Goal: Answer question/provide support: Share knowledge or assist other users

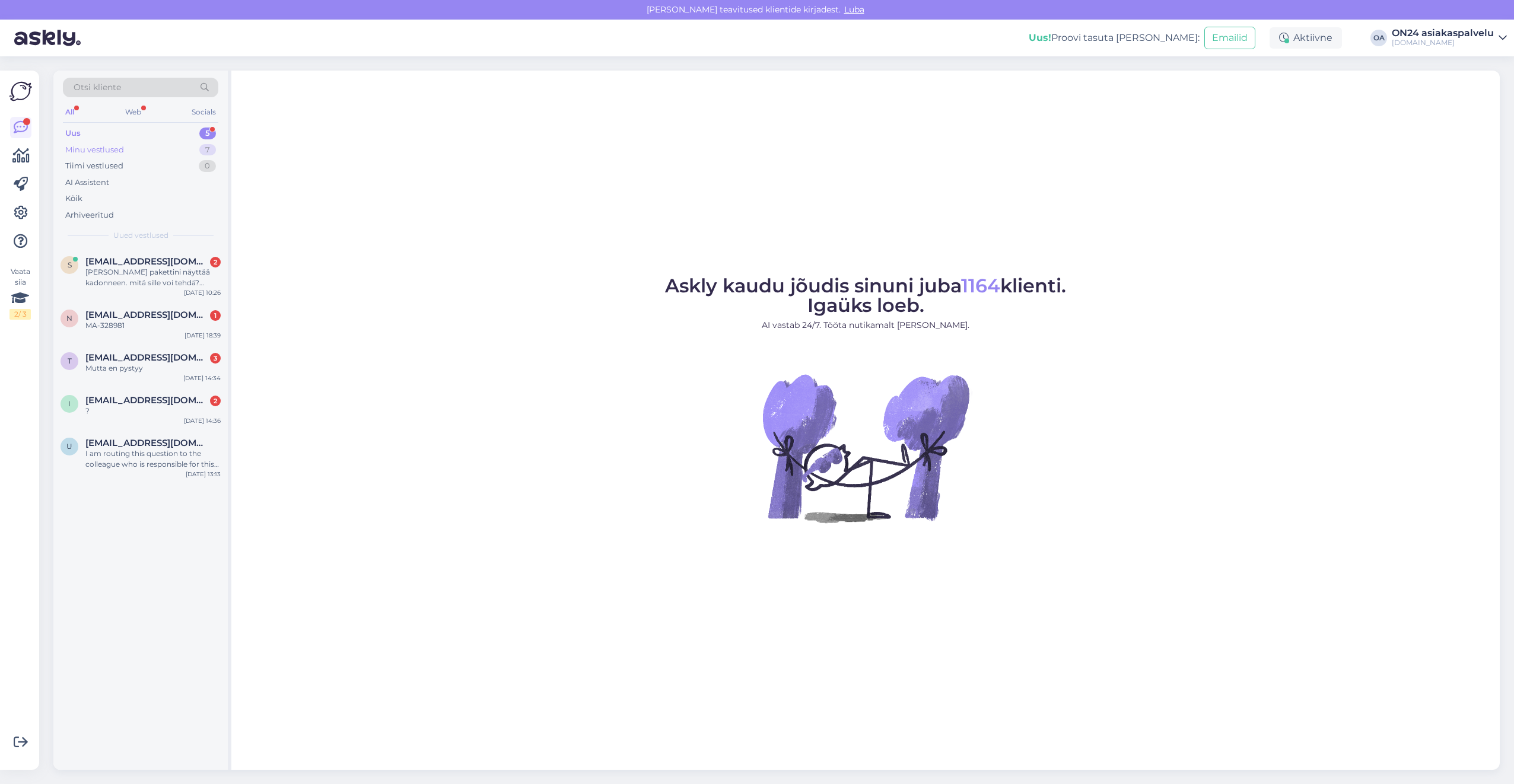
click at [149, 144] on div "Minu vestlused 7" at bounding box center [140, 149] width 155 height 16
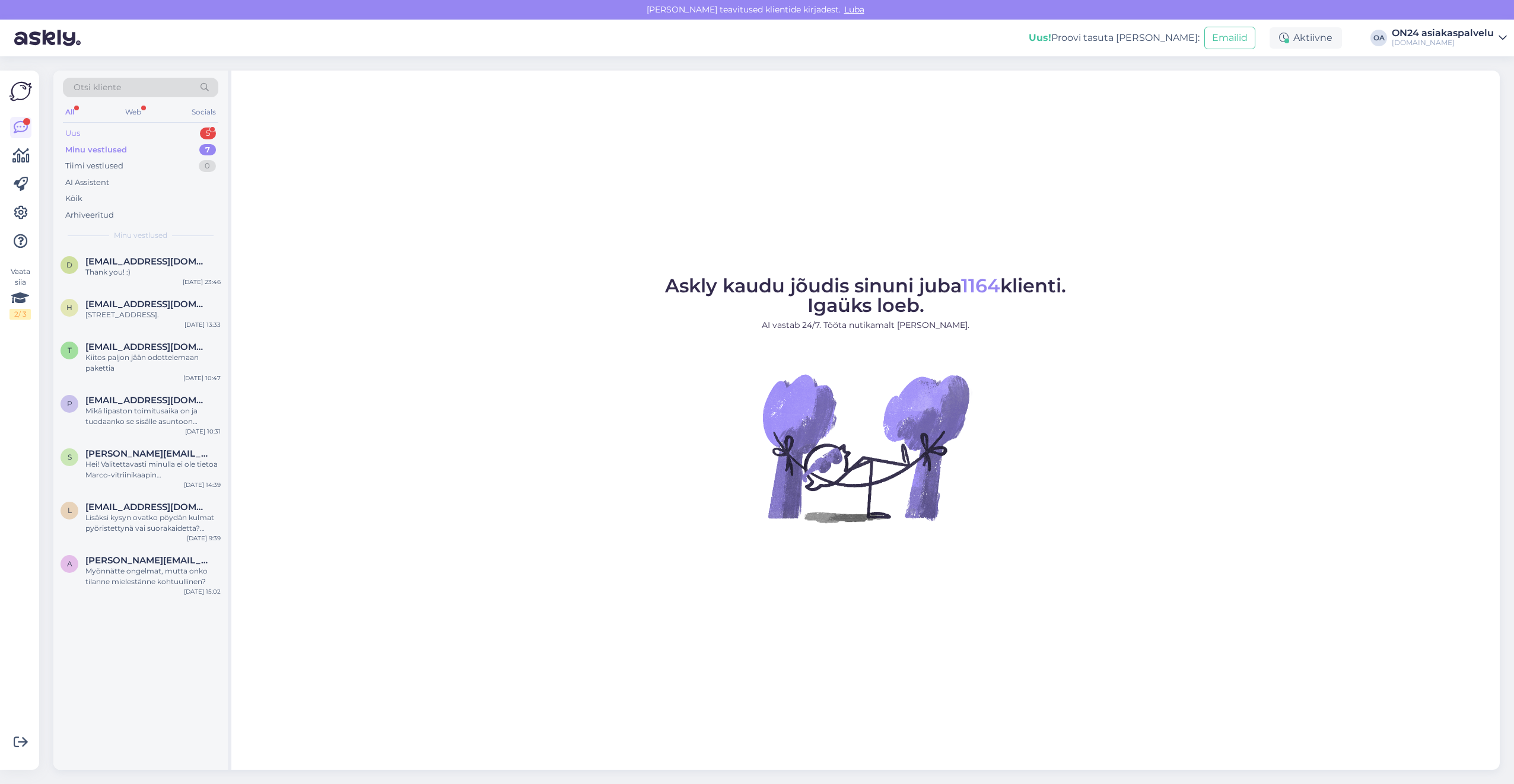
click at [135, 129] on div "Uus 5" at bounding box center [140, 133] width 155 height 16
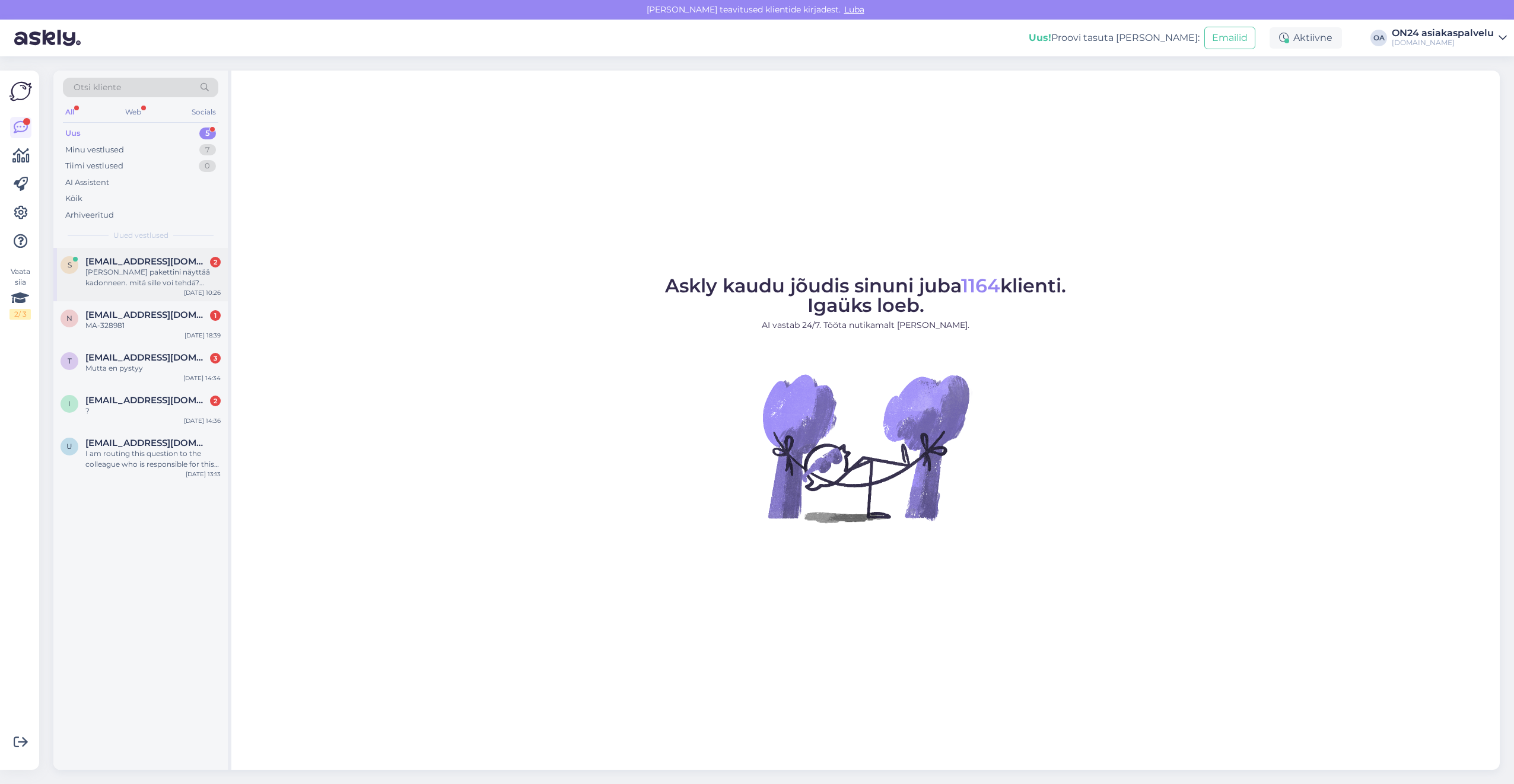
click at [114, 266] on span "[EMAIL_ADDRESS][DOMAIN_NAME]" at bounding box center [147, 261] width 123 height 10
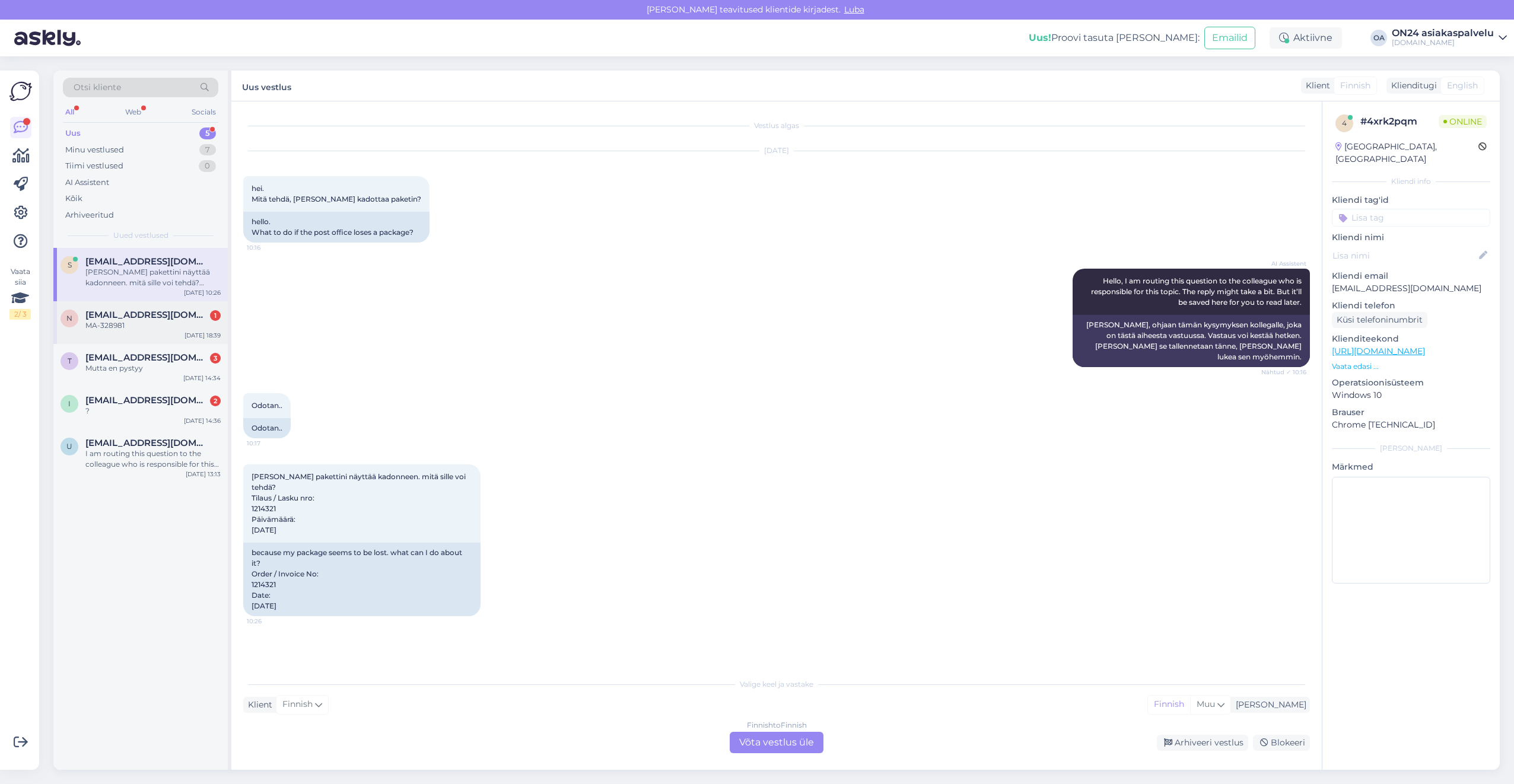
click at [119, 308] on div "n [EMAIL_ADDRESS][DOMAIN_NAME] 1 MA-328981 [DATE] 18:39" at bounding box center [140, 323] width 174 height 43
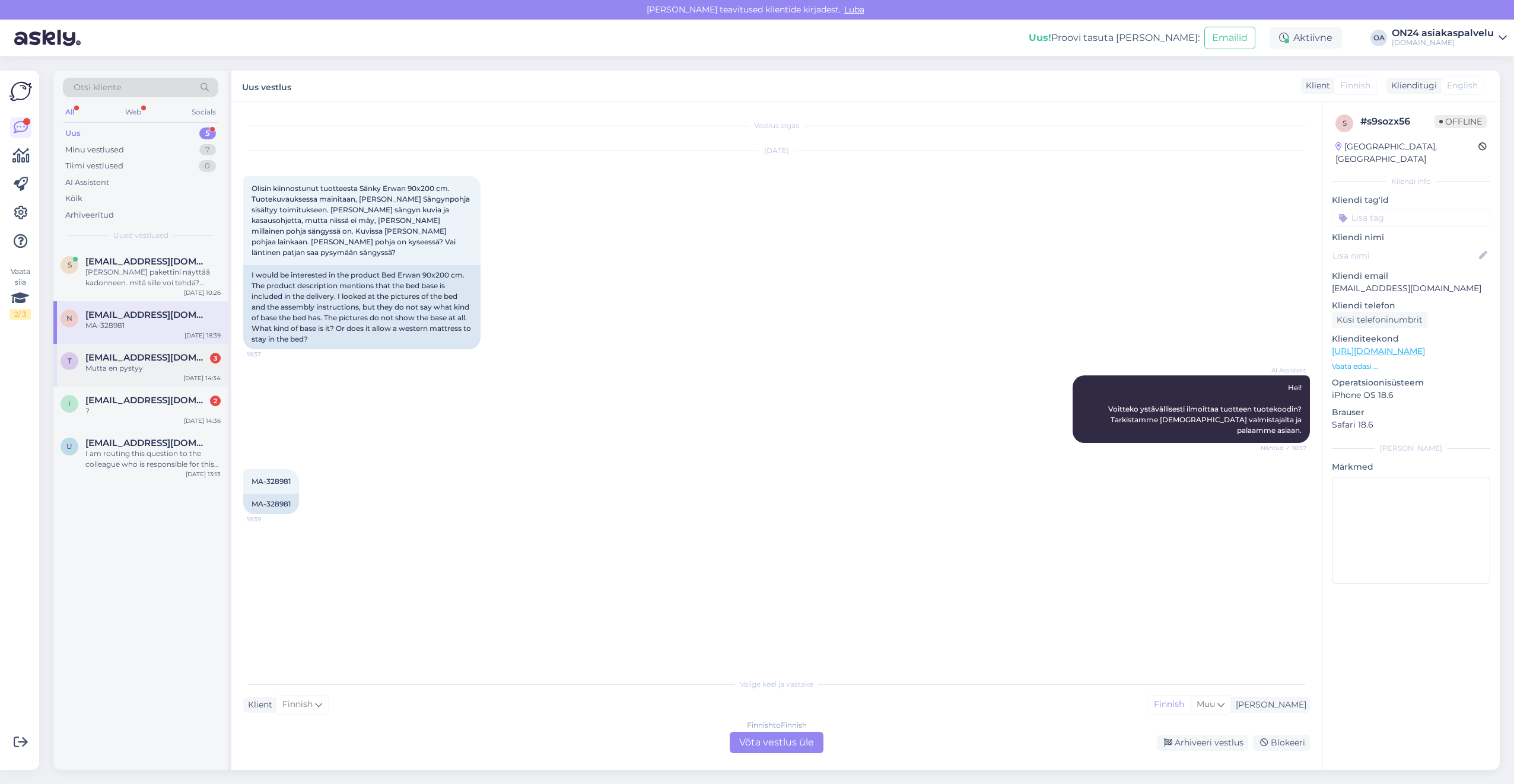
click at [118, 362] on span "[EMAIL_ADDRESS][DOMAIN_NAME]" at bounding box center [147, 357] width 123 height 10
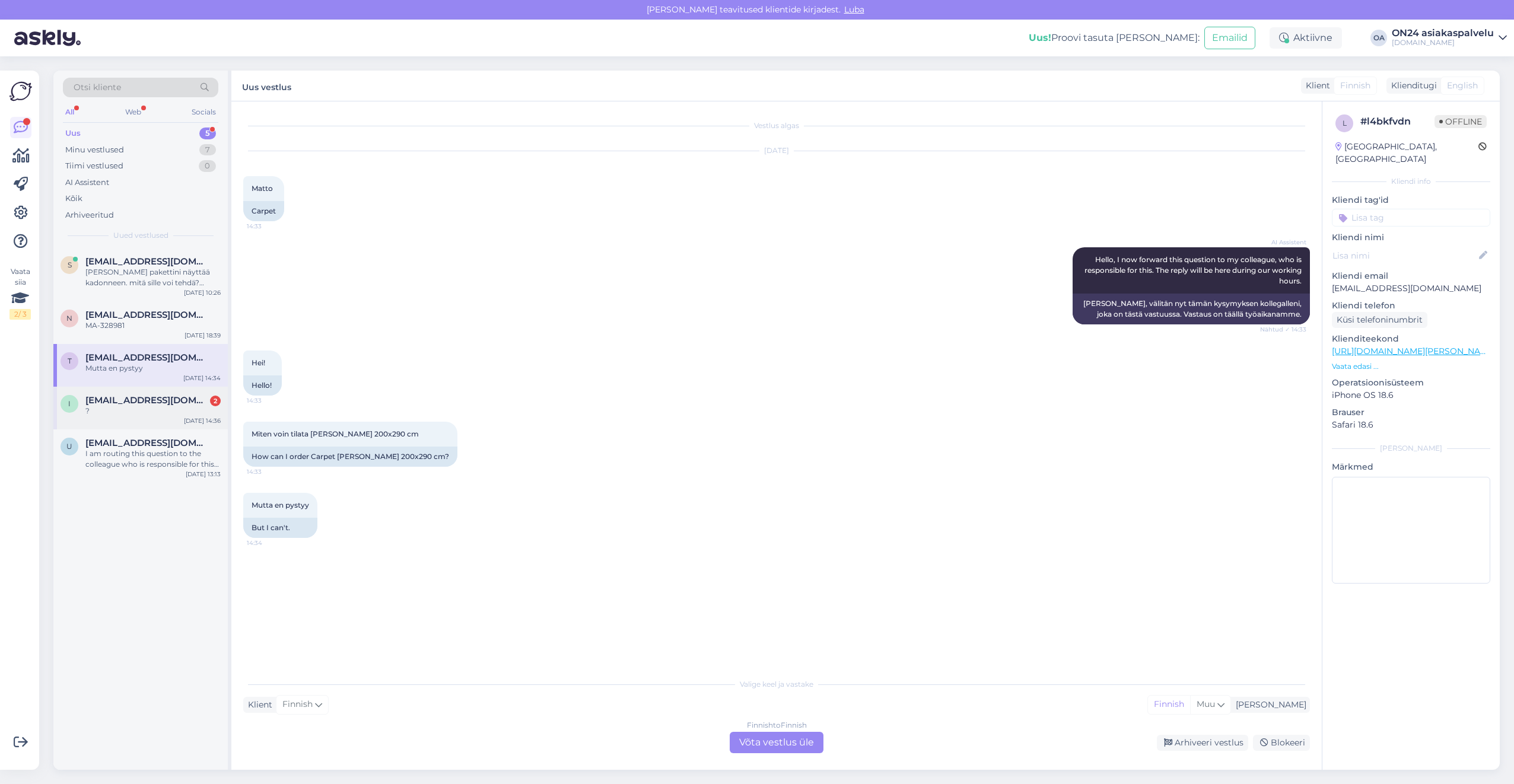
click at [114, 396] on span "[EMAIL_ADDRESS][DOMAIN_NAME]" at bounding box center [147, 400] width 123 height 10
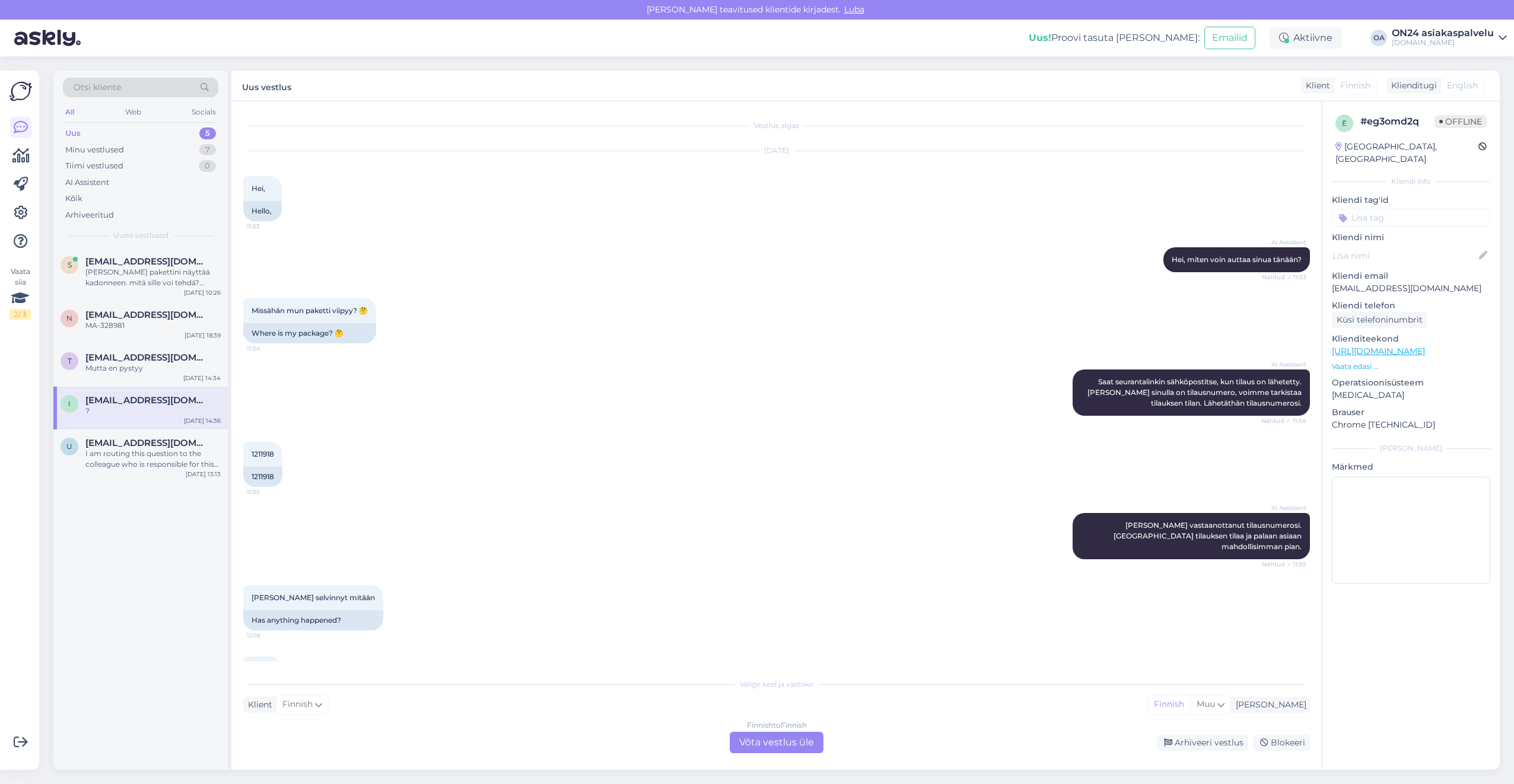
click at [761, 740] on div "Finnish to Finnish Võta vestlus üle" at bounding box center [776, 742] width 93 height 21
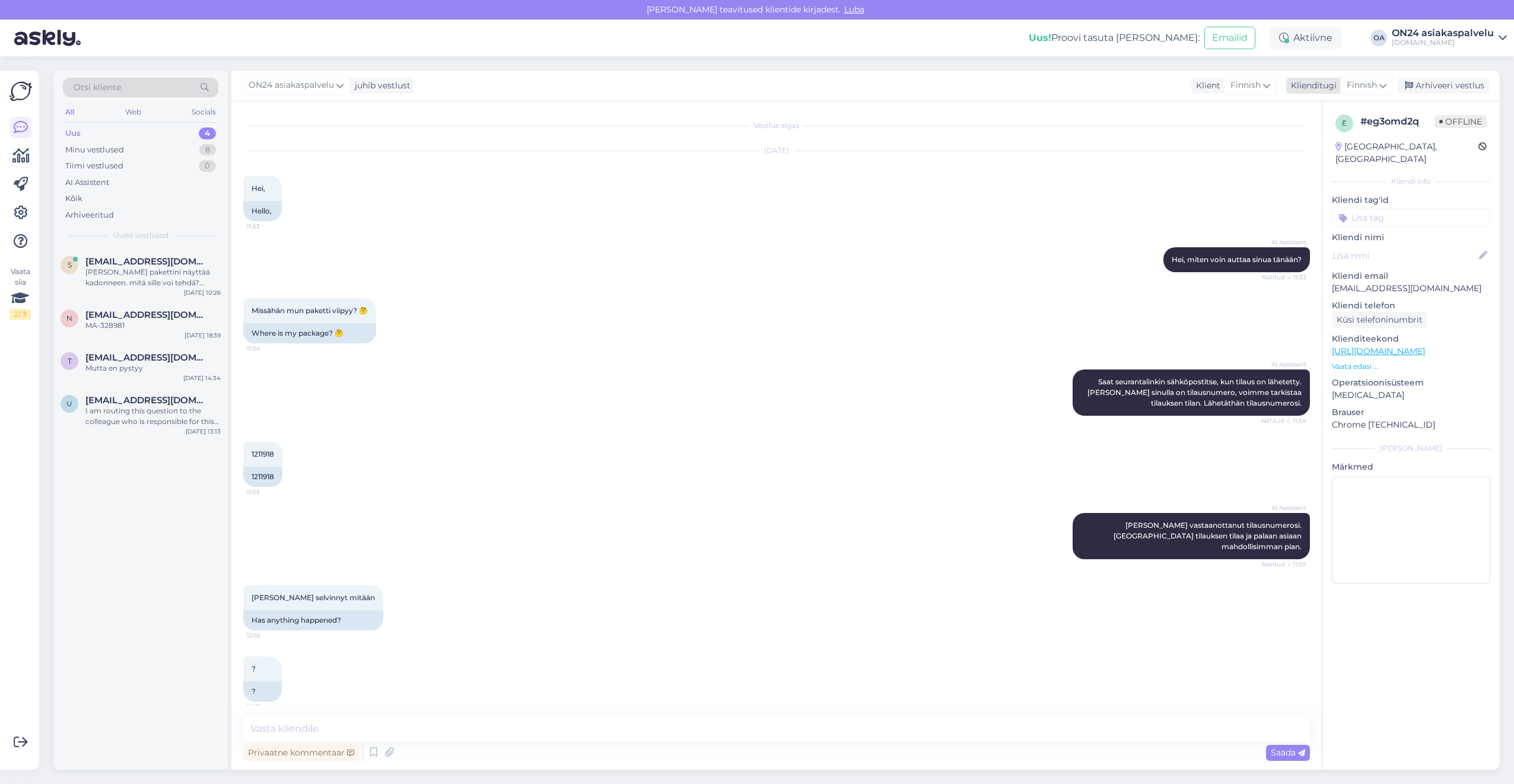
click at [1363, 85] on span "Finnish" at bounding box center [1361, 85] width 30 height 13
type input "est"
click at [1333, 139] on link "Estonian" at bounding box center [1339, 138] width 130 height 19
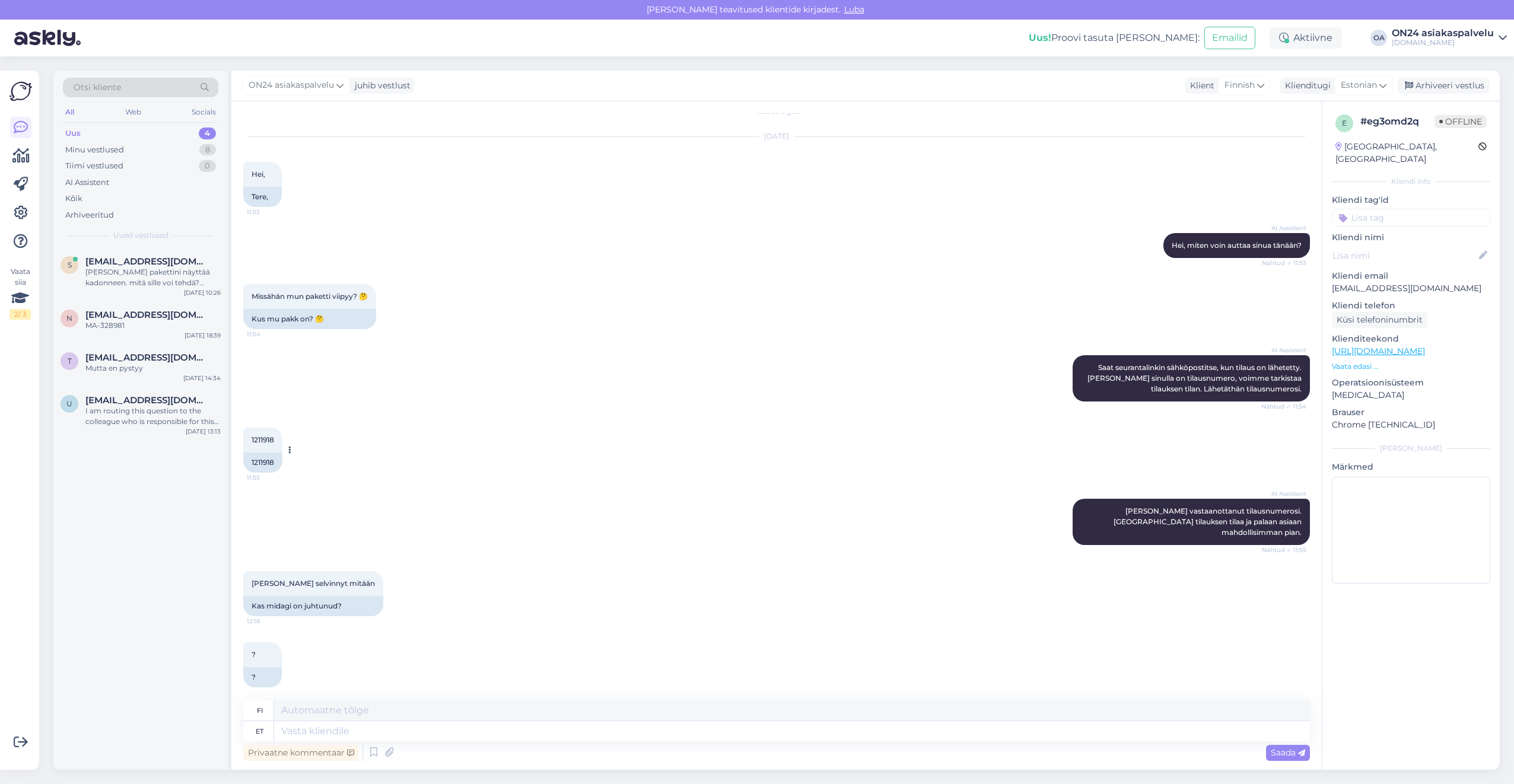
click at [255, 462] on div "1211918" at bounding box center [263, 463] width 39 height 21
copy div "1211918"
click at [357, 726] on textarea at bounding box center [792, 732] width 1036 height 21
type textarea "Tere!"
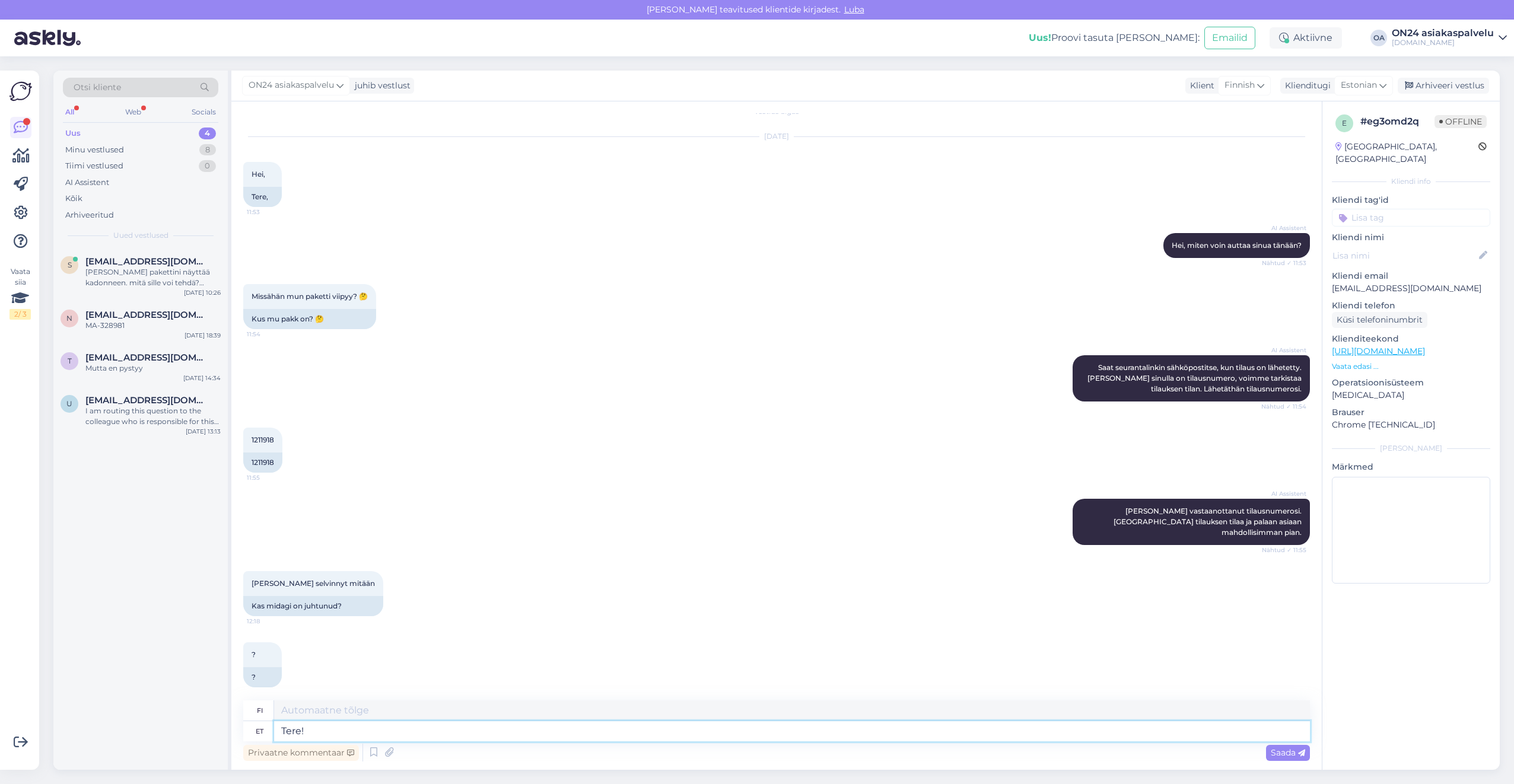
type textarea "Hei!"
type textarea "Tere! Vabandame v"
type textarea "Hei! Pahoittelemme."
type textarea "Tere! Vabandame viivituse"
type textarea "Hei! Pahoittelen viivästystä."
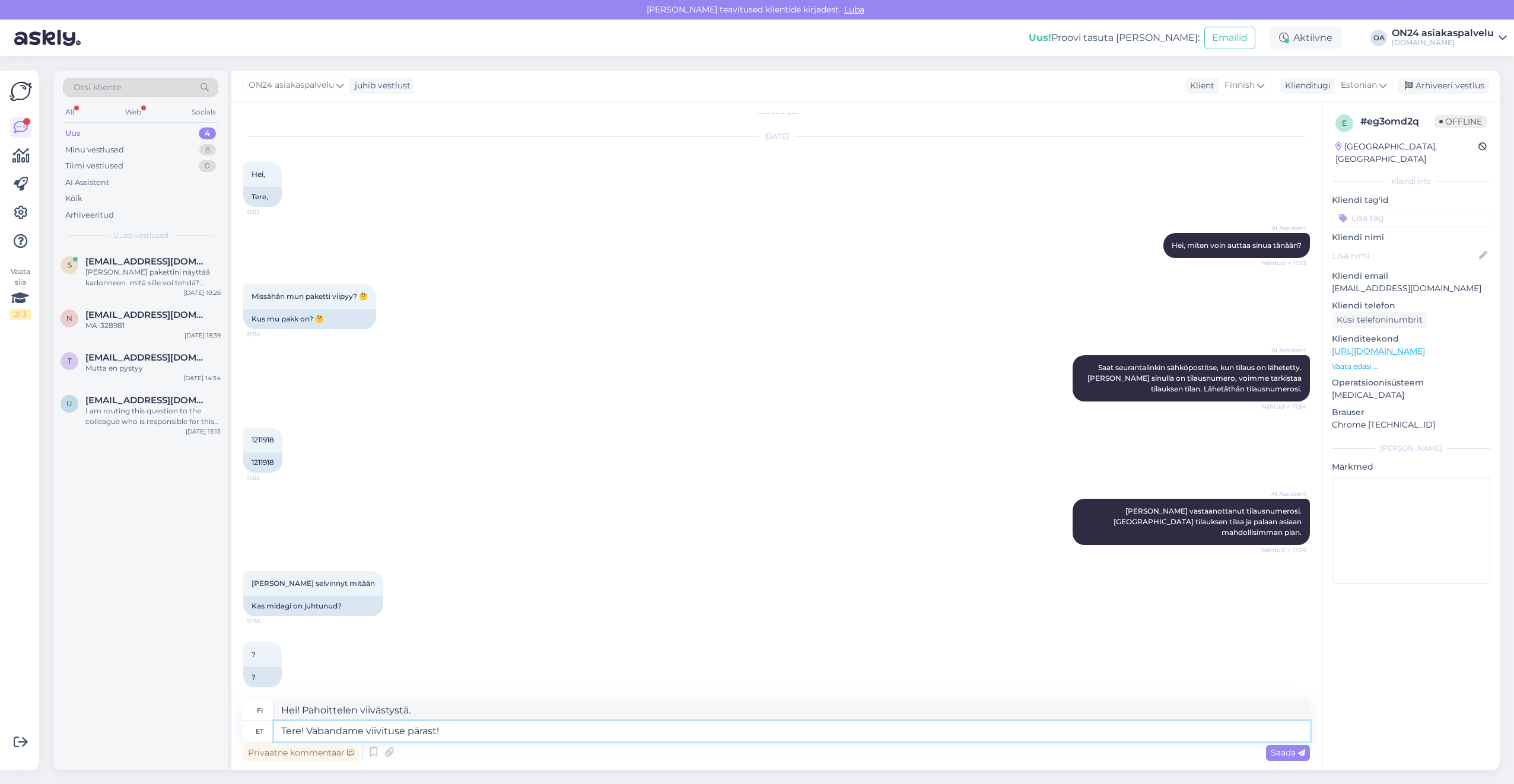
type textarea "Tere! Vabandame viivituse pärast!"
type textarea "Hei! Pahoittelut viivästyksestä!"
type textarea "Tere! Vabandame viivituse pärast! Tellimus saa"
type textarea "Hei! Pahoittelut viivästyksestä! Tilaus"
type textarea "Tere! Vabandame viivituse pärast! Tellimus saadetakse v"
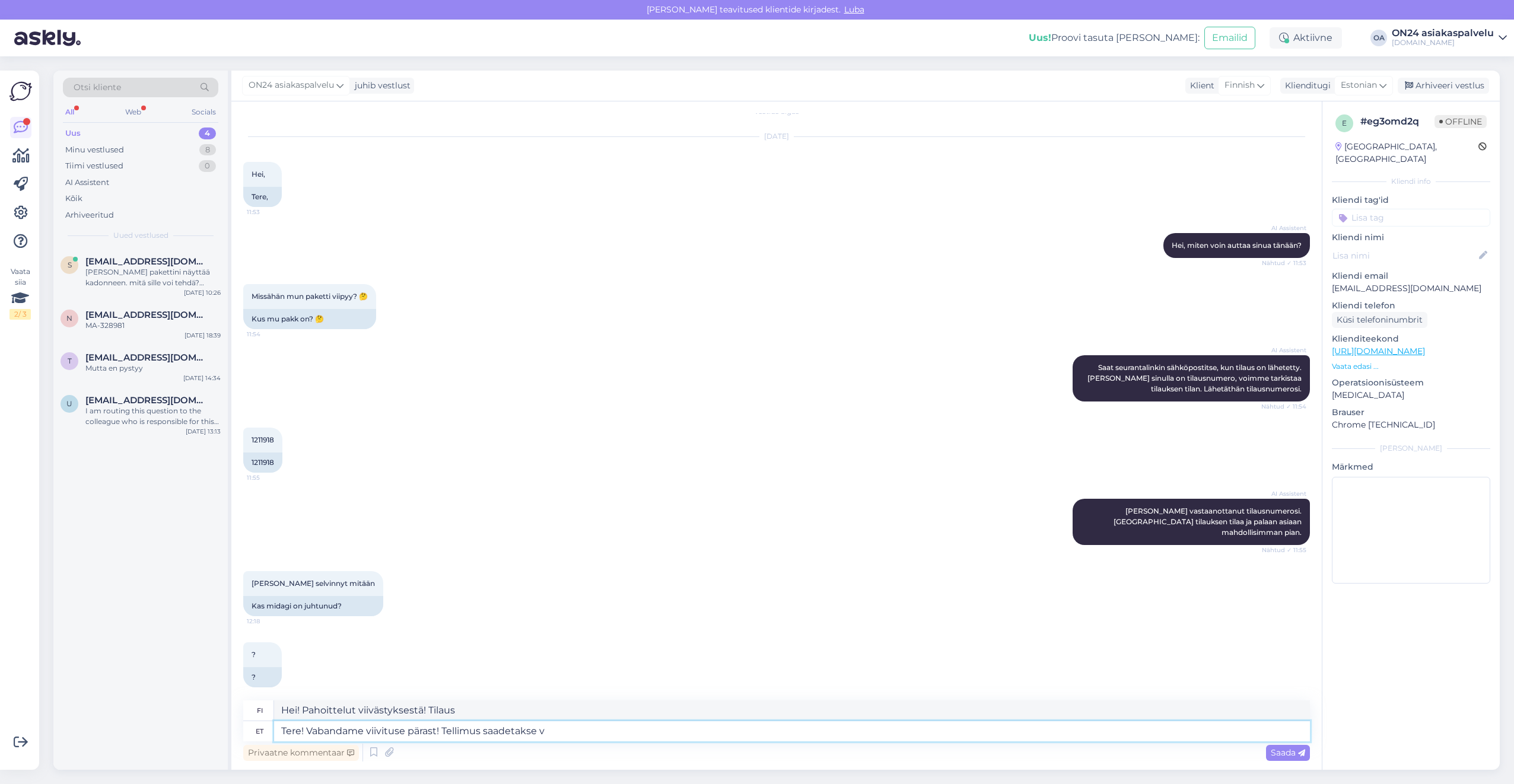
type textarea "Hei! Pahoittelemme viivästystä! Tilaustasi lähetetään."
type textarea "Tere! Vabandame viivituse pärast! Tellimus saadetakse välja."
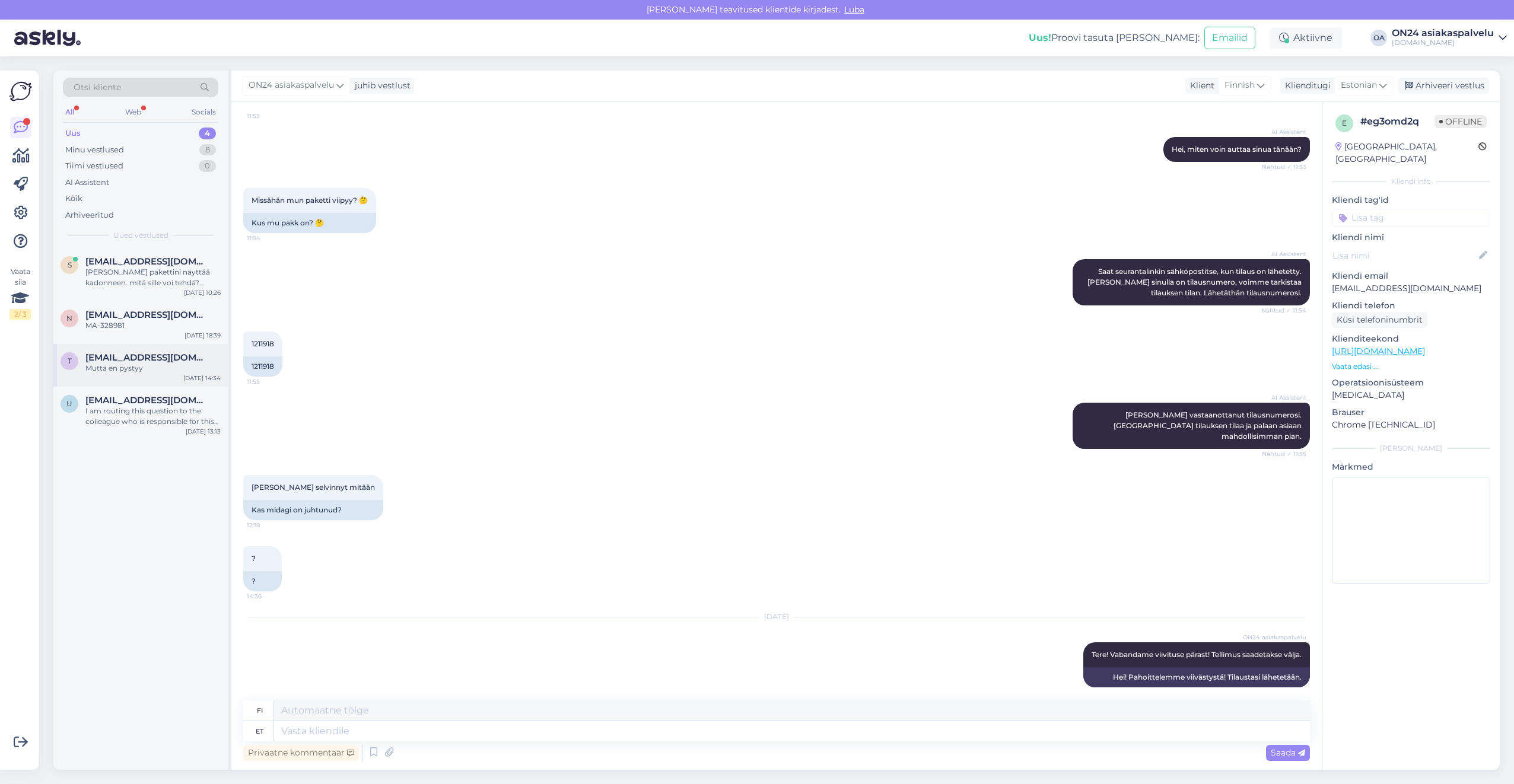
click at [136, 371] on div "Mutta en pystyy" at bounding box center [153, 368] width 135 height 10
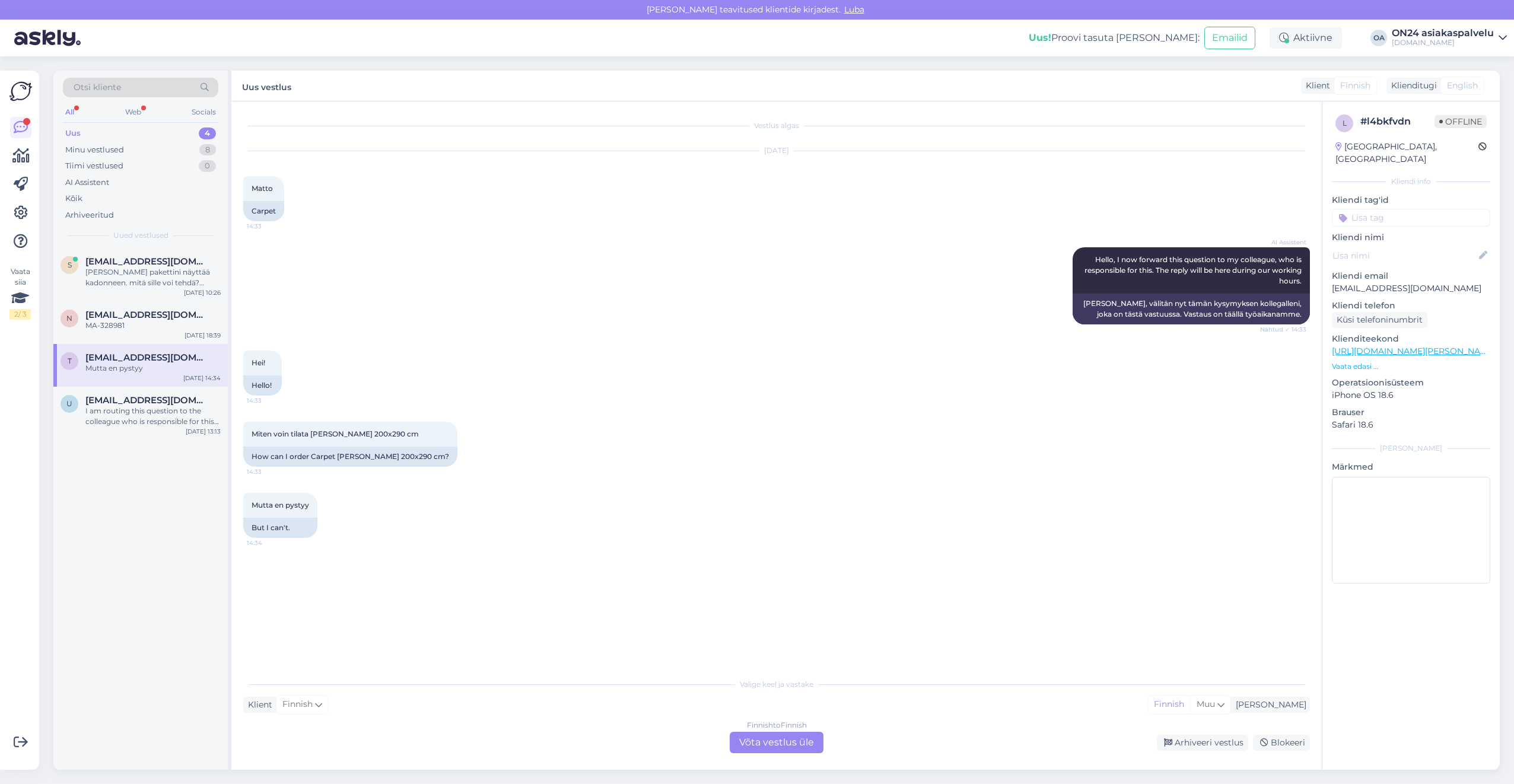
click at [764, 740] on div "Finnish to Finnish Võta vestlus üle" at bounding box center [776, 742] width 93 height 21
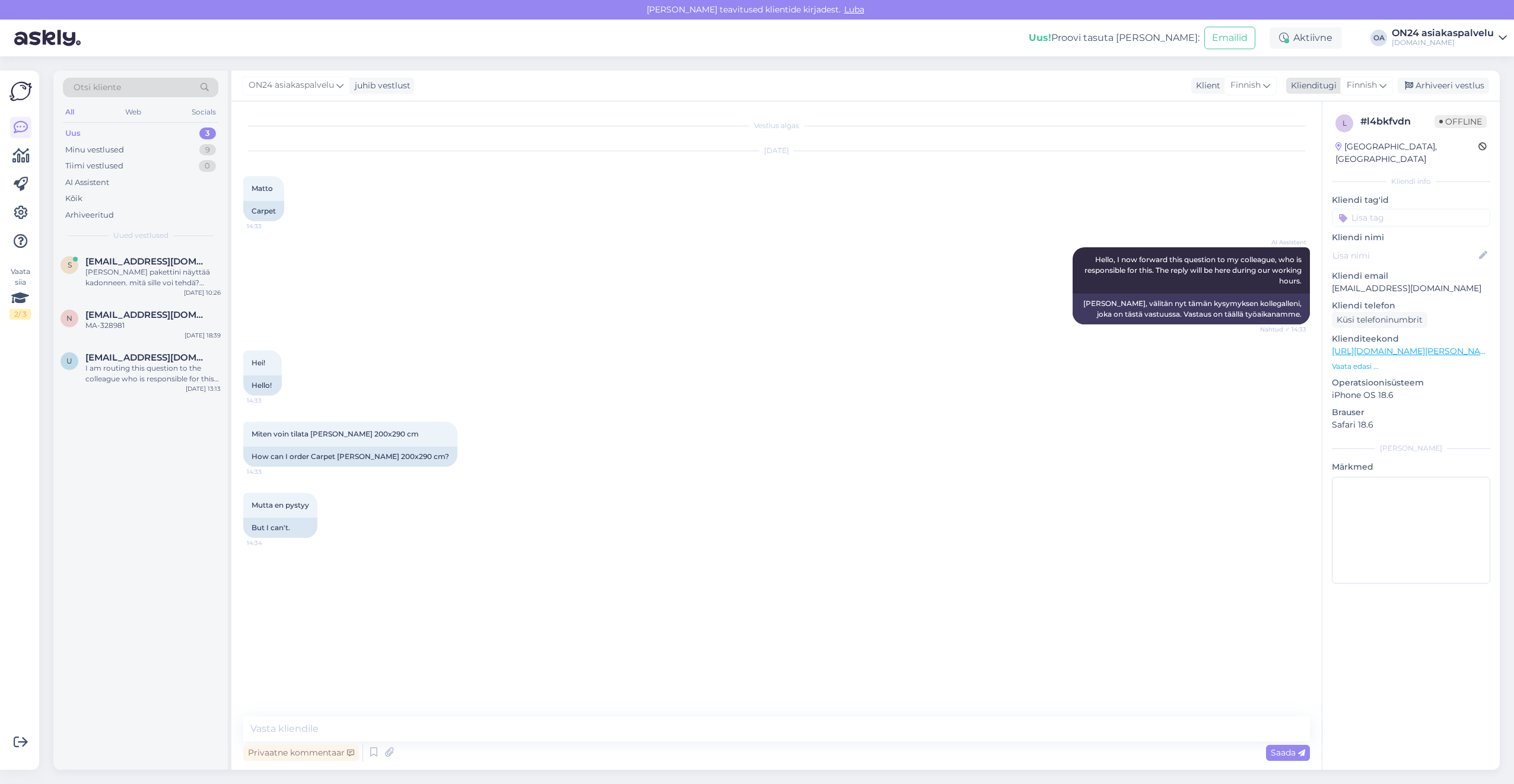
click at [1349, 81] on span "Finnish" at bounding box center [1361, 85] width 30 height 13
click at [1315, 141] on link "Estonian" at bounding box center [1339, 138] width 130 height 19
click at [367, 457] on div "Kuidas ma saan tellida vaipa [PERSON_NAME] 200x290 cm?" at bounding box center [358, 457] width 231 height 21
click at [1344, 361] on p "Vaata edasi ..." at bounding box center [1411, 366] width 159 height 10
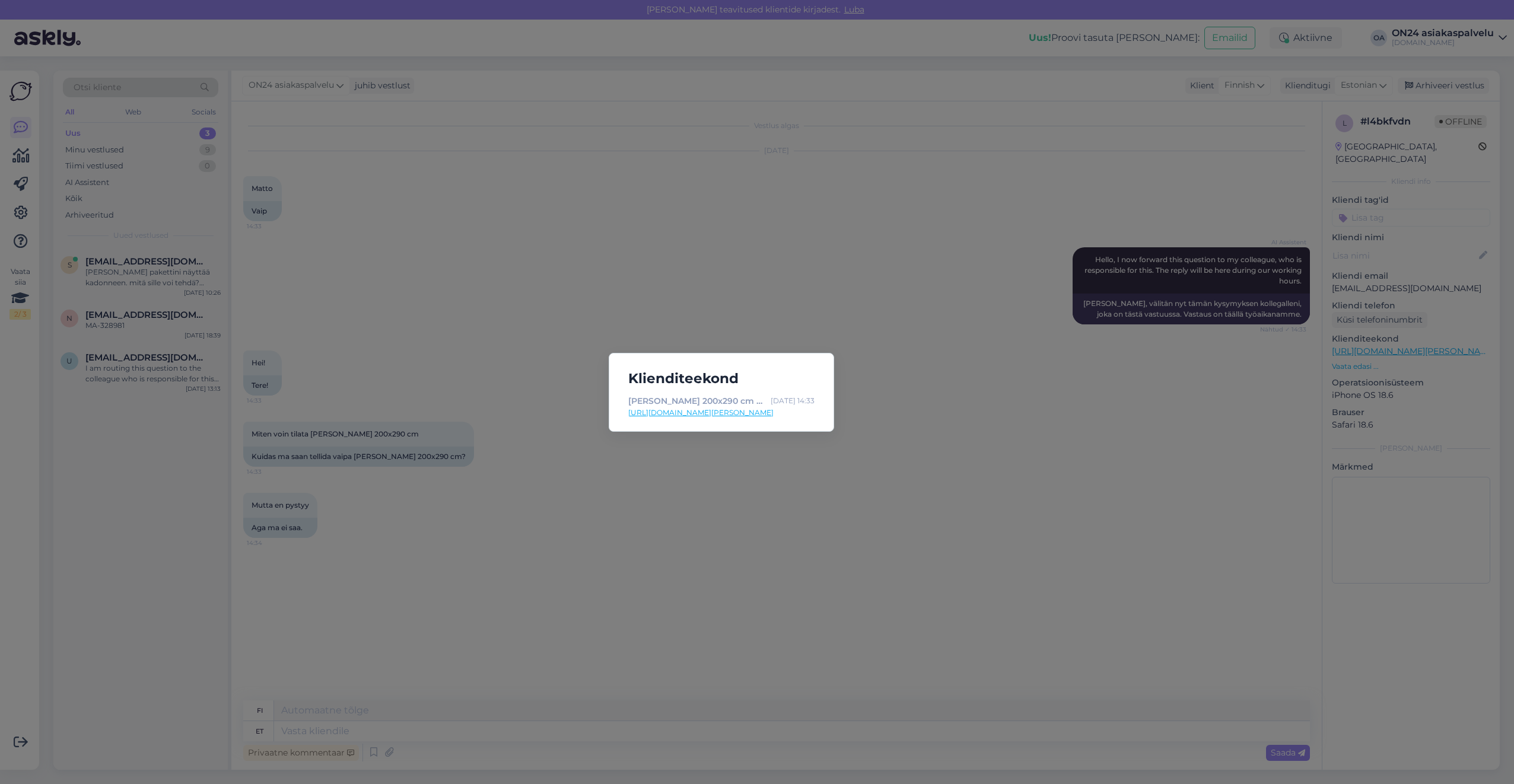
click at [688, 413] on link "[URL][DOMAIN_NAME][PERSON_NAME]" at bounding box center [721, 412] width 186 height 10
click at [643, 585] on div "Klienditeekond [PERSON_NAME] 200x290 cm RT-415953 - [DOMAIN_NAME] Sisustustavar…" at bounding box center [757, 392] width 1514 height 784
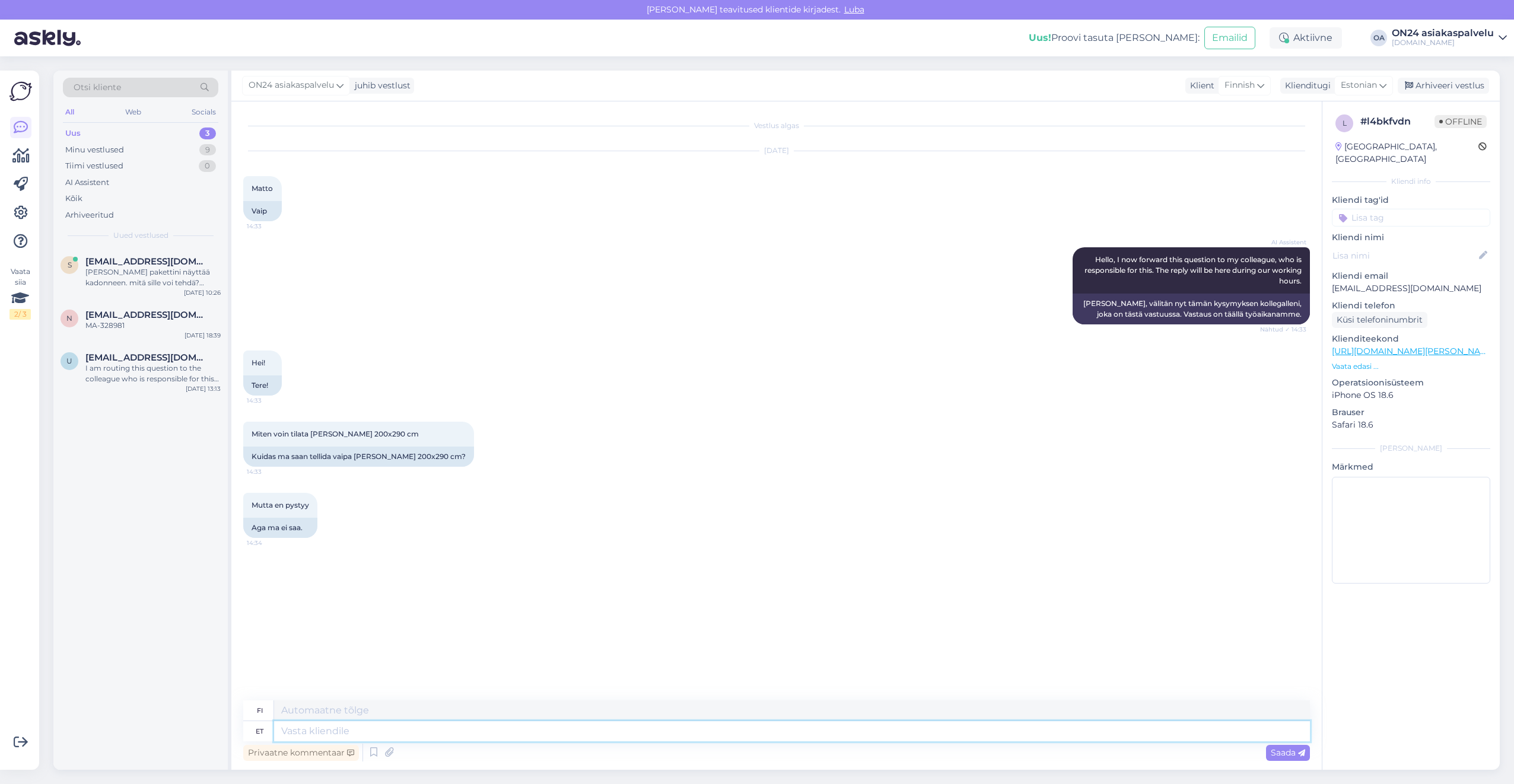
click at [428, 733] on textarea at bounding box center [792, 732] width 1036 height 21
type textarea "Tere! P"
type textarea "Hei!"
type textarea "Tere! Paraku a"
type textarea "Hei! Valitettavasti"
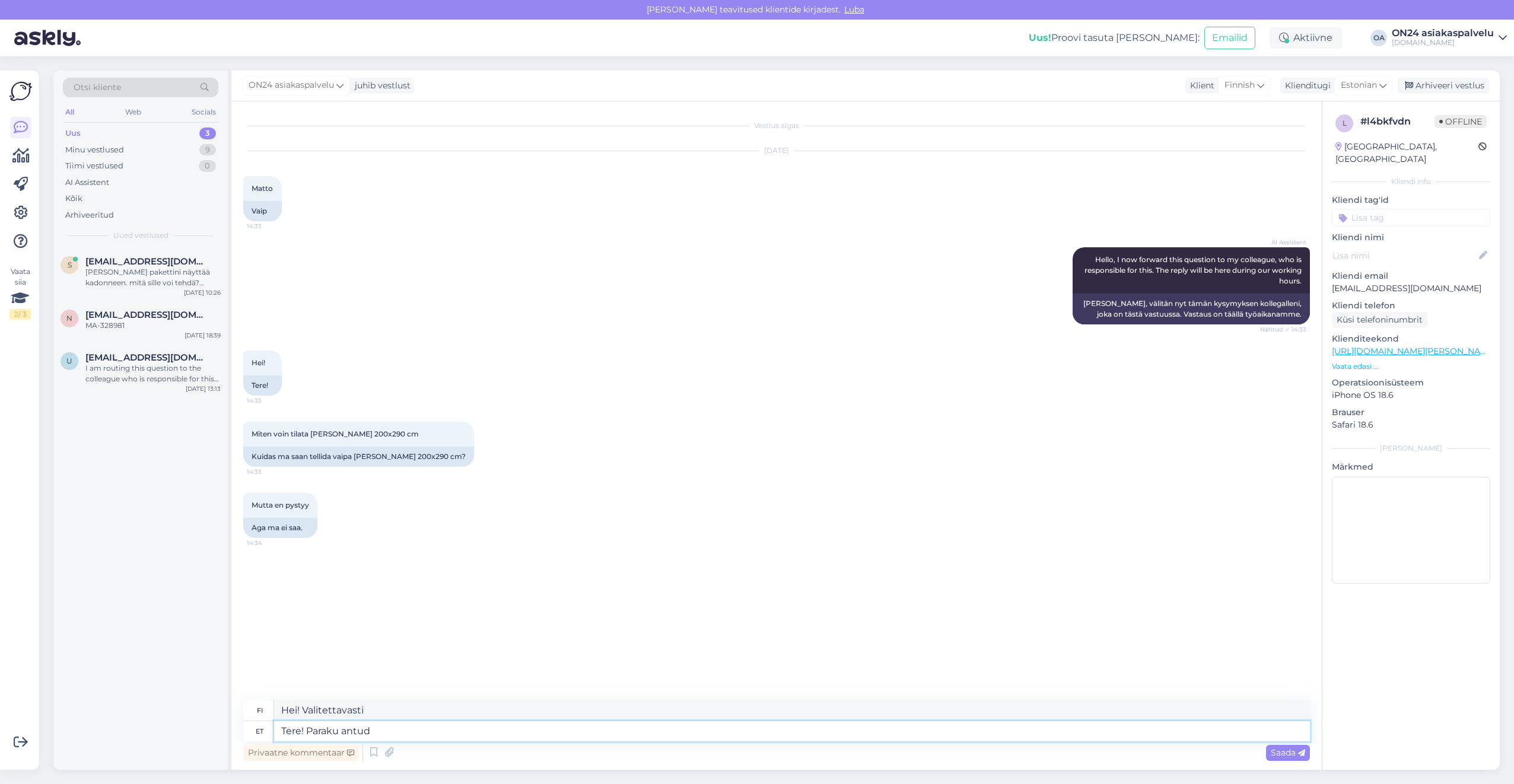
type textarea "Tere! Paraku antud t"
type textarea "Hei! Valitettavasti, ottaen huomioon"
type textarea "Tere! Paraku antud tood e"
type textarea "Hei! Valitettavasti tämä tuote"
type textarea "Tere! Paraku antud toode ei o"
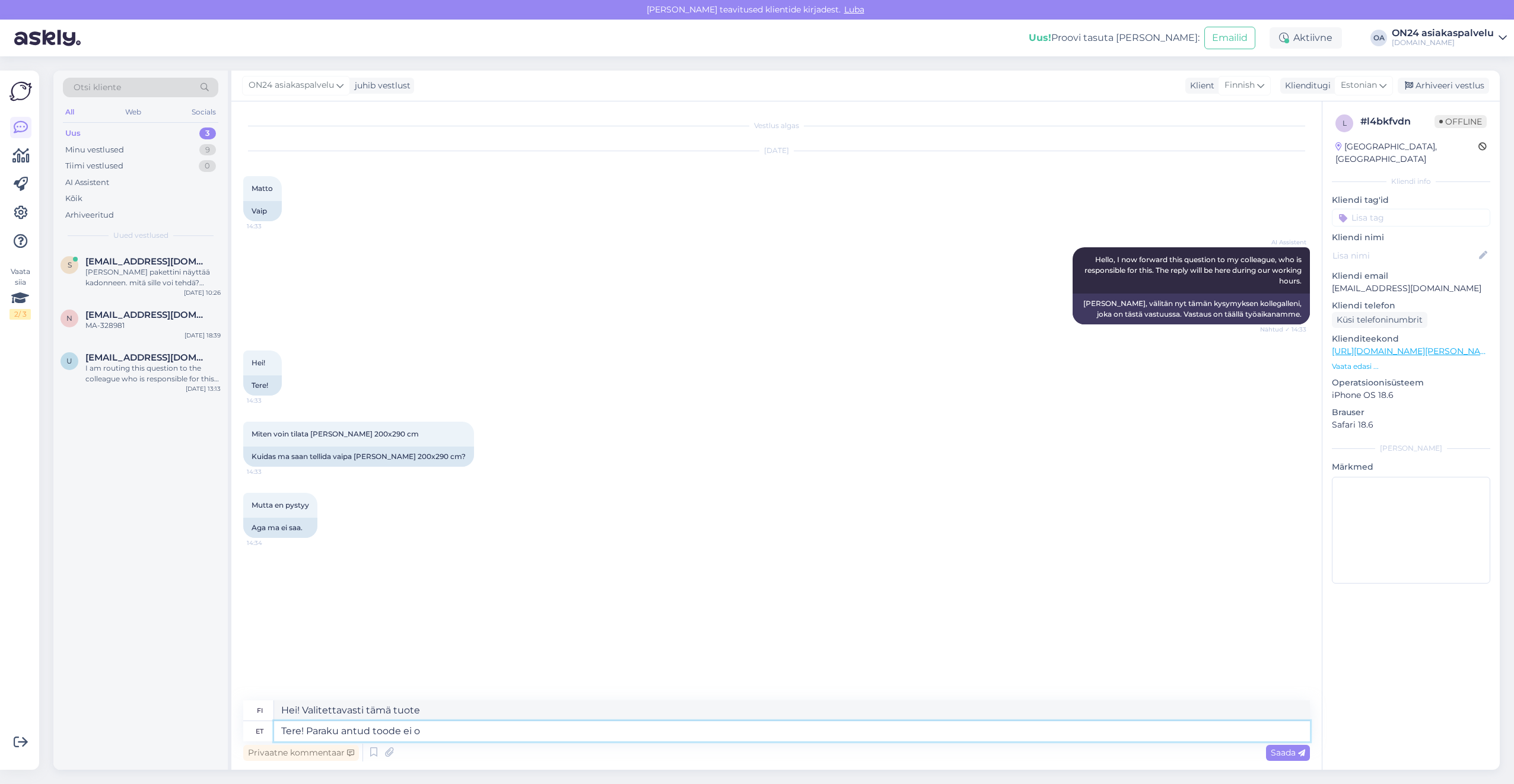
type textarea "Hei! Valitettavasti tämä tuote ei ole"
type textarea "Tere! Paraku antud toode ei ole s"
type textarea "Hei! Valitettavasti tätä tuotetta ei ole saatavilla."
type textarea "Tere! Paraku antud toode ei ole saadaval."
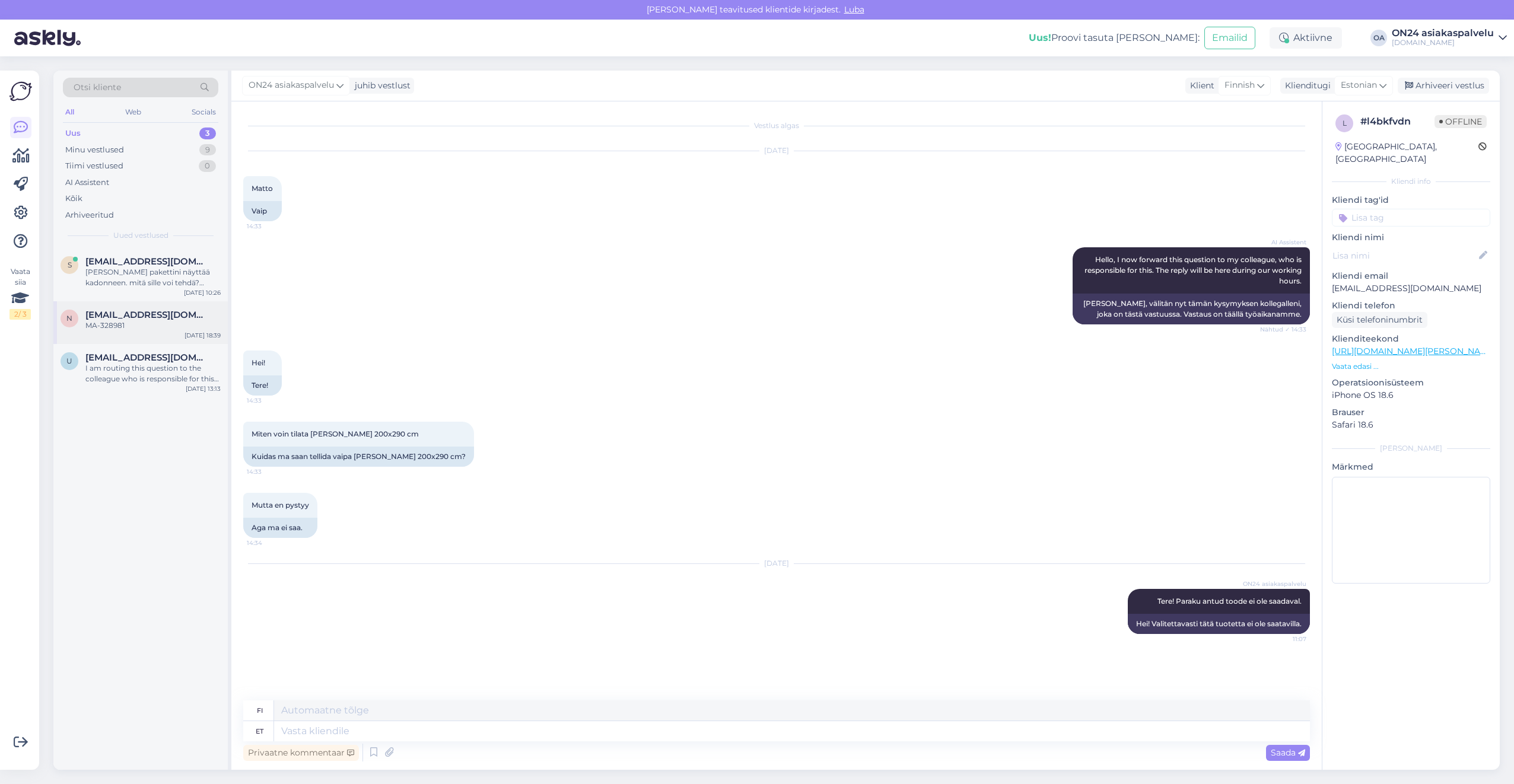
click at [146, 329] on div "MA-328981" at bounding box center [153, 326] width 135 height 10
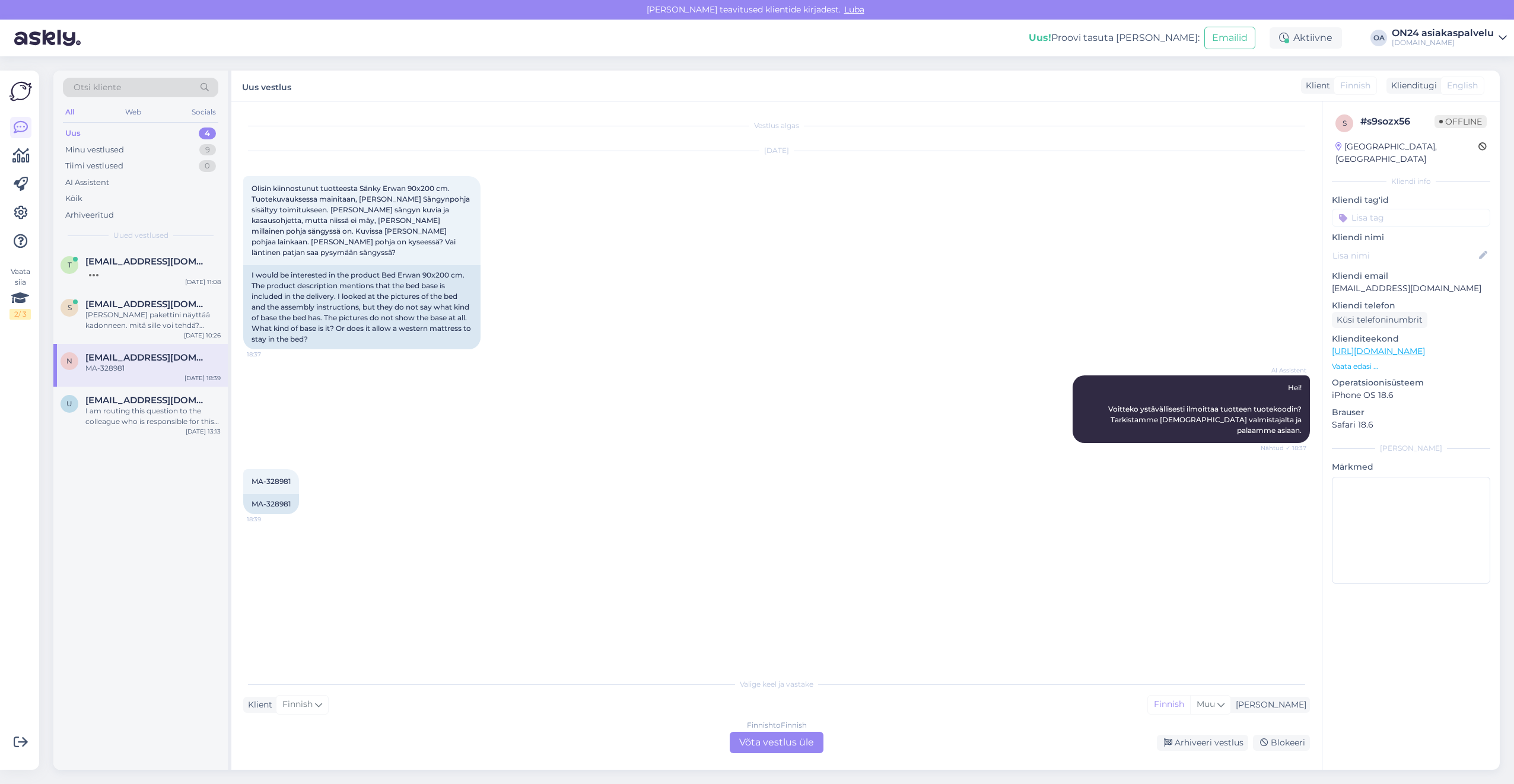
click at [146, 330] on div "[PERSON_NAME] pakettini näyttää kadonneen. mitä sille voi tehdä? Tilaus / Lasku…" at bounding box center [153, 320] width 135 height 21
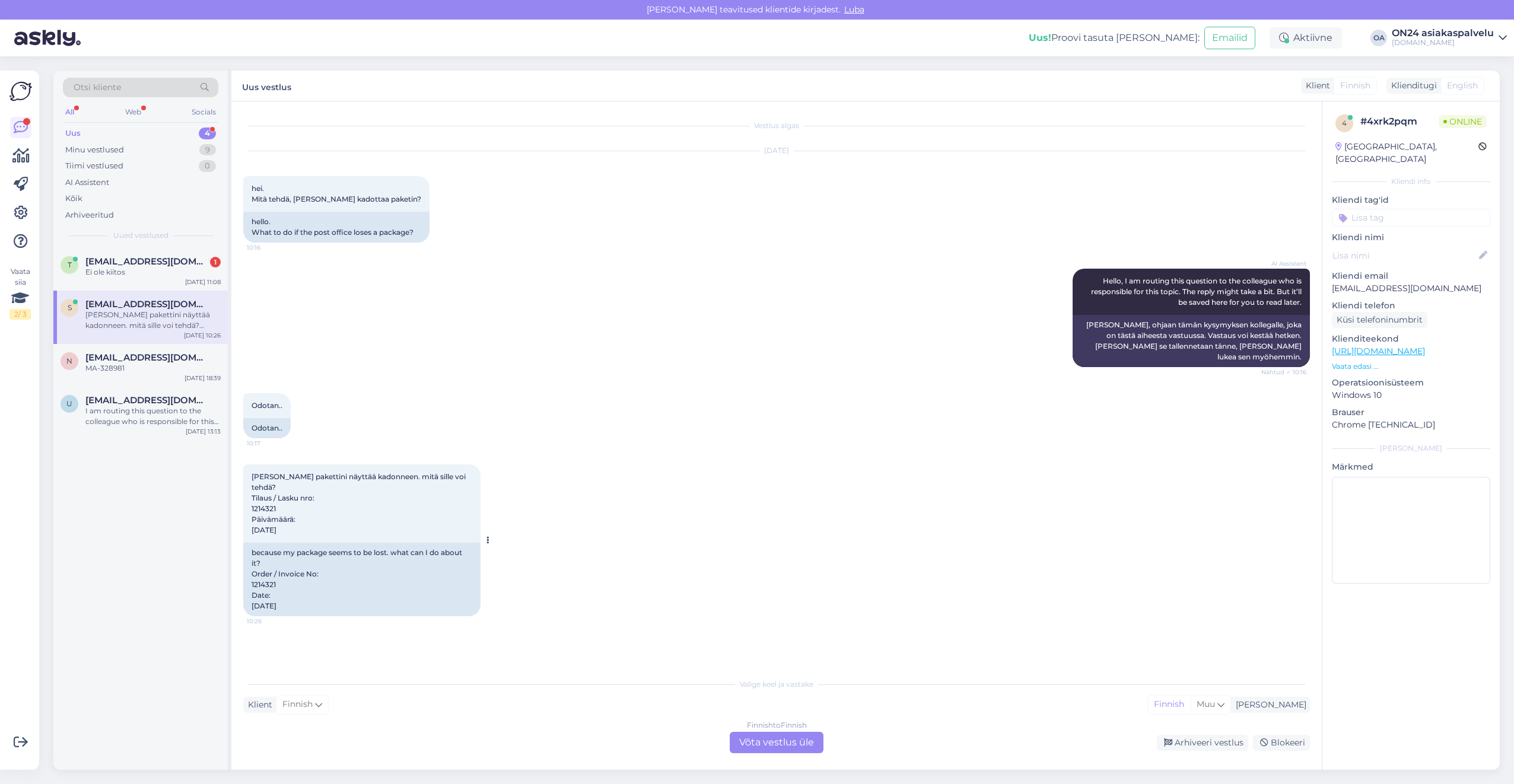
click at [263, 561] on div "because my package seems to be lost. what can I do about it? Order / Invoice No…" at bounding box center [362, 579] width 237 height 74
copy div "1214321"
click at [806, 742] on div "Finnish to Finnish Võta vestlus üle" at bounding box center [776, 742] width 93 height 21
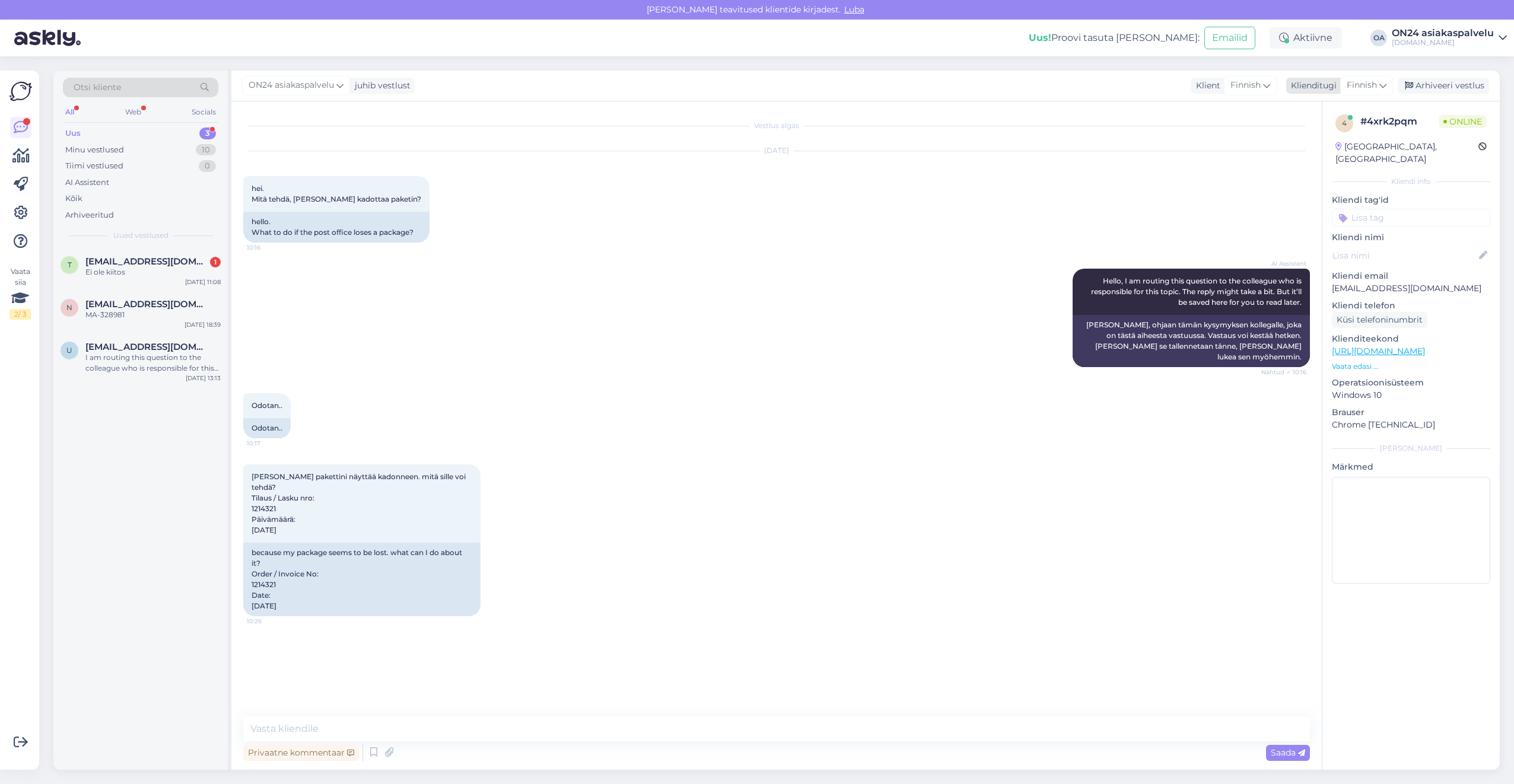
click at [1347, 80] on span "Finnish" at bounding box center [1361, 85] width 30 height 13
click at [1329, 136] on link "Estonian" at bounding box center [1339, 138] width 130 height 19
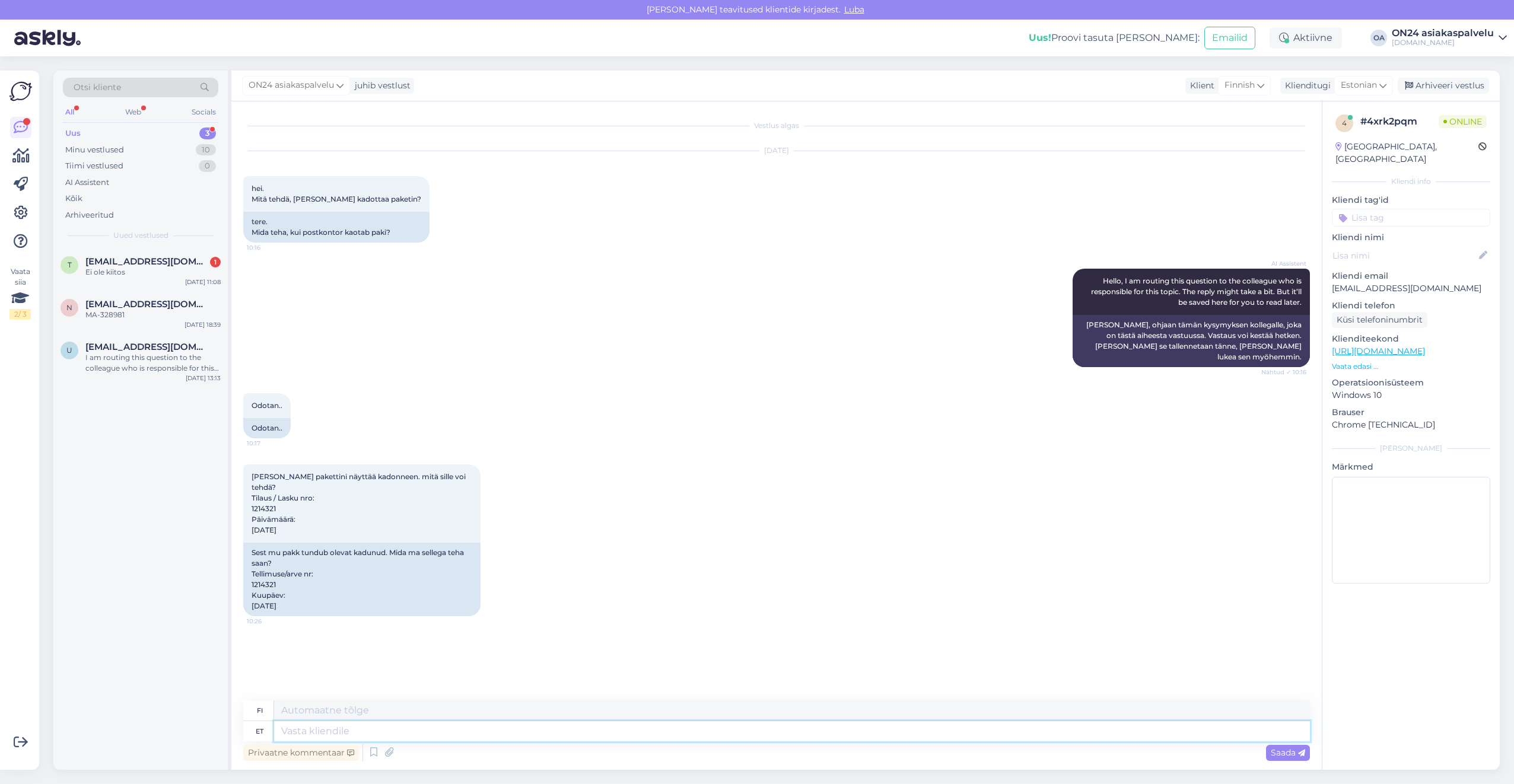
click at [310, 733] on textarea at bounding box center [792, 732] width 1036 height 21
type textarea "Tere!"
type textarea "Hei!"
type textarea "Tere! Uurrin ja"
type textarea "Hei! [PERSON_NAME] tekemässä tutkimusta."
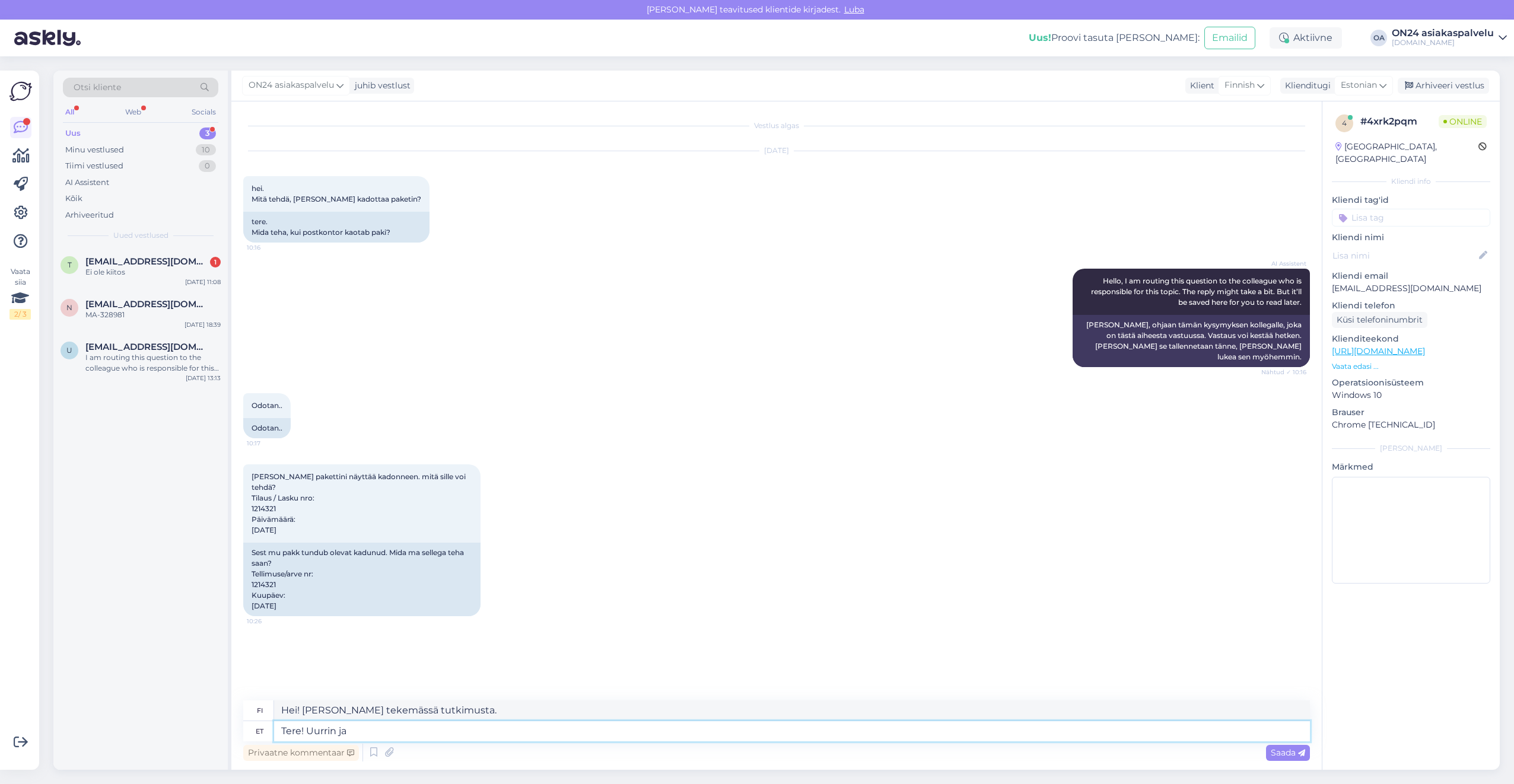
type textarea "Tere! Uurrin ja a"
type textarea "Hei! Tutkin ja"
type textarea "Tere! Uurrin [PERSON_NAME] te"
type textarea "Hei! Tutkin asiaa [PERSON_NAME]"
type textarea "Tere! Uurrin [PERSON_NAME] teada."
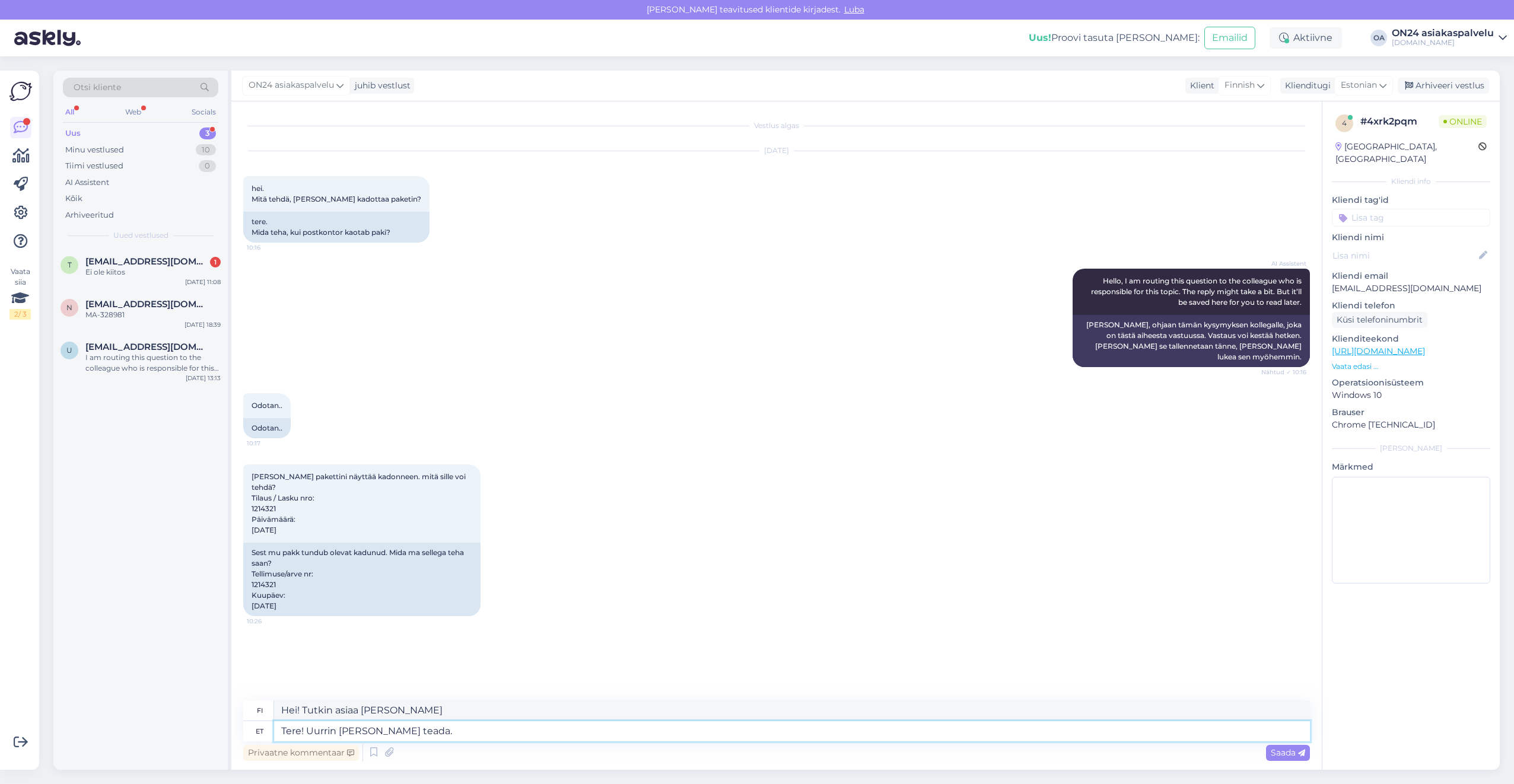
type textarea "Hei! Selvitän asiaa ja ilmoitan teille."
click at [325, 729] on textarea "Tere! Uurrin [PERSON_NAME] teada." at bounding box center [792, 732] width 1036 height 21
type textarea "Tere! [PERSON_NAME] [PERSON_NAME] teada."
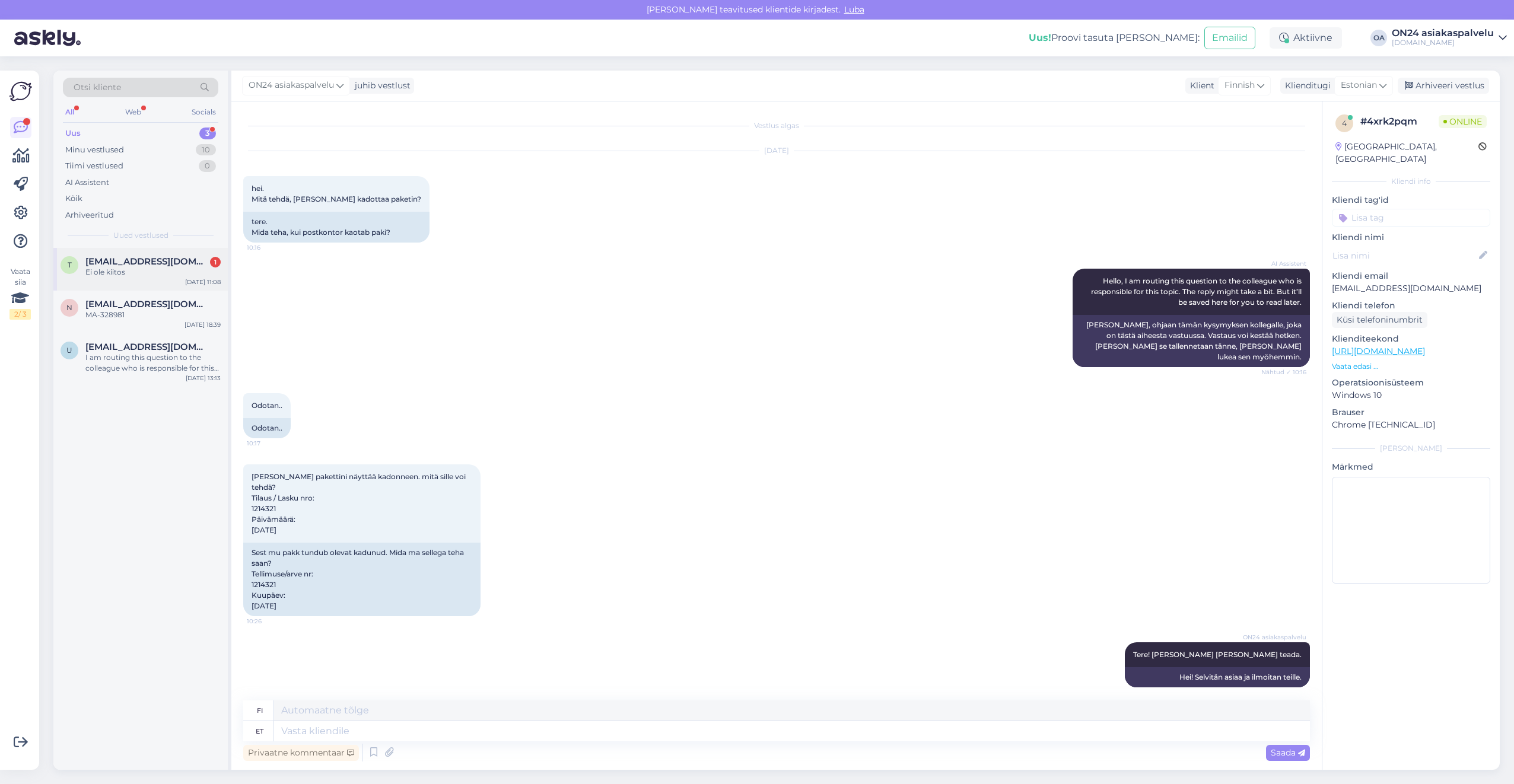
click at [109, 269] on div "Ei ole kiitos" at bounding box center [153, 272] width 135 height 10
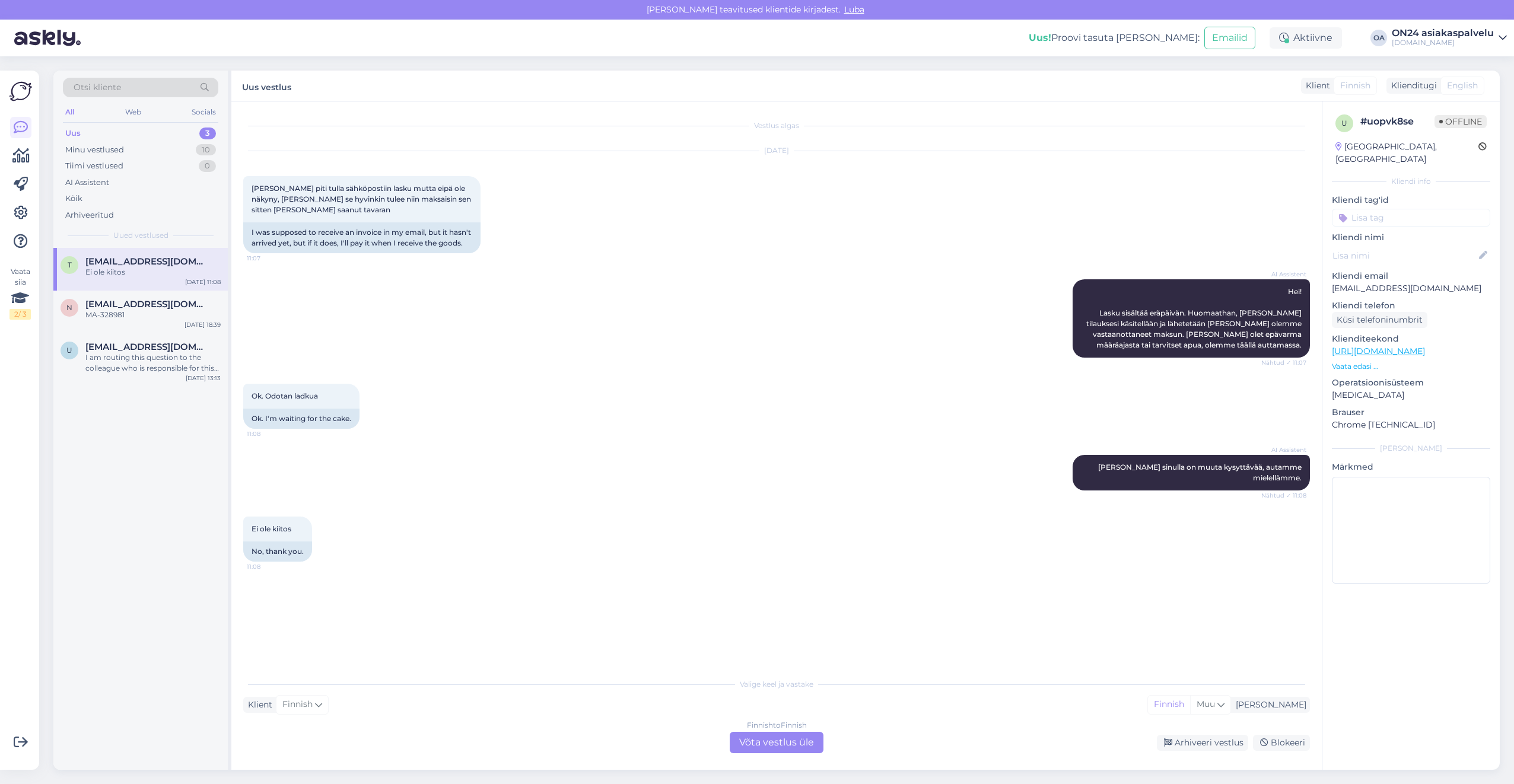
click at [766, 745] on div "Finnish to Finnish Võta vestlus üle" at bounding box center [776, 742] width 93 height 21
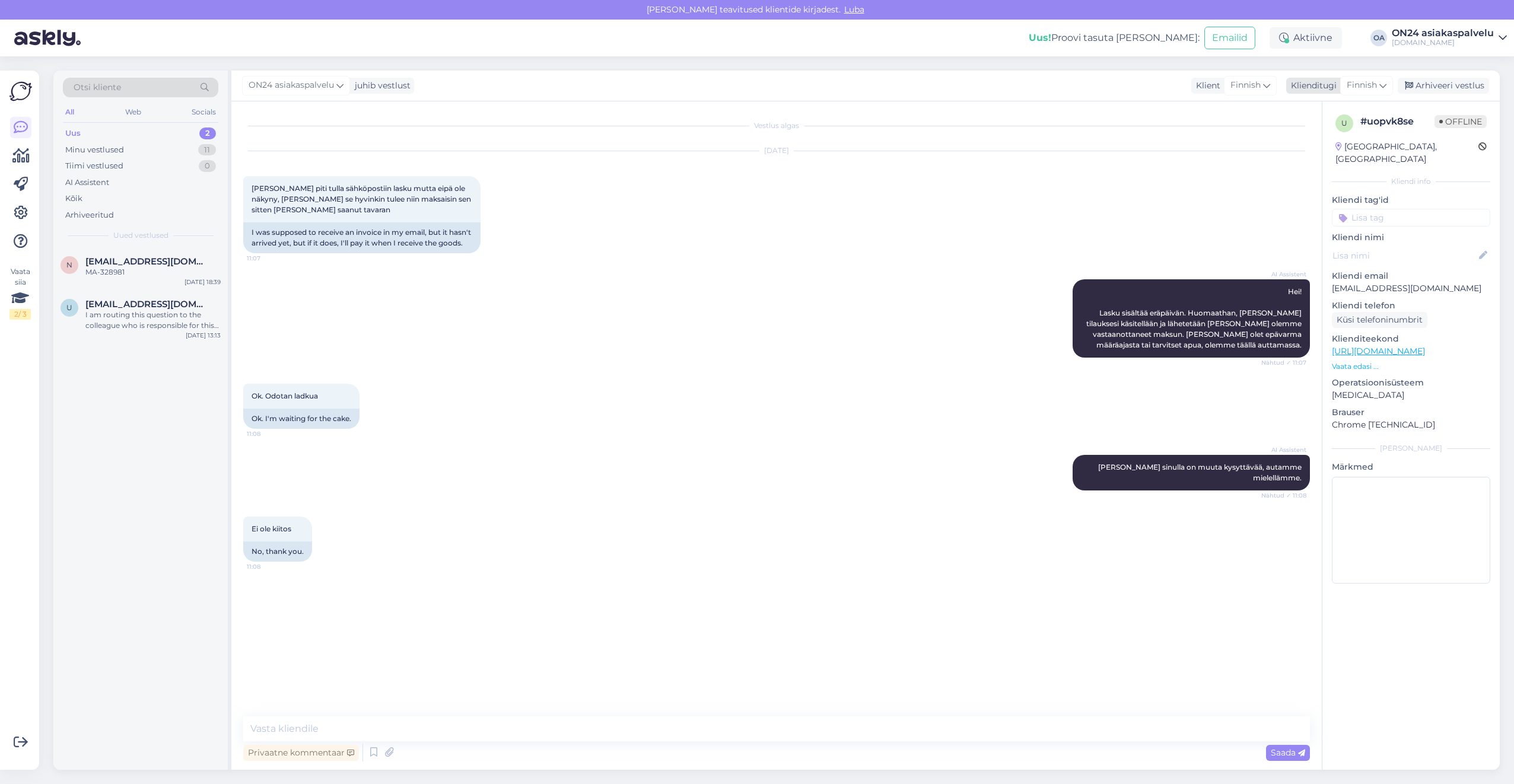
click at [1340, 86] on div "Finnish" at bounding box center [1367, 86] width 53 height 19
click at [1329, 140] on link "Estonian" at bounding box center [1339, 138] width 130 height 19
click at [1355, 282] on p "[EMAIL_ADDRESS][DOMAIN_NAME]" at bounding box center [1411, 288] width 159 height 13
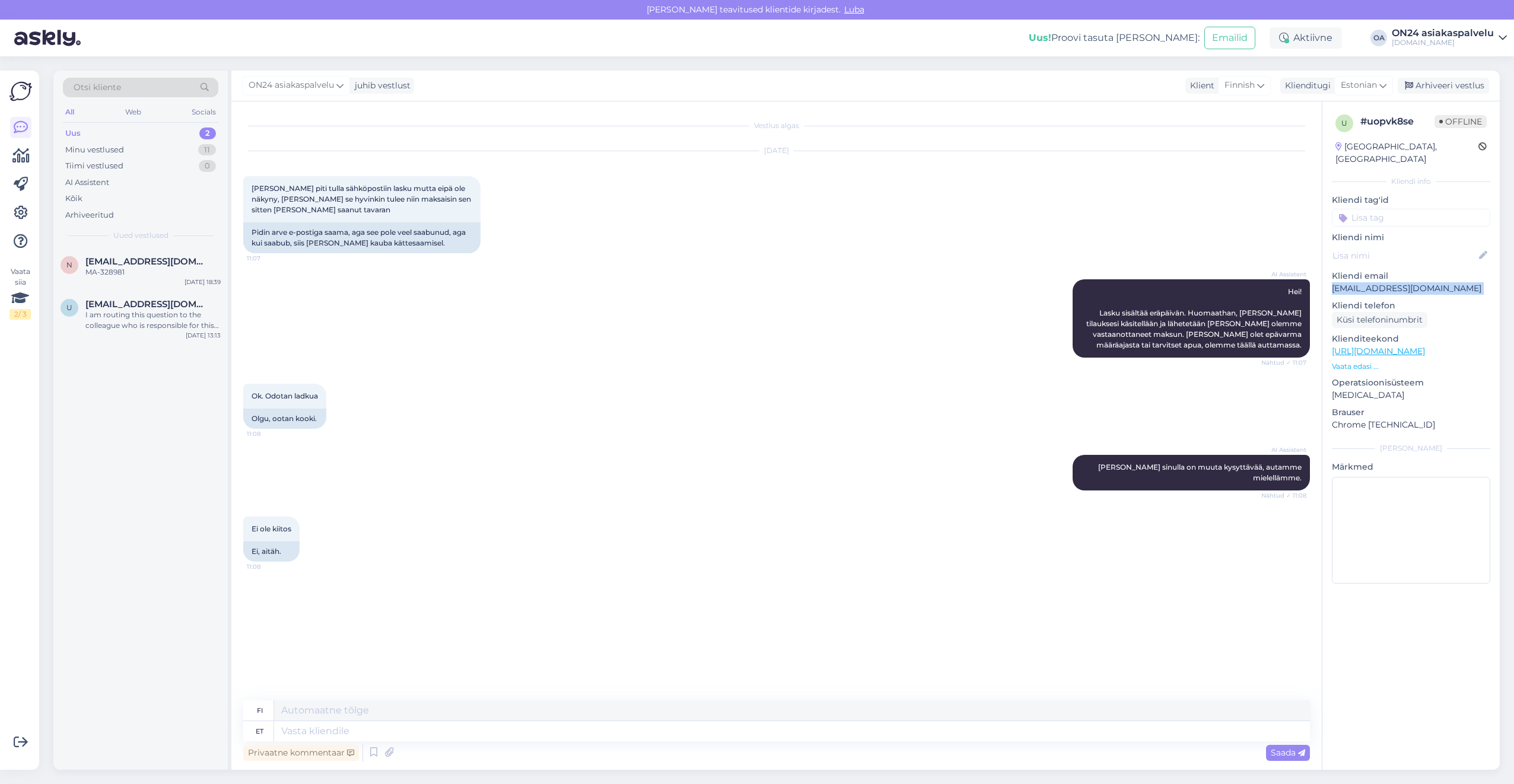
copy p "[EMAIL_ADDRESS][DOMAIN_NAME]"
click at [294, 737] on textarea at bounding box center [792, 732] width 1036 height 21
type textarea "Tere!"
type textarea "Hei!"
type textarea "Tere! Arve sa"
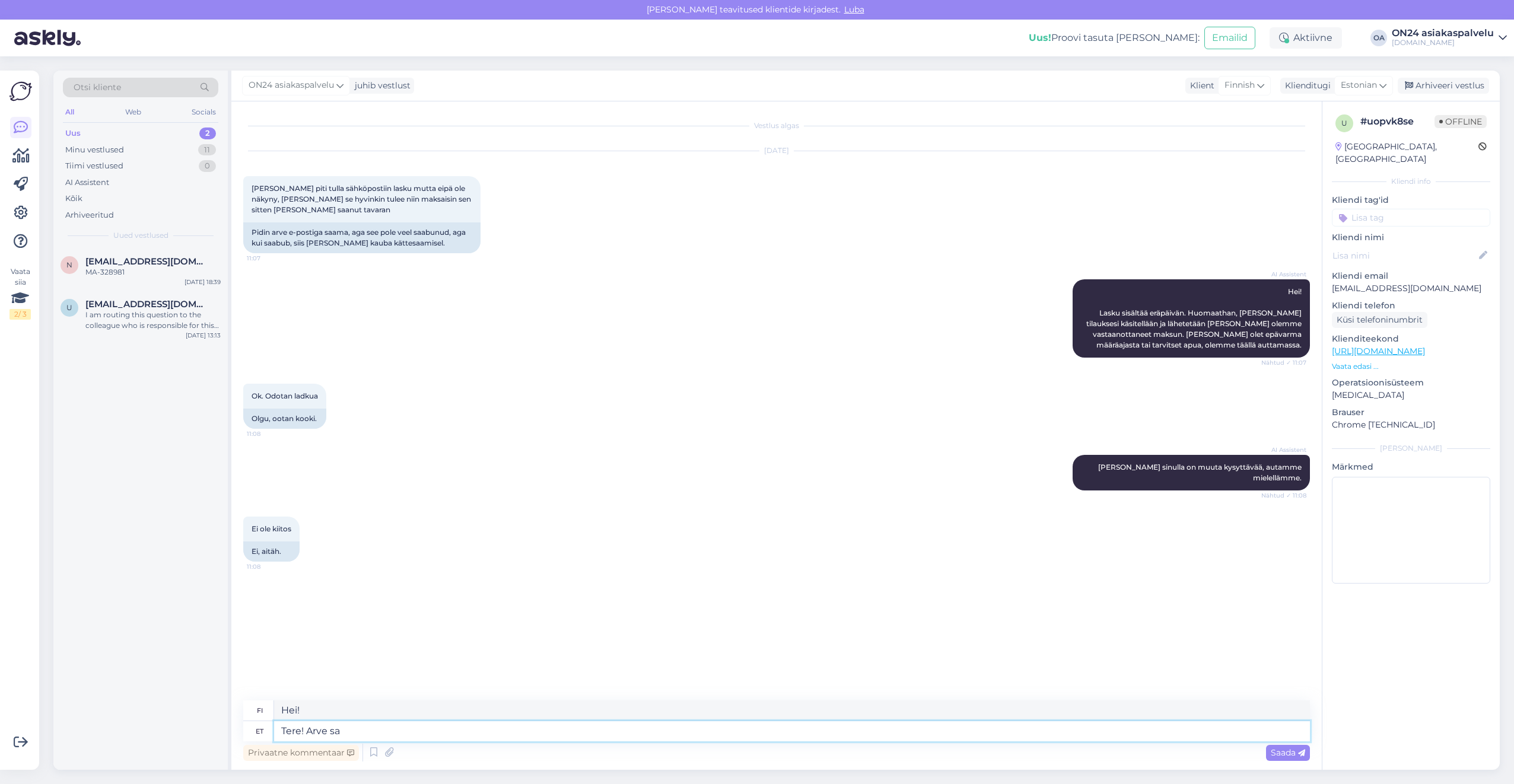
type textarea "Hei! [GEOGRAPHIC_DATA]"
type textarea "Tere! Arve saadetud"
type textarea "Hei! Lasku lähetetty"
type textarea "Tere! Arve saadetud e-mailile."
type textarea "Hei! Lasku lähetetty sähköpostiin."
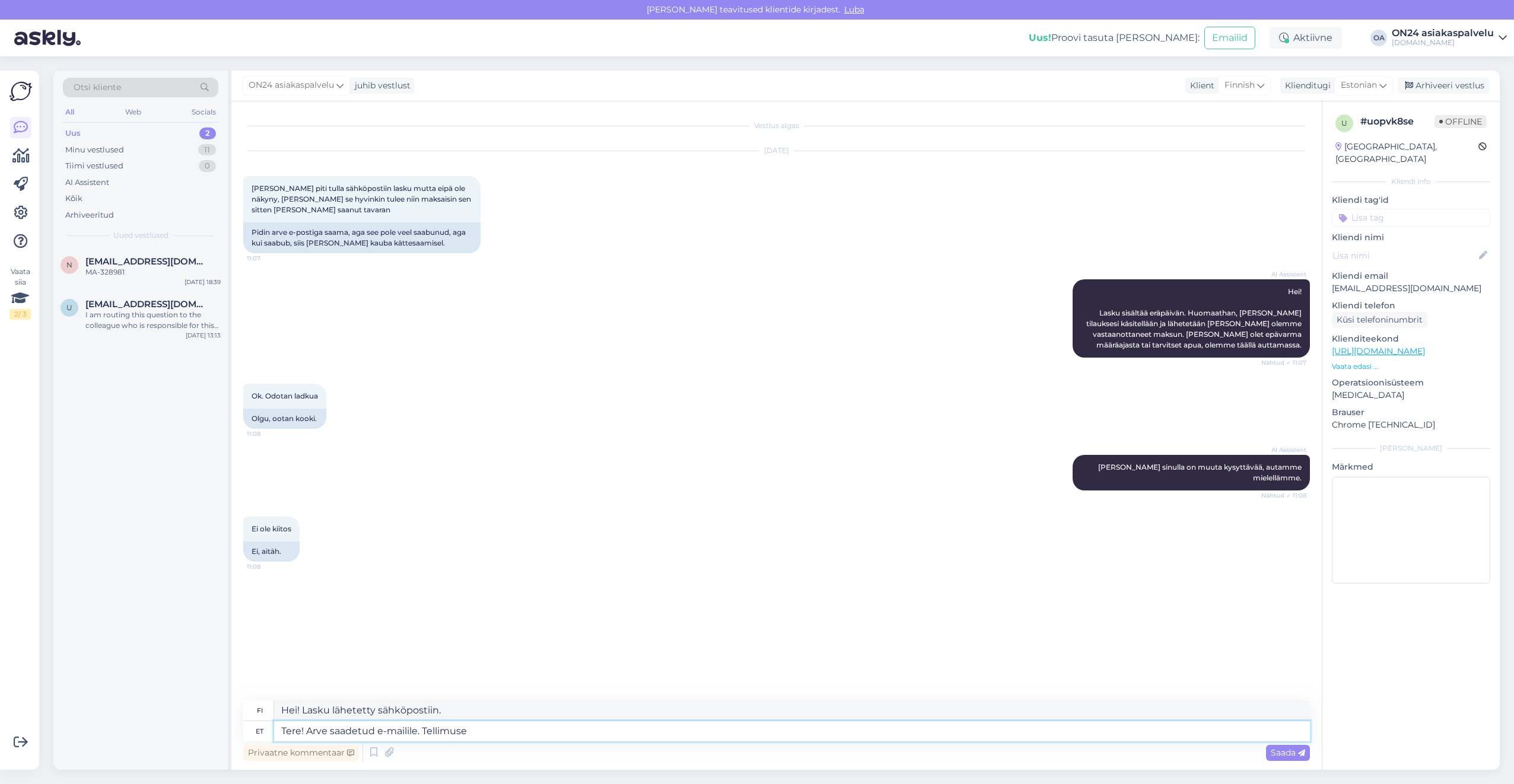
type textarea "Tere! Arve saadetud e-mailile. Tellimuse s"
type textarea "Hei! Lasku lähetetty sähköpostiisi. Tilaus"
type textarea "Tere! Arve saadetud e-mailile. Tellimuse saame s"
type textarea "Hei! Lasku lähetetty sähköpostiin. Otamme tilauksesi vastaan."
type textarea "Tere! Arve saadetud e-mailile. Tellimuse saame siis töö"
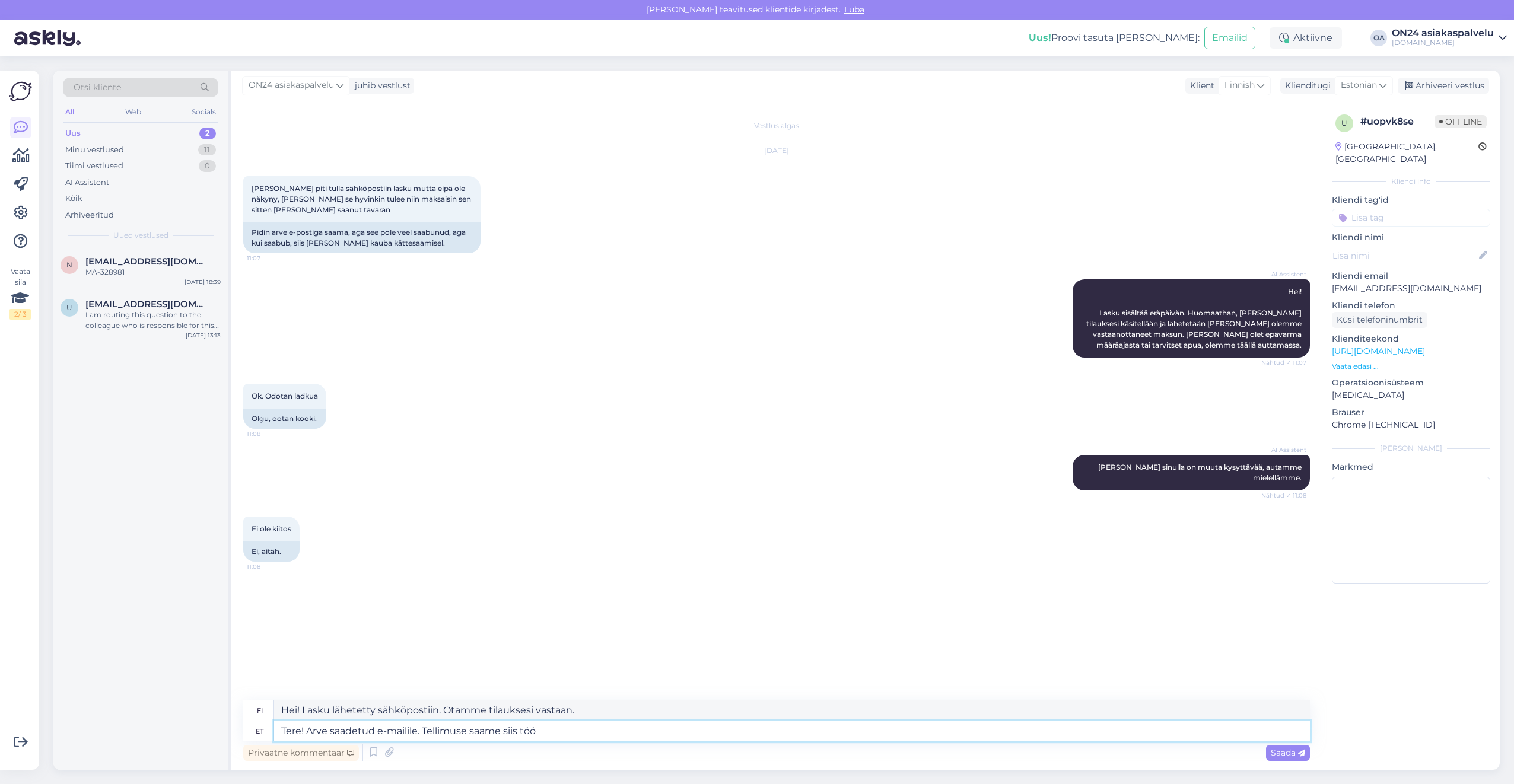
type textarea "Hei! Lasku lähetetty sähköpostiin. Otamme tilauksen vastaan sen jälkeen."
type textarea "Tere! Arve saadetud e-mailile. Tellimuse saame siis töösse"
type textarea "Hei! Lasku lähetetty sähköpostiin. Käsittelemme tilauksesi sen jälkeen."
type textarea "Tere! Arve saadetud e-mailile. Tellimuse saame siis töösse [PERSON_NAME], k"
type textarea "Hei! Lasku on lähetetty sähköpostiosoitteeseesi. Voimme sen jälkeen käsitellä t…"
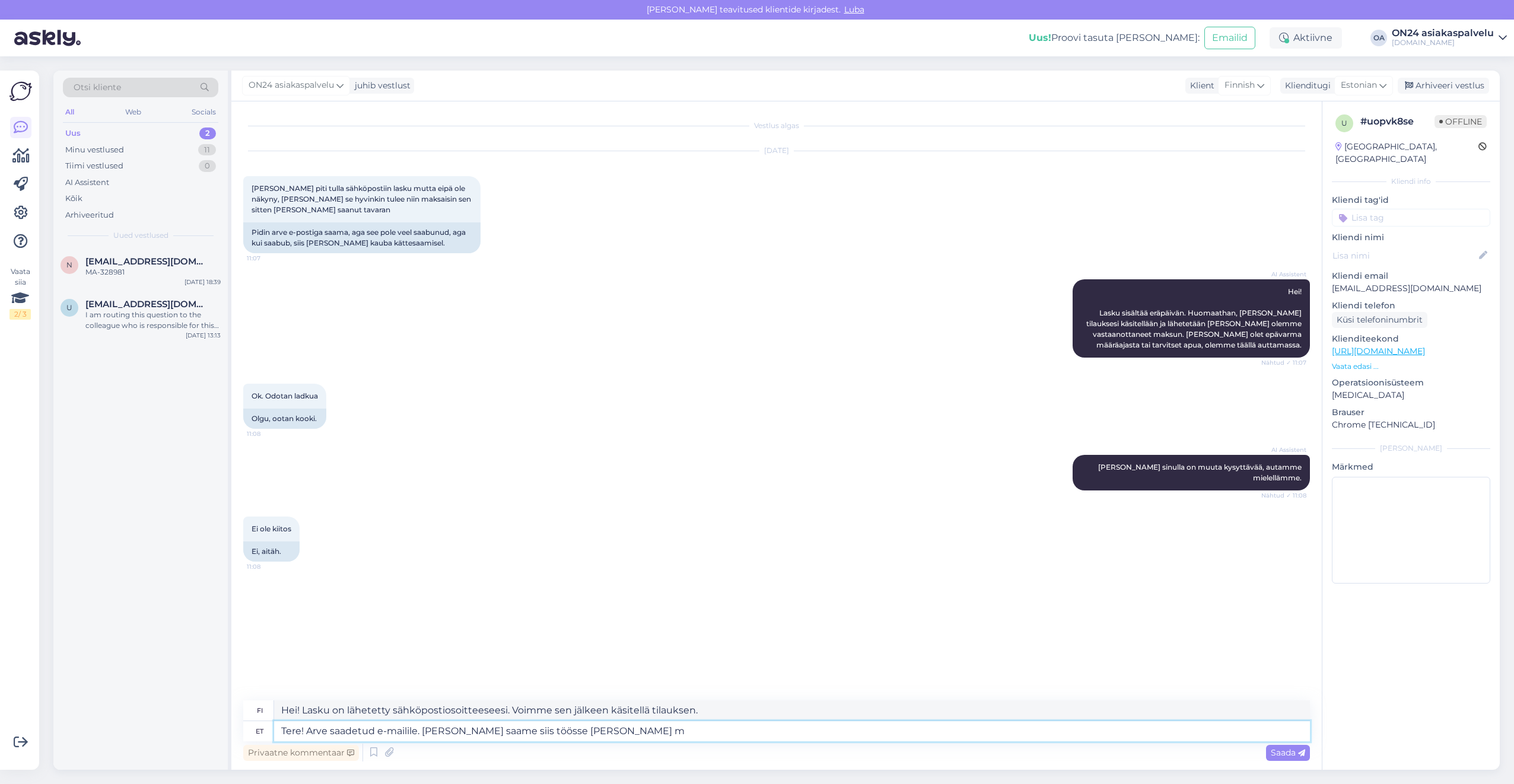
type textarea "Tere! Arve saadetud e-mailile. [PERSON_NAME] saame siis töösse [PERSON_NAME] ma"
type textarea "Hei! Lasku on lähetetty sähköpostiisi. Voimme käsitellä tilauksesi, kun"
type textarea "Tere! Arve saadetud e-mailile. [PERSON_NAME] saame siis töösse [PERSON_NAME] ma…"
type textarea "Hei! Lasku lähetetty sähköpostiisi. Voimme käsitellä tilauksesi, kun maksu on v…"
type textarea "Tere! Arve saadetud e-mailile. [PERSON_NAME] saame siis töösse [PERSON_NAME] ma…"
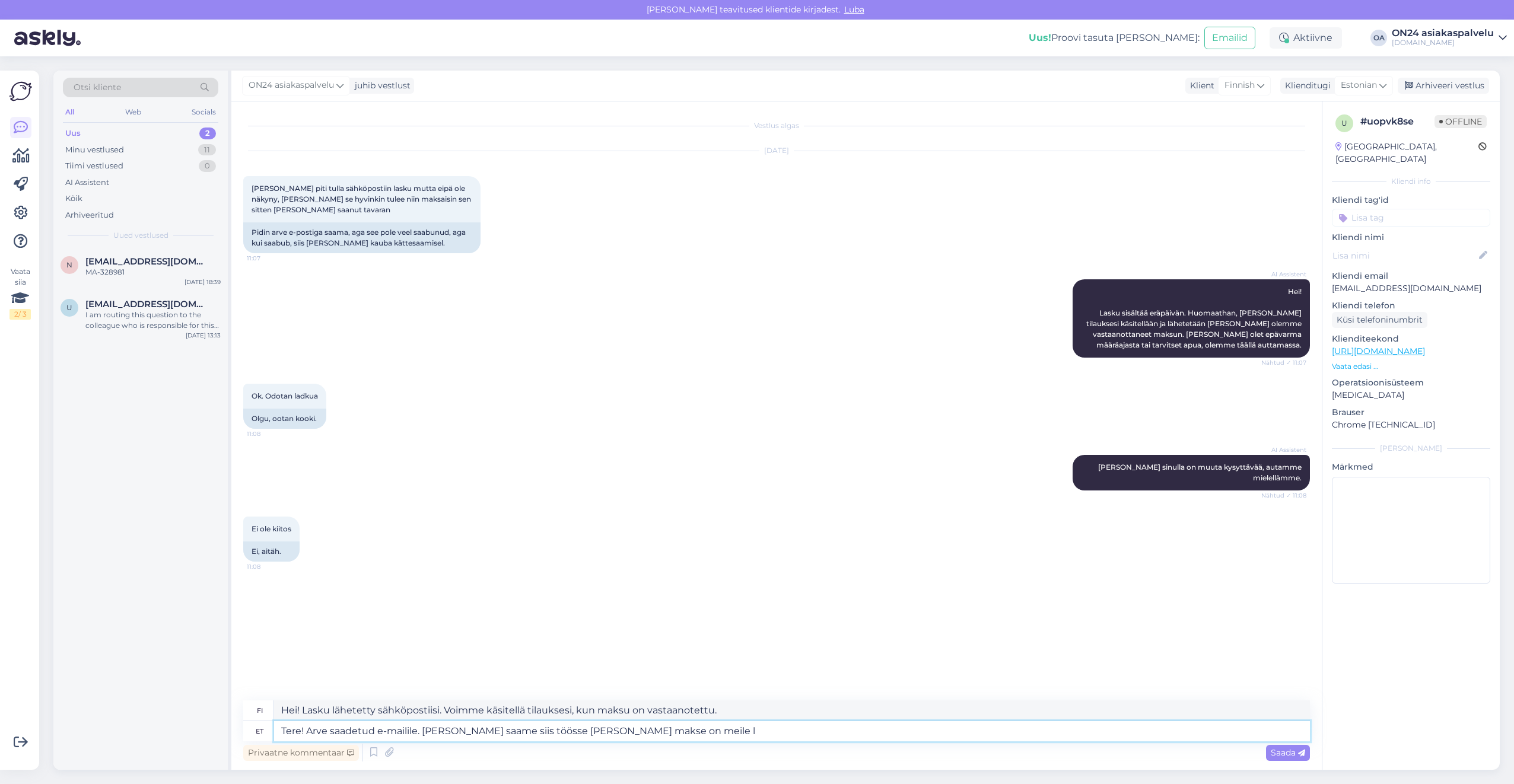
type textarea "Hei! Lasku on lähetetty sähköpostiosoitteeseesi. Voimme käsitellä tilauksesi, k…"
type textarea "Tere! Arve saadetud e-mailile. [PERSON_NAME] saame siis töösse [PERSON_NAME] ma…"
type textarea "Hei! Lasku on lähetetty sähköpostiosoitteeseesi. Voimme käsitellä tilauksesi, k…"
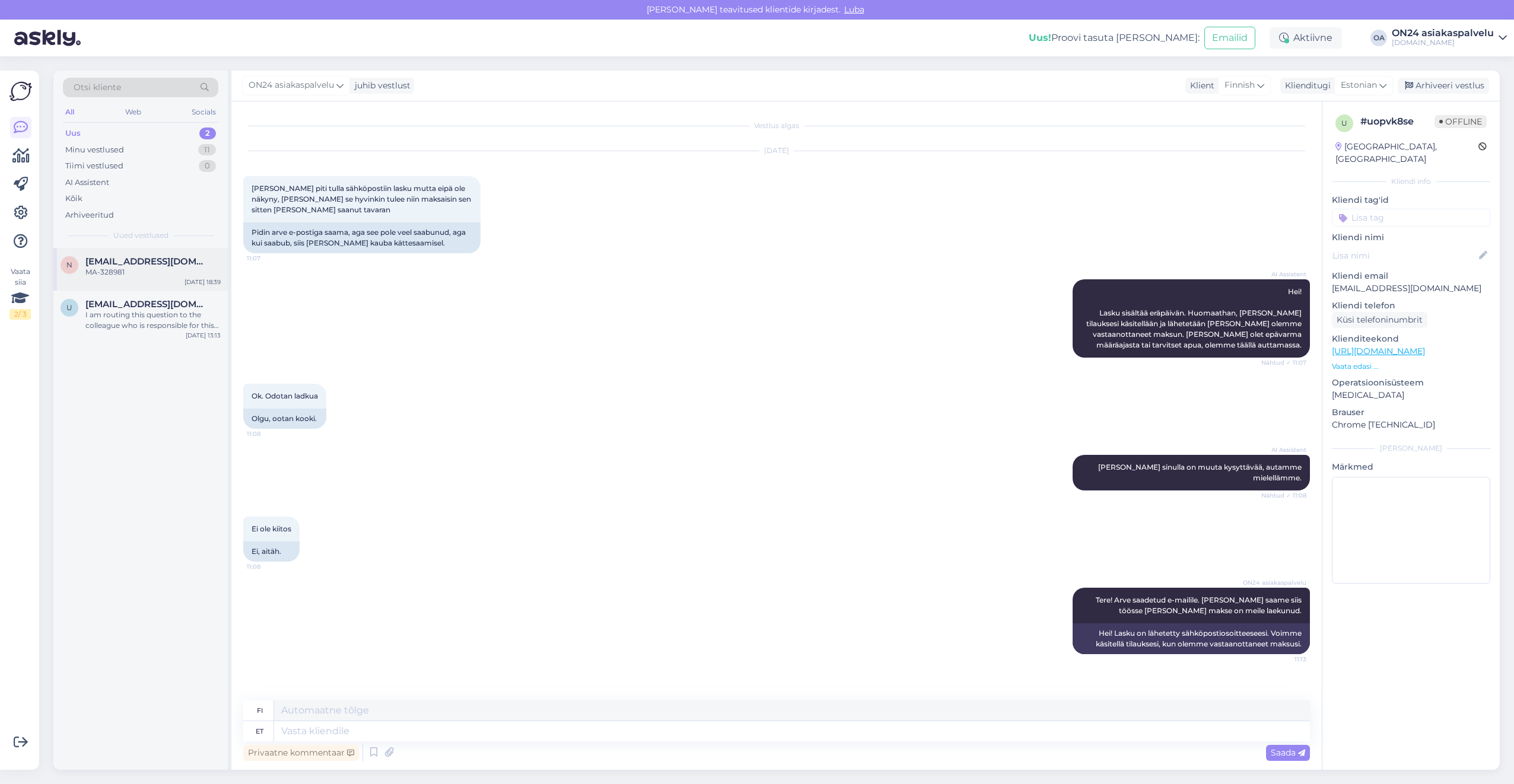
click at [144, 277] on div "MA-328981" at bounding box center [153, 272] width 135 height 10
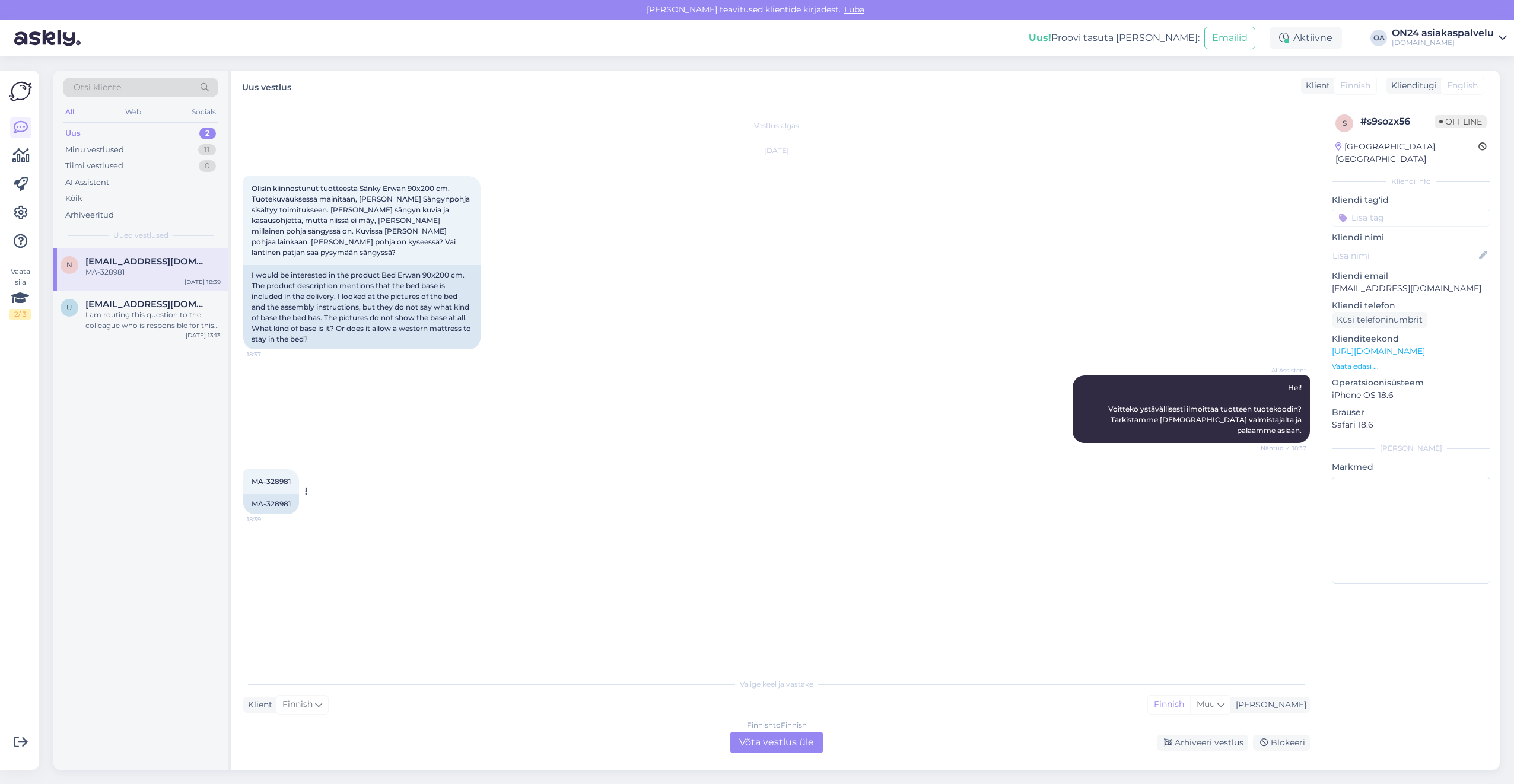
click at [280, 494] on div "MA-328981" at bounding box center [271, 504] width 56 height 21
copy div "328981"
click at [272, 494] on div "MA-328981" at bounding box center [271, 504] width 56 height 21
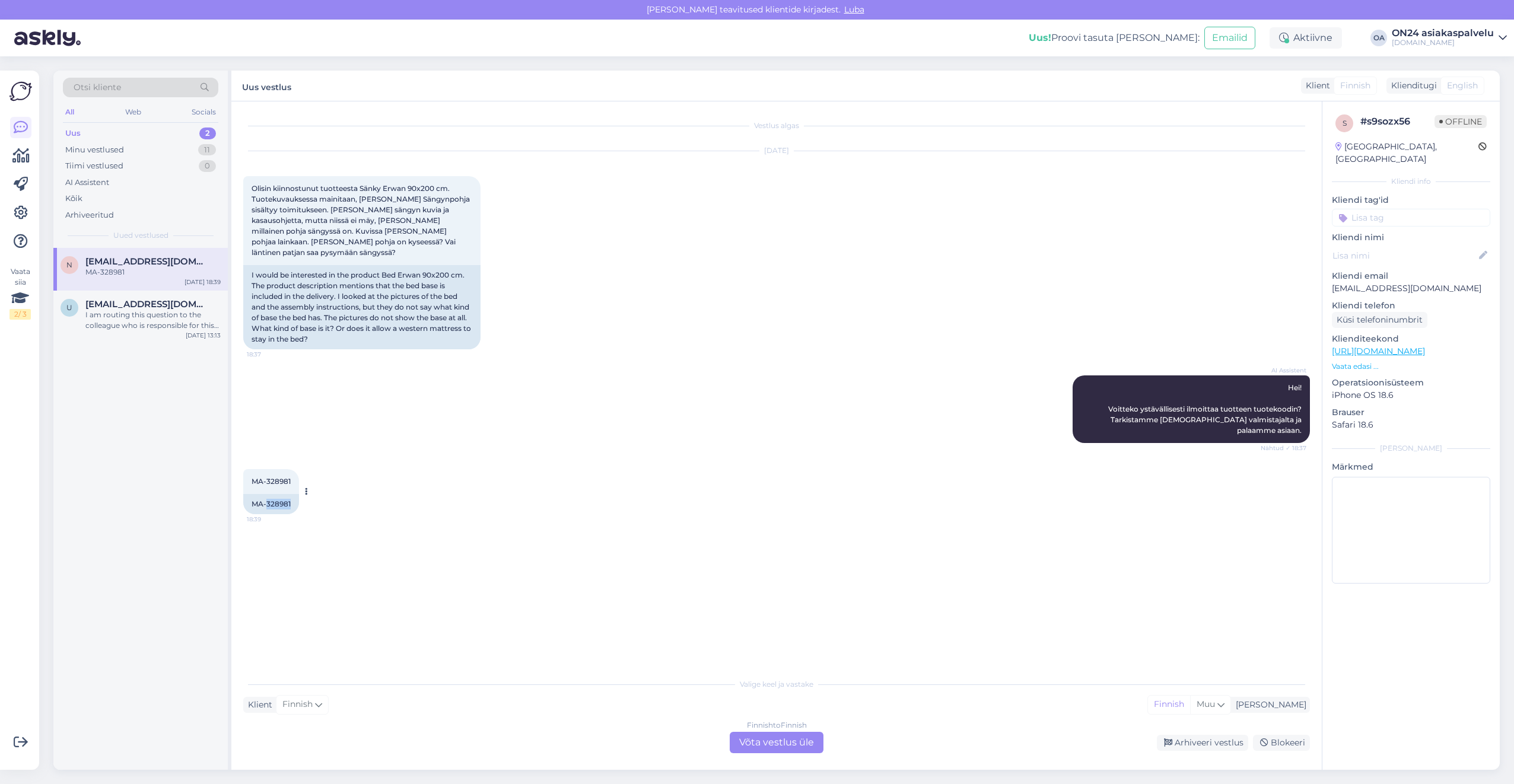
click at [279, 494] on div "MA-328981" at bounding box center [271, 504] width 56 height 21
click at [808, 739] on div "Finnish to Finnish Võta vestlus üle" at bounding box center [776, 742] width 93 height 21
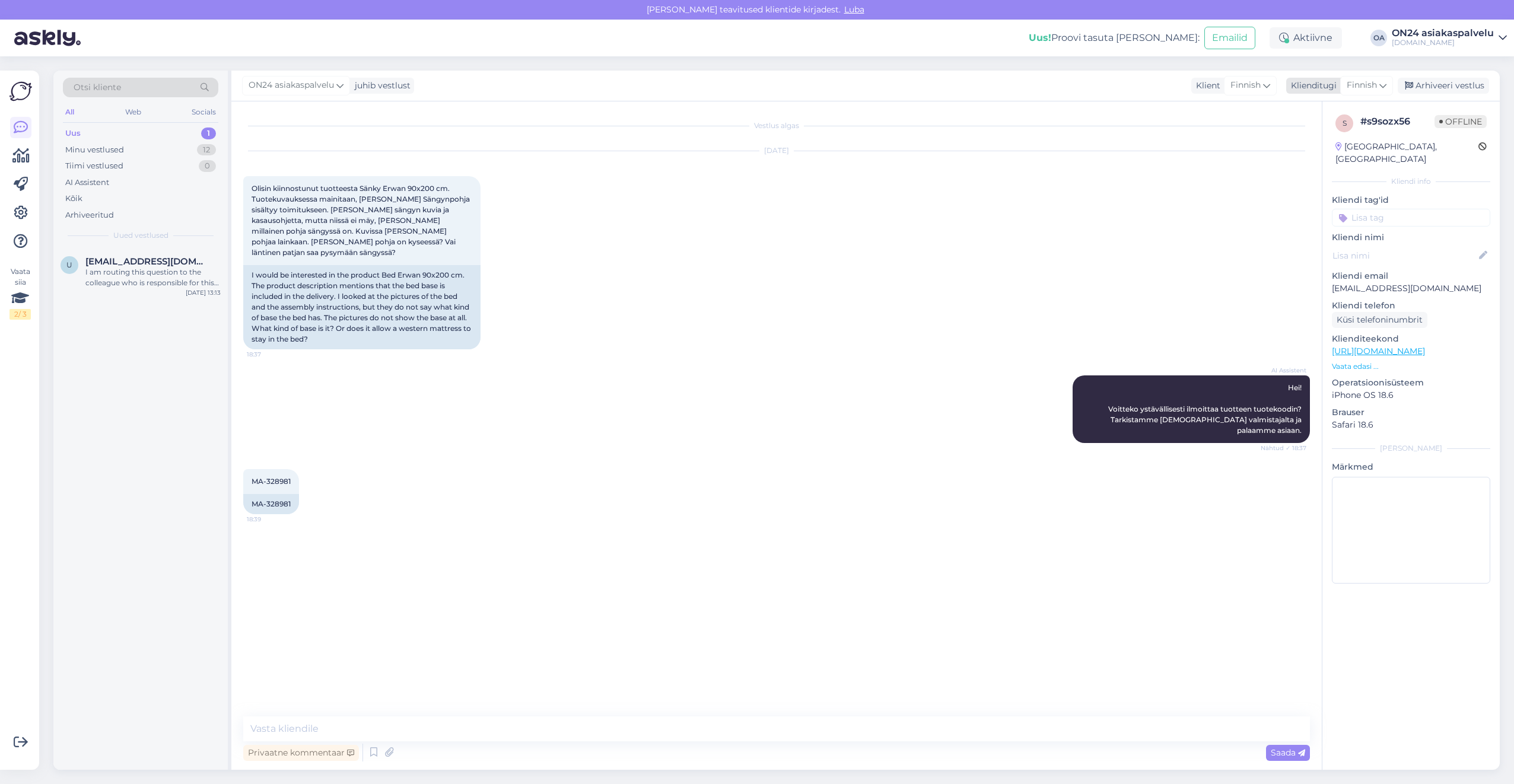
click at [1368, 91] on span "Finnish" at bounding box center [1361, 85] width 30 height 13
click at [1324, 141] on link "Estonian" at bounding box center [1339, 138] width 130 height 19
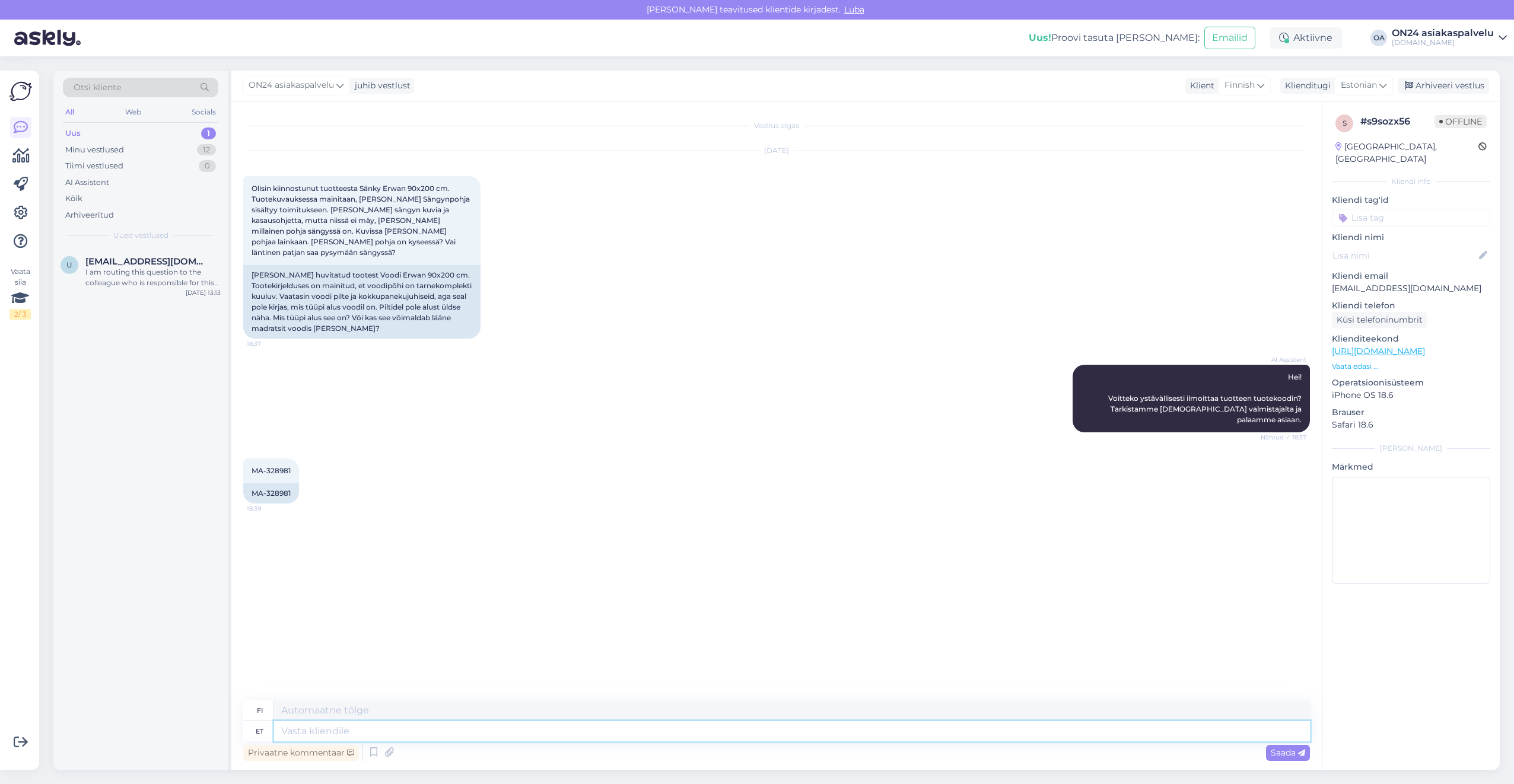
click at [305, 733] on textarea at bounding box center [792, 732] width 1036 height 21
type textarea "Tere!"
type textarea "Hei!"
type textarea "Tere! Uurin ja"
type textarea "Hei! [PERSON_NAME] tekemässä tutkimusta."
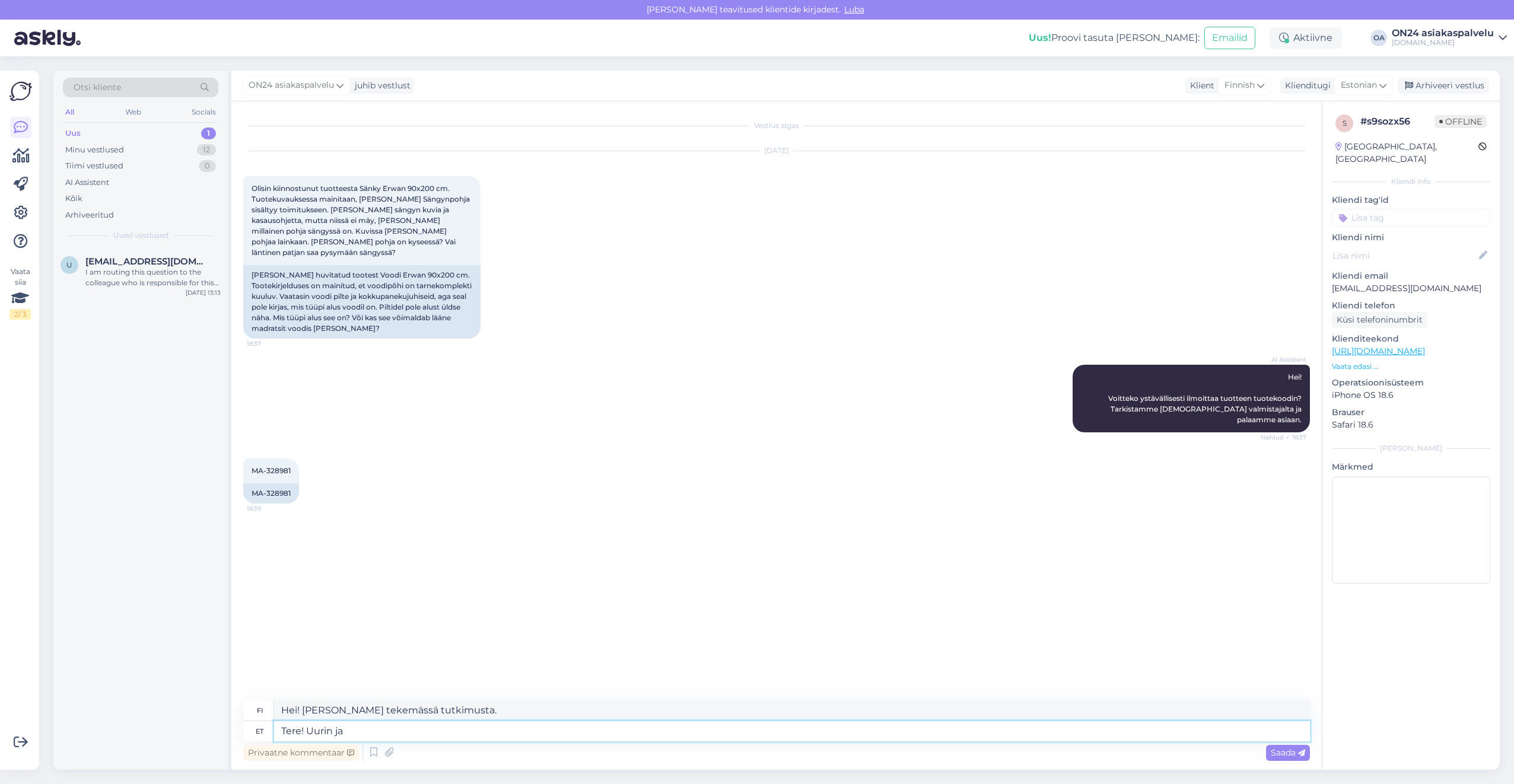
type textarea "Tere! Uurin ja a"
type textarea "Hei! Tutkin ja"
type textarea "Tere! [PERSON_NAME] [PERSON_NAME] t"
type textarea "Hei! Tutkin asiaa [PERSON_NAME]"
type textarea "Tere! [PERSON_NAME] [PERSON_NAME] teada."
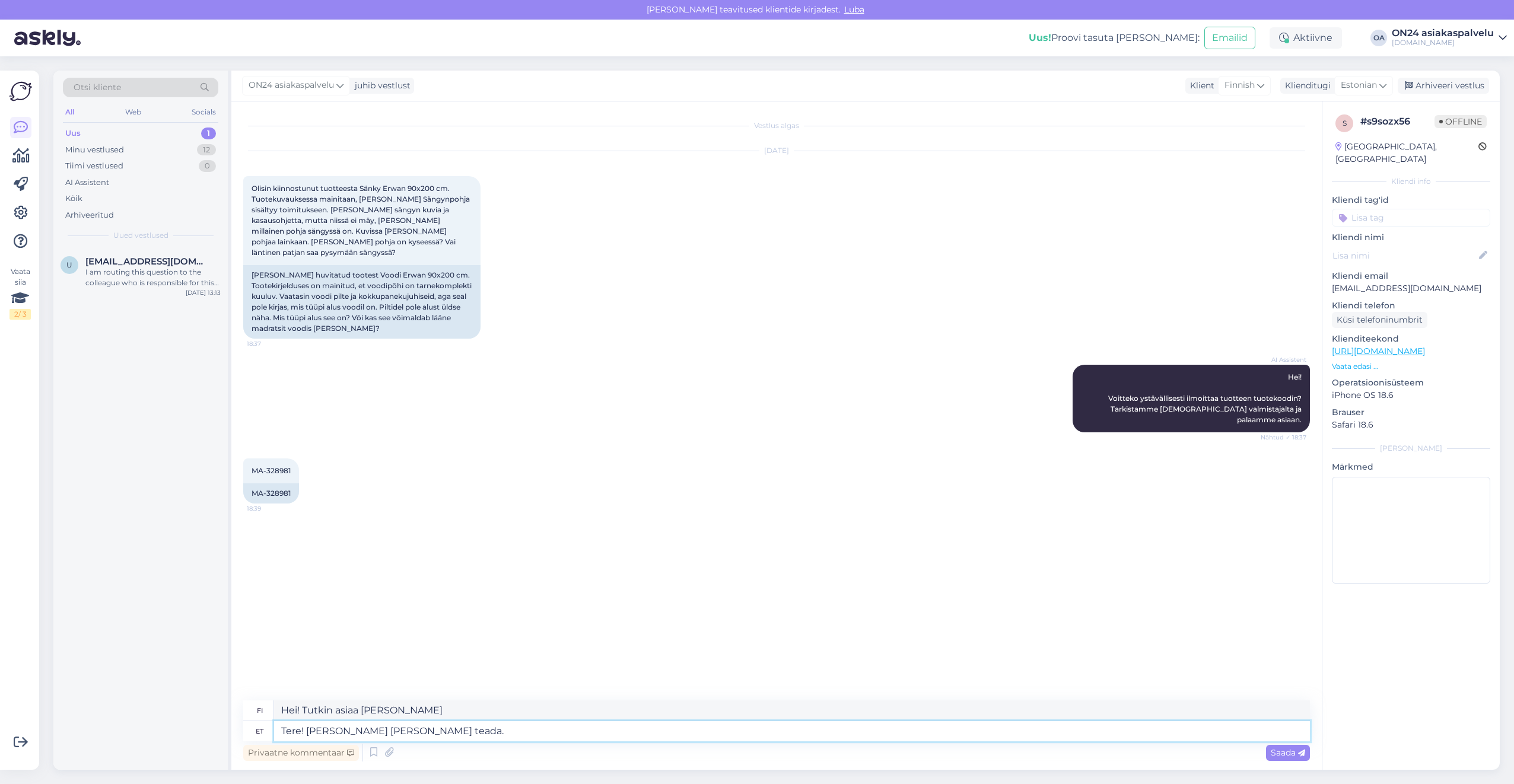
type textarea "Hei! Selvitän asiaa ja ilmoitan teille."
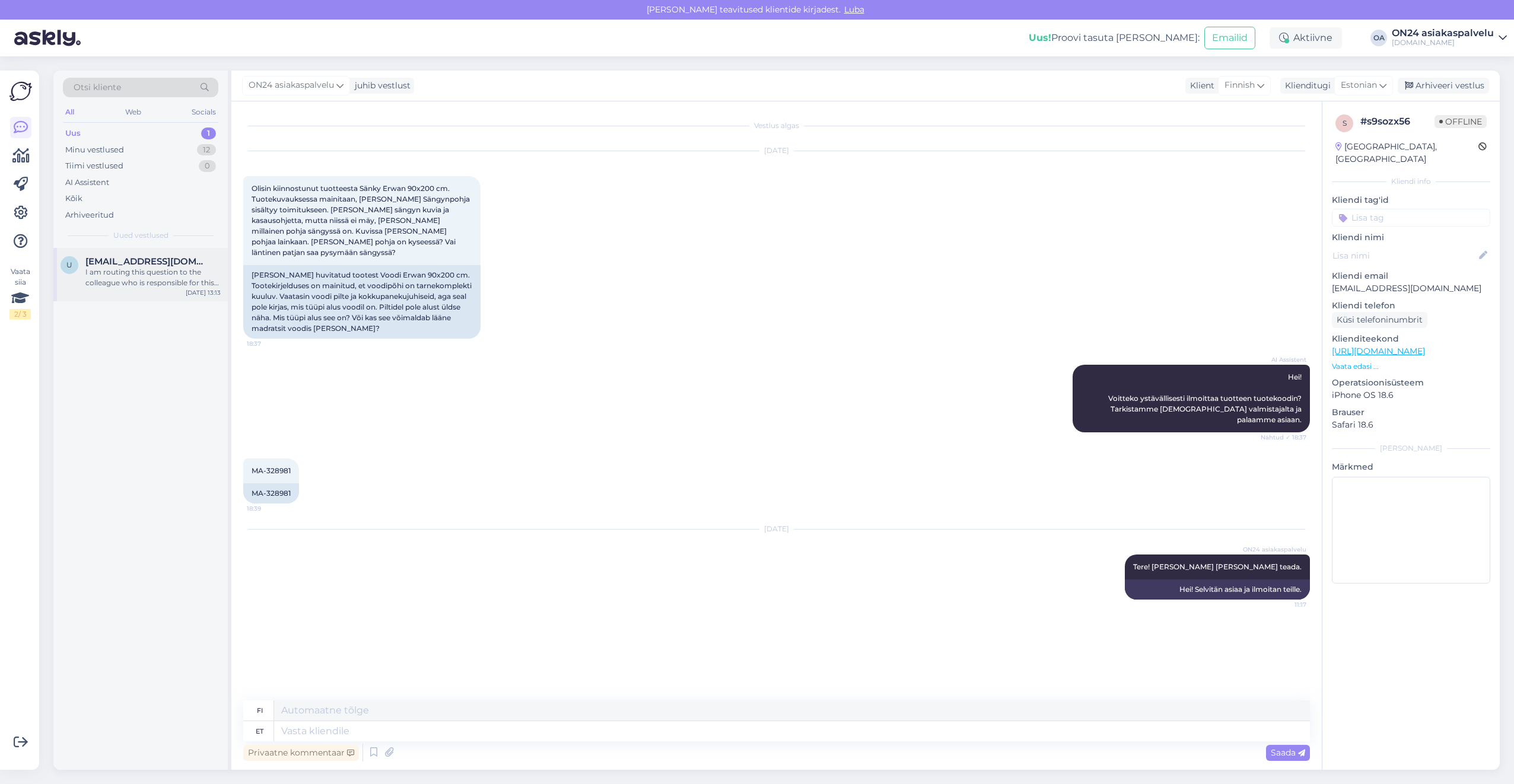
click at [141, 272] on div "I am routing this question to the colleague who is responsible for this topic. …" at bounding box center [153, 277] width 135 height 21
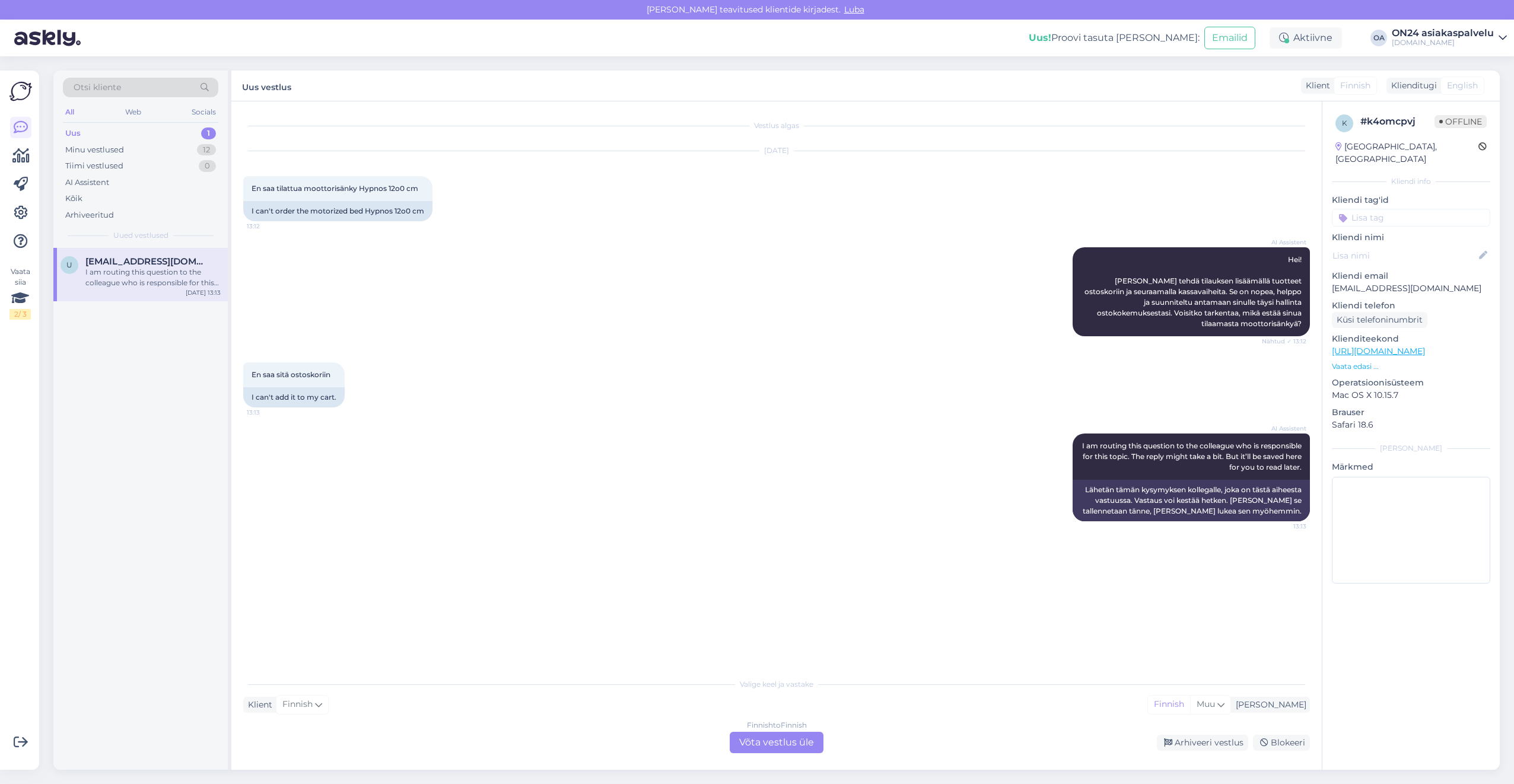
click at [1348, 361] on p "Vaata edasi ..." at bounding box center [1411, 366] width 159 height 10
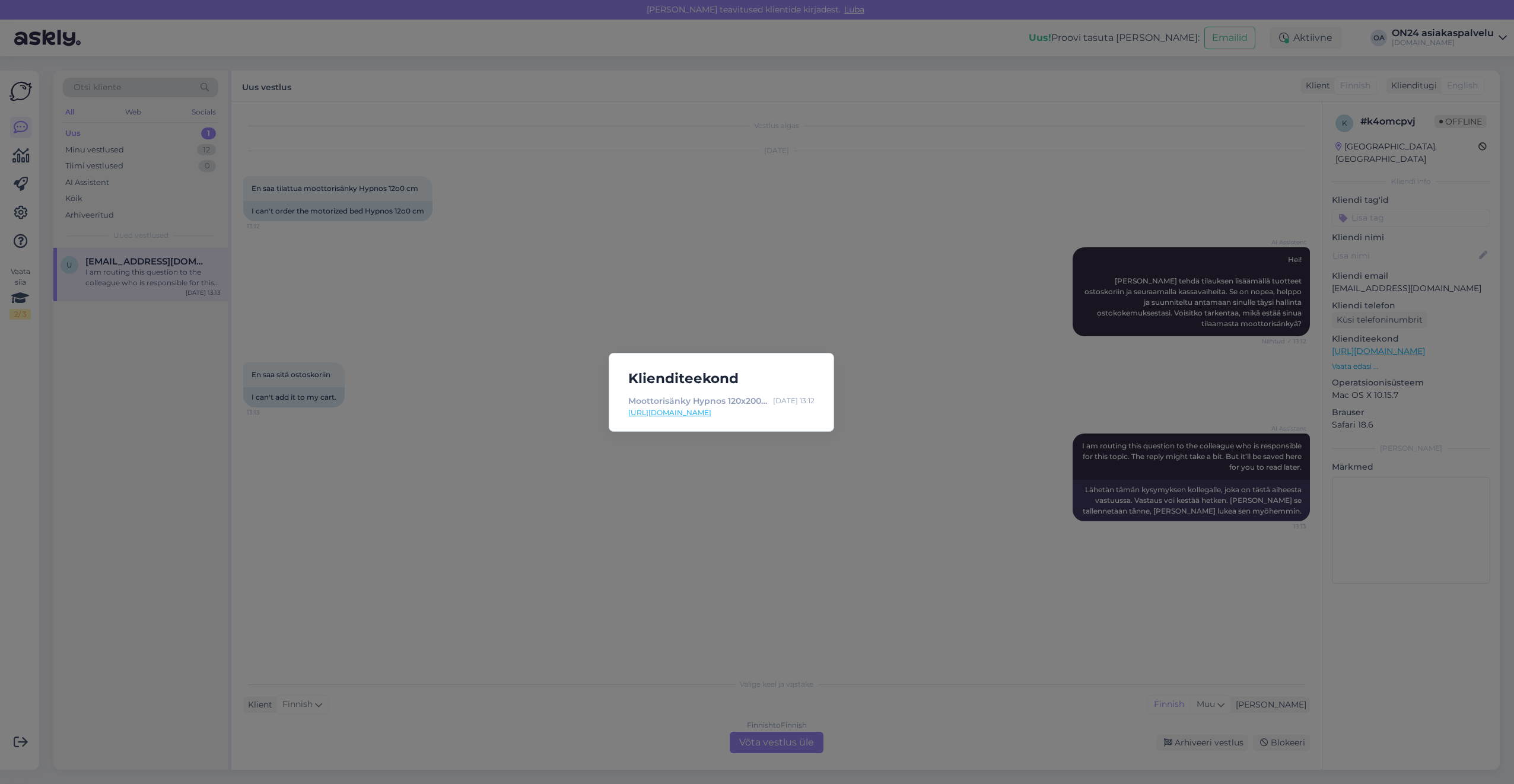
click at [721, 414] on link "[URL][DOMAIN_NAME]" at bounding box center [721, 412] width 186 height 10
click at [534, 426] on div "Klienditeekond Moottorisänky Hypnos 120x200x25 cm FR-306733 - [DOMAIN_NAME] Sis…" at bounding box center [757, 392] width 1514 height 784
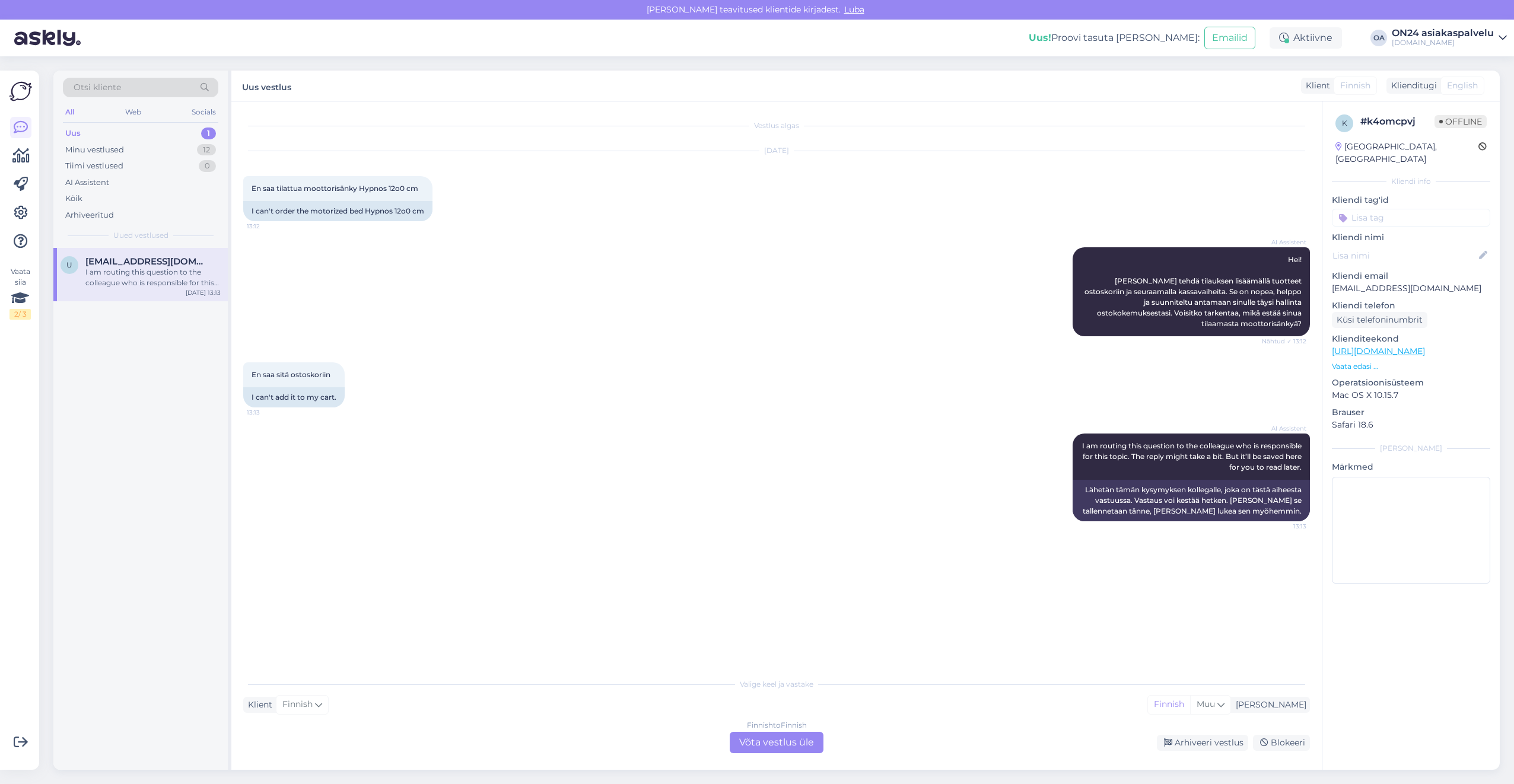
click at [786, 736] on div "Finnish to Finnish Võta vestlus üle" at bounding box center [776, 742] width 93 height 21
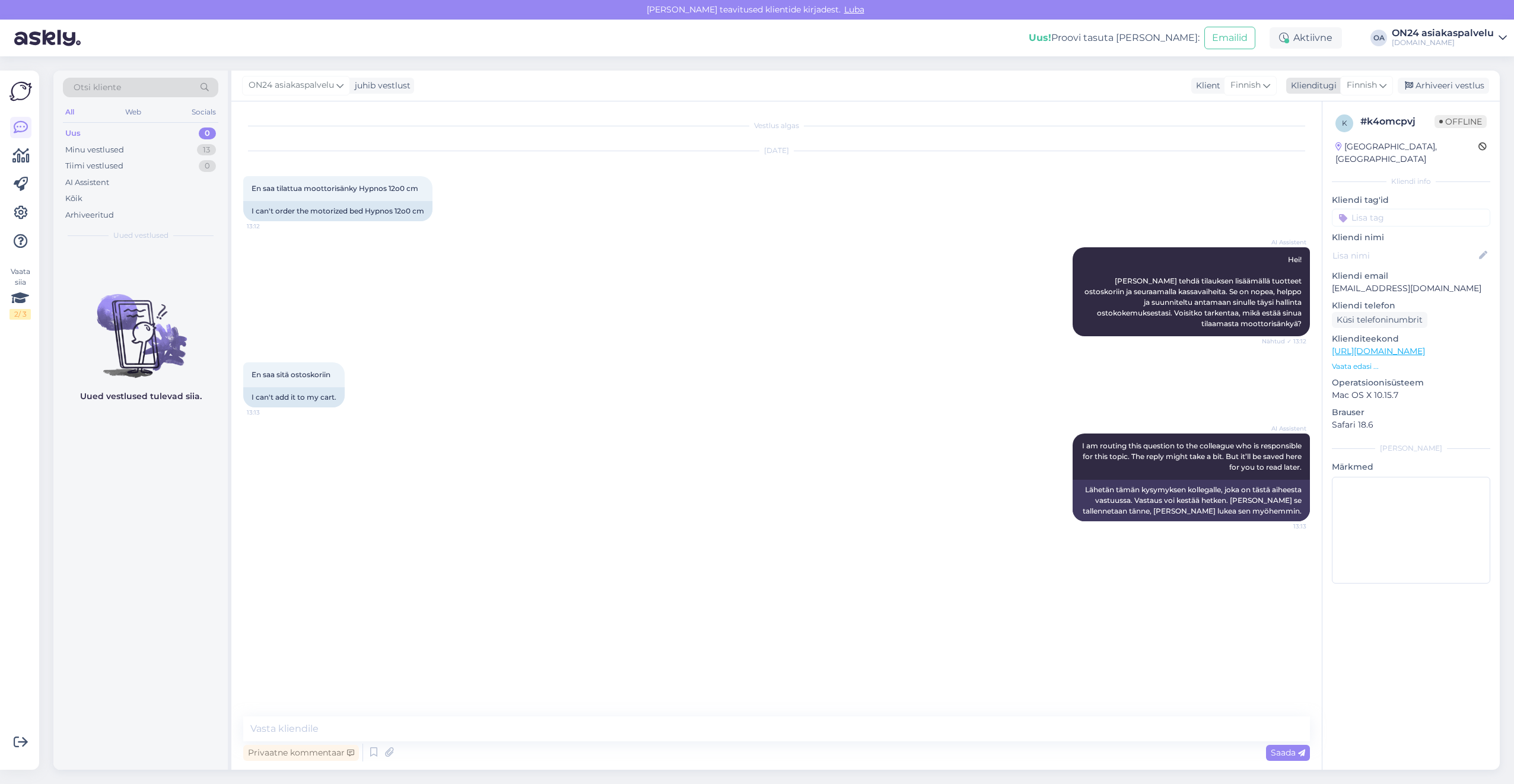
click at [1373, 85] on span "Finnish" at bounding box center [1361, 85] width 30 height 13
click at [1337, 135] on link "Estonian" at bounding box center [1339, 138] width 130 height 19
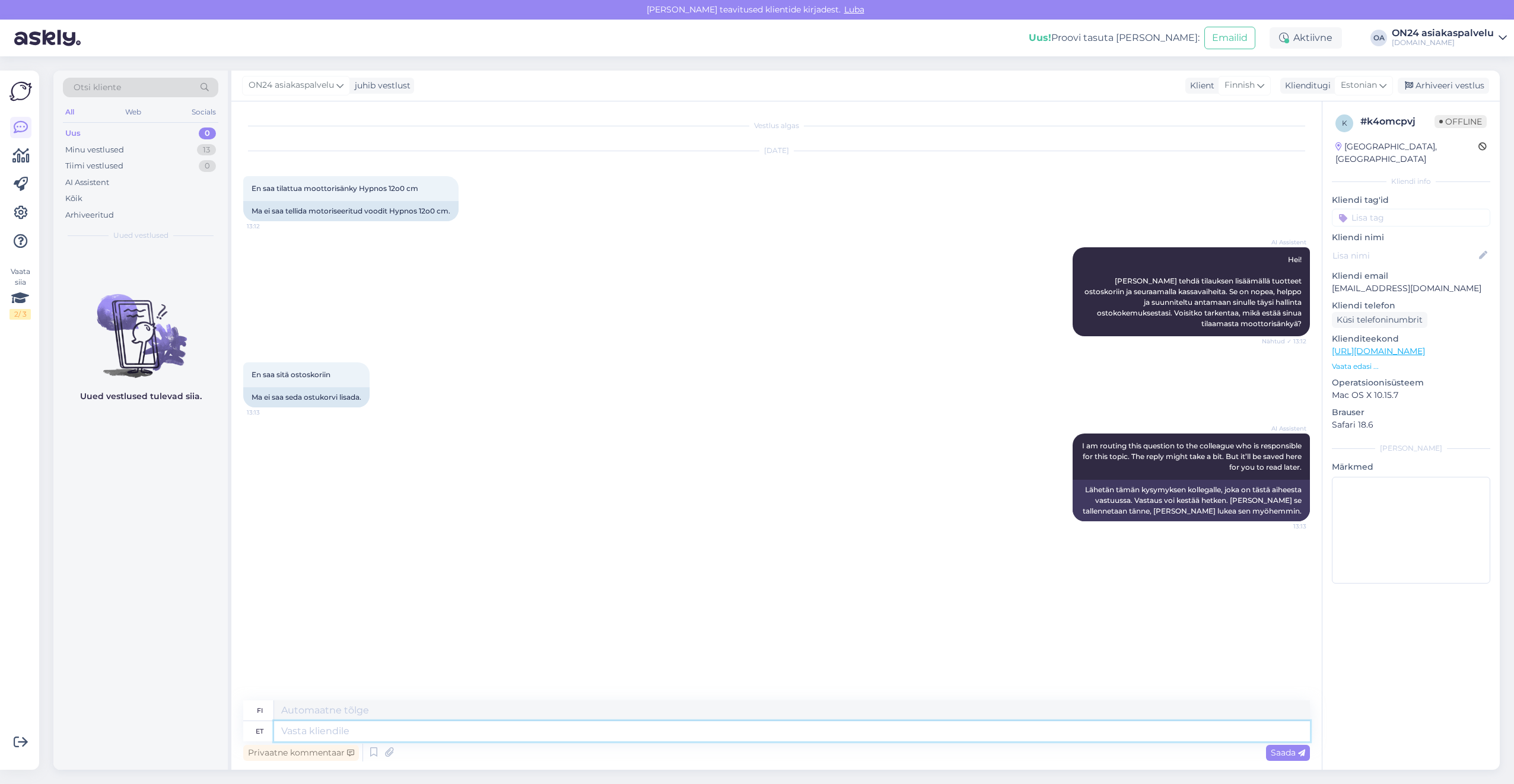
click at [354, 733] on textarea at bounding box center [792, 732] width 1036 height 21
type textarea "Tere!"
type textarea "Hei!"
type textarea "Tere! Valida t"
type textarea "Hei! [GEOGRAPHIC_DATA]"
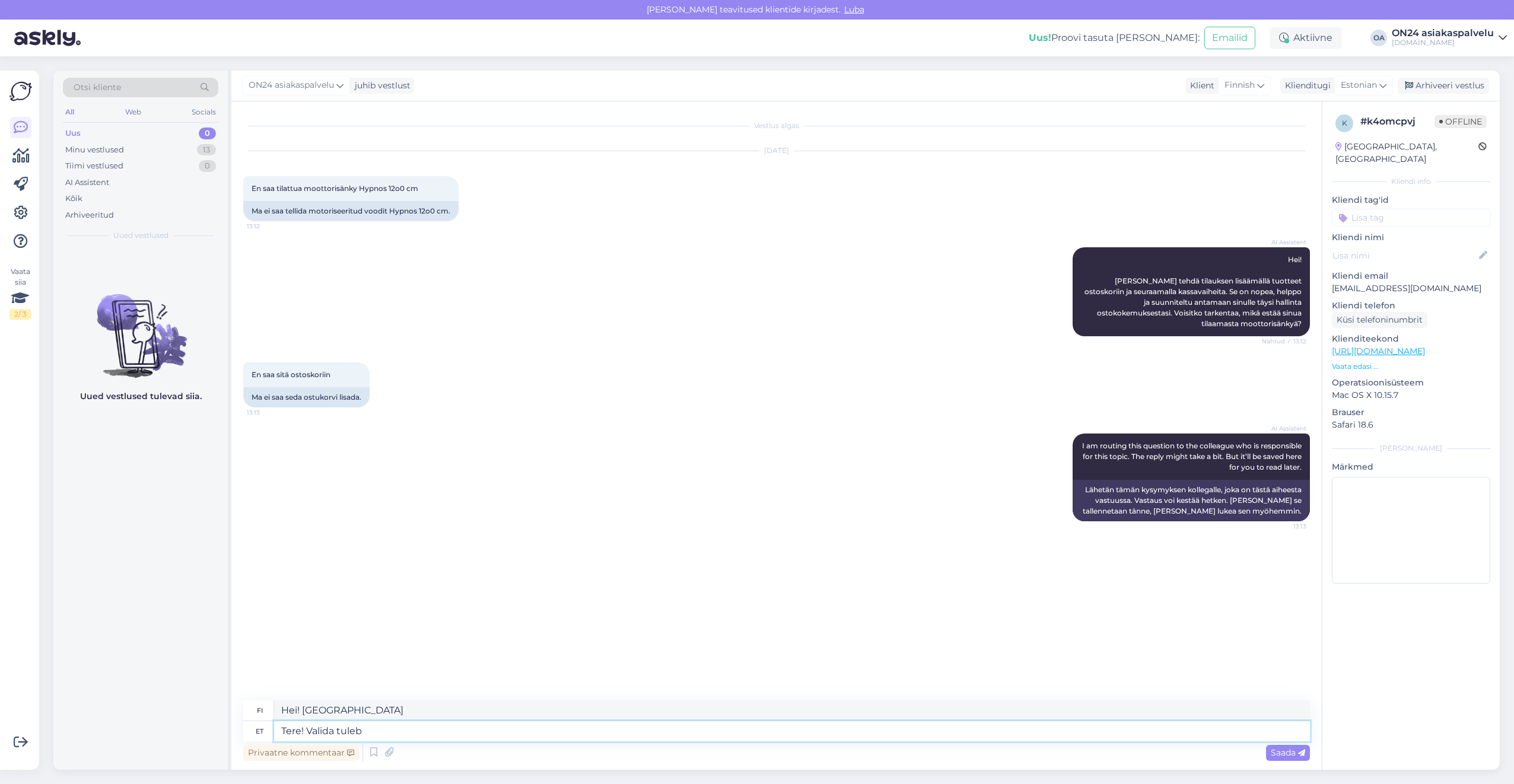
type textarea "Tere! Valida tuleb"
type textarea "Hei! Sinun täytyy [PERSON_NAME]."
type textarea "Tere! Valida tuleb mõõt j"
type textarea "Hei! Sinun täytyy [PERSON_NAME] koko"
type textarea "Tere! Valida tuleb [PERSON_NAME] v"
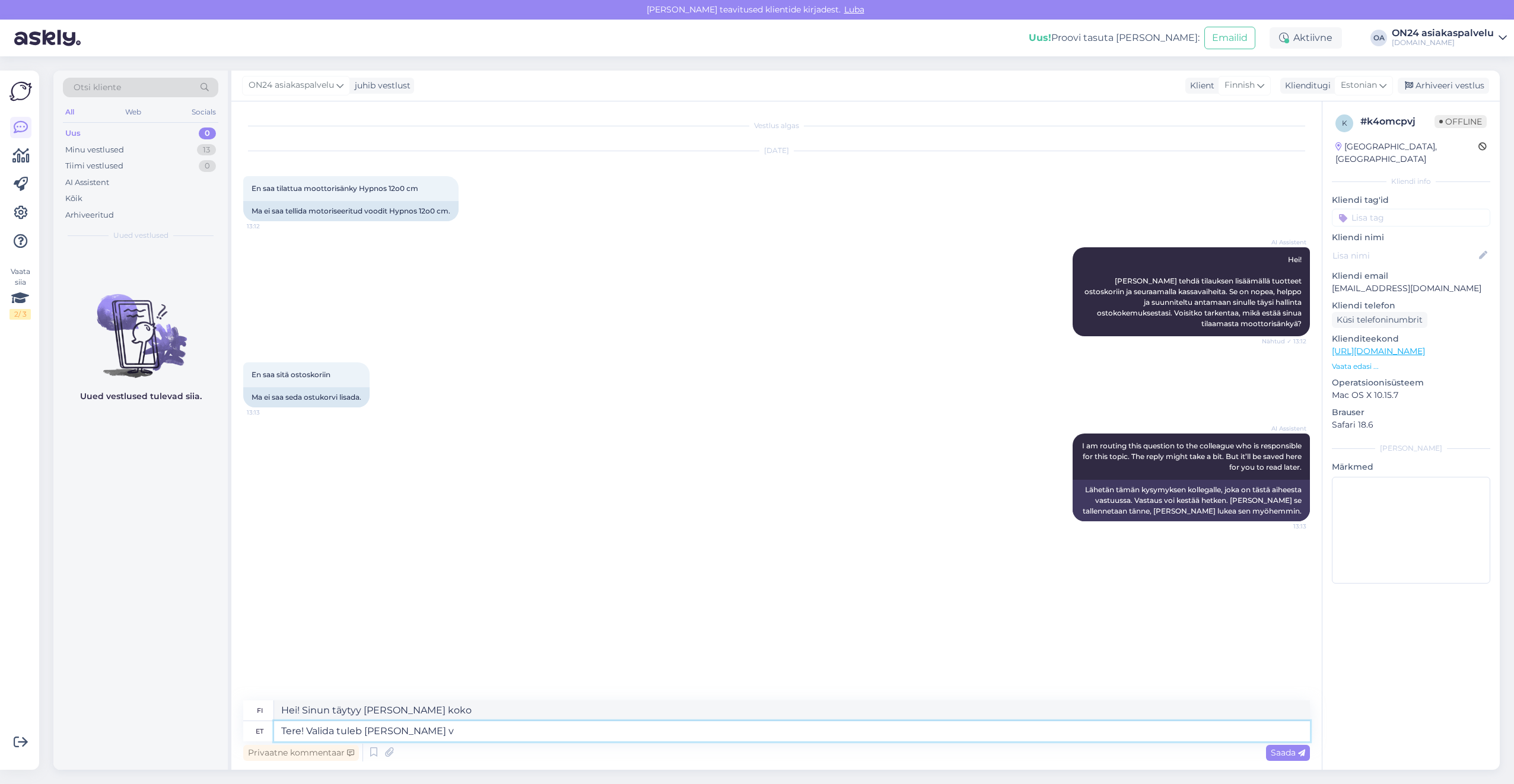
type textarea "Hei! Sinun täytyy [PERSON_NAME] koko ja"
type textarea "Tere! Valida tuleb [PERSON_NAME] viimistlus, et"
type textarea "Hei! Sinun täytyy [PERSON_NAME] koko ja viimeistely."
type textarea "Tere! Valida tuleb [PERSON_NAME] viimistlus, et s"
type textarea "Hei! Sinun on valittava koko ja viimeistely"
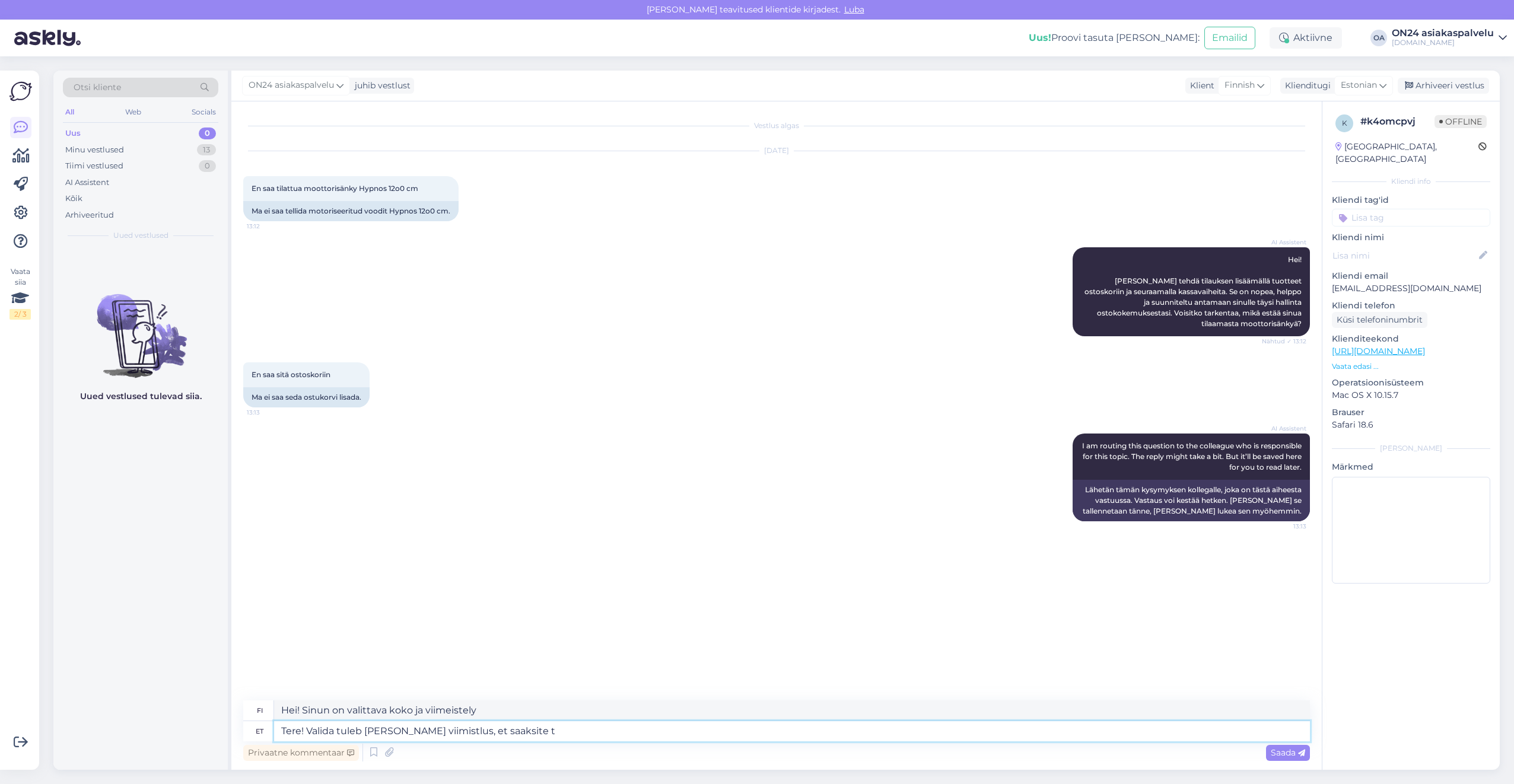
type textarea "Tere! Valida tuleb [PERSON_NAME] viimistlus, et saaksite to"
type textarea "Hei! Sinun on valittava koko ja viimeistely, [PERSON_NAME]"
type textarea "Tere! Valida tuleb [PERSON_NAME] viimistlus, et saaksite toote lis"
type textarea "Hei! Sinun on valittava koko ja viimeistely saadaksesi tuotteen."
type textarea "Tere! Valida tuleb [PERSON_NAME] viimistlus, et saaksite toote lisada os"
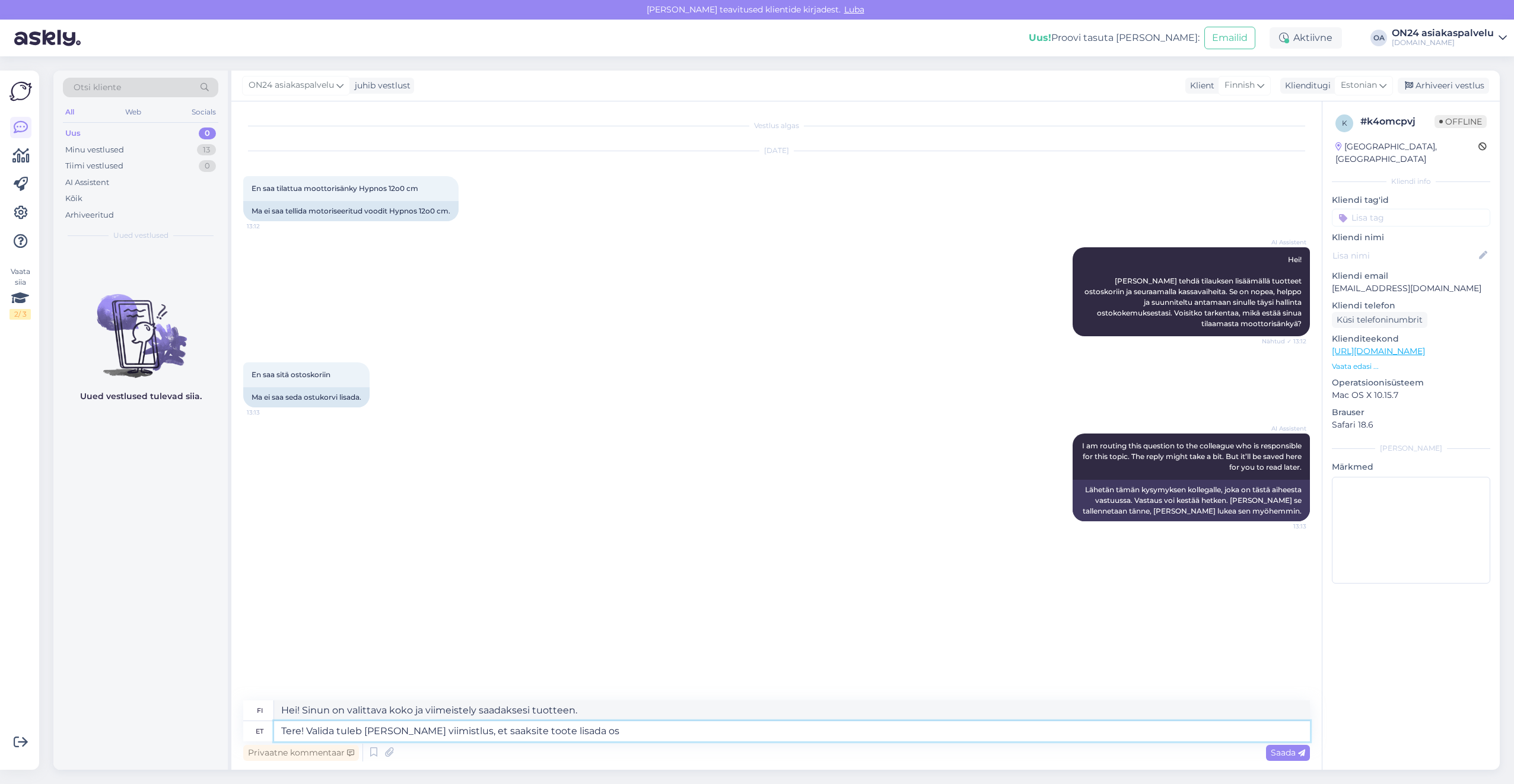
type textarea "Hei! Sinun on valittava koko ja viimeistely voidaksesi lisätä tuotteen."
type textarea "Tere! Valida tuleb [PERSON_NAME] viimistlus, et saaksite toote lisada ostukor"
type textarea "Hei! Sinun on valittava koko ja viimeistely, [PERSON_NAME] lisätä tuotteen osto…"
type textarea "Tere! Valida tuleb [PERSON_NAME] viimistlus, et saaksite toote lisada ostukorvi."
type textarea "Hei! Sinun on valittava koko ja viimeistely [PERSON_NAME] kuin [PERSON_NAME] li…"
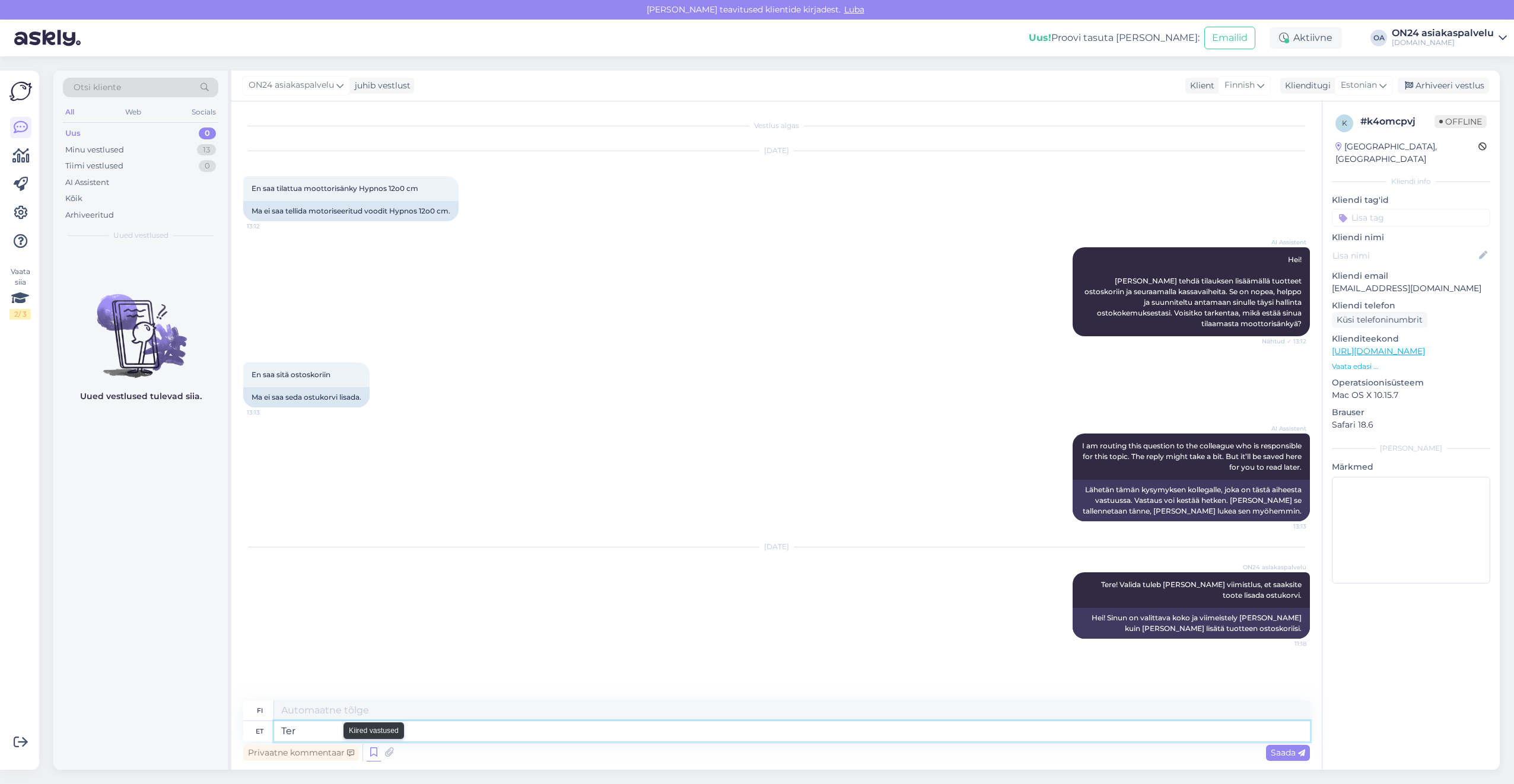
type textarea "Tere"
type textarea "Hei"
type textarea "T"
type textarea "Täname k"
type textarea "Kiitos"
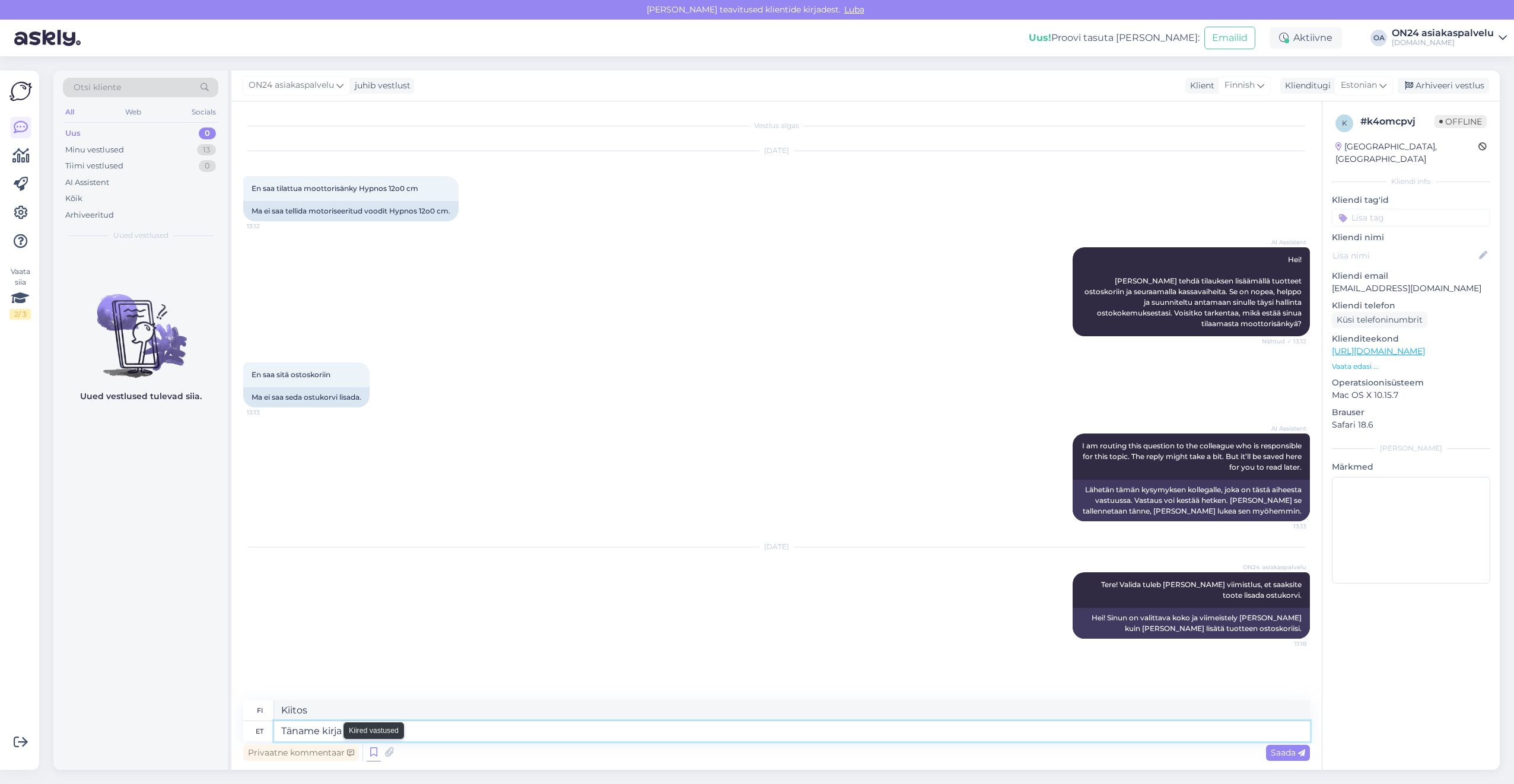
type textarea "Täname kirja e"
type textarea "Kiitoskirje"
type textarea "Täname kirja eest!"
type textarea "Kiitos kirjeestä!"
type textarea "Täname kirja eest! Makseperioodi sa"
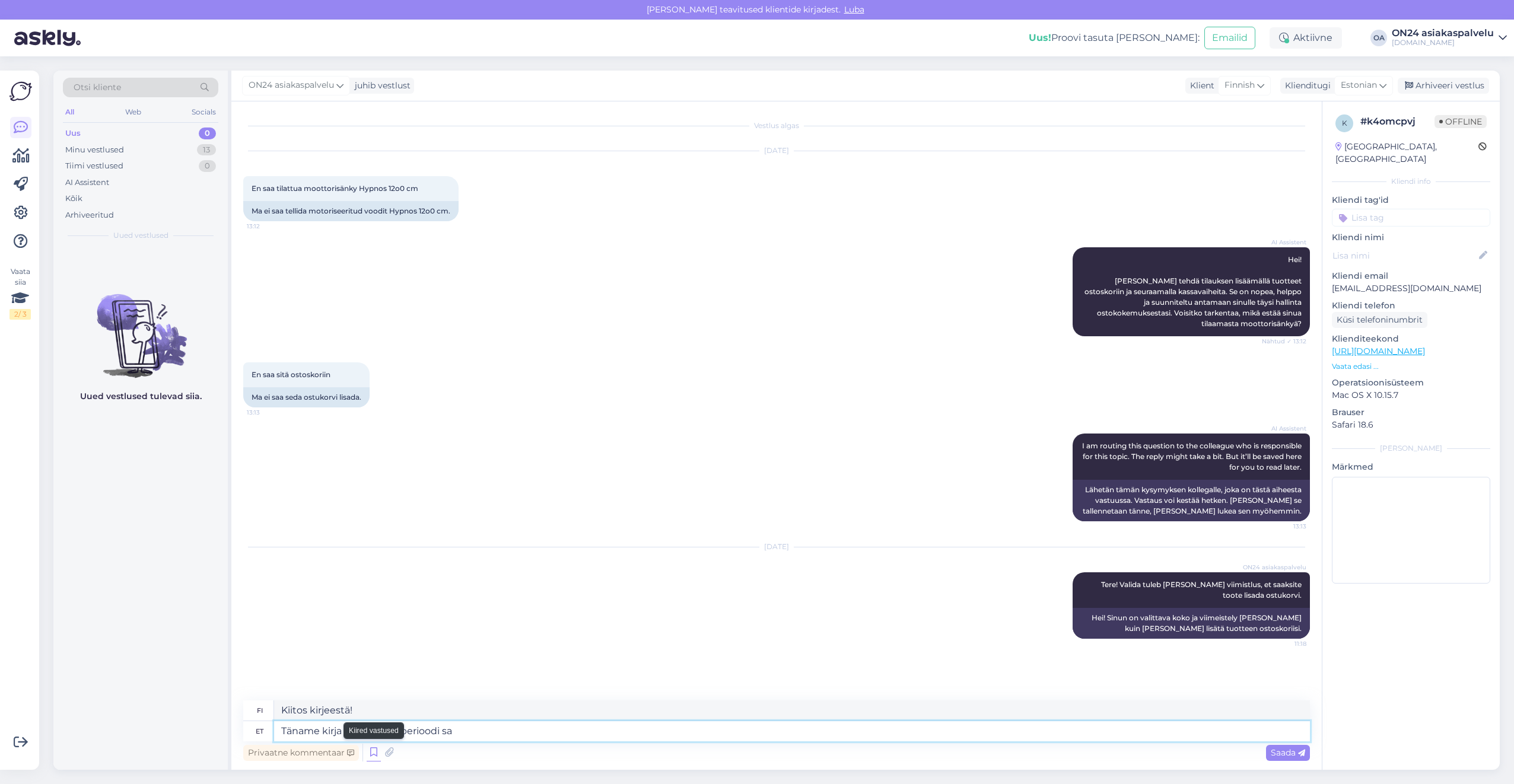
type textarea "Kiitos kirjeestäsi! Maksuaika"
type textarea "Täname kirja eest! Makseperioodi saate i"
type textarea "Kiitos kirjeestäsi! Saat maksuaikataulun"
type textarea "Täname kirja eest! Makseperioodi saate ise v"
type textarea "Kiitos kirjeestäsi! [PERSON_NAME] maksuajan itse."
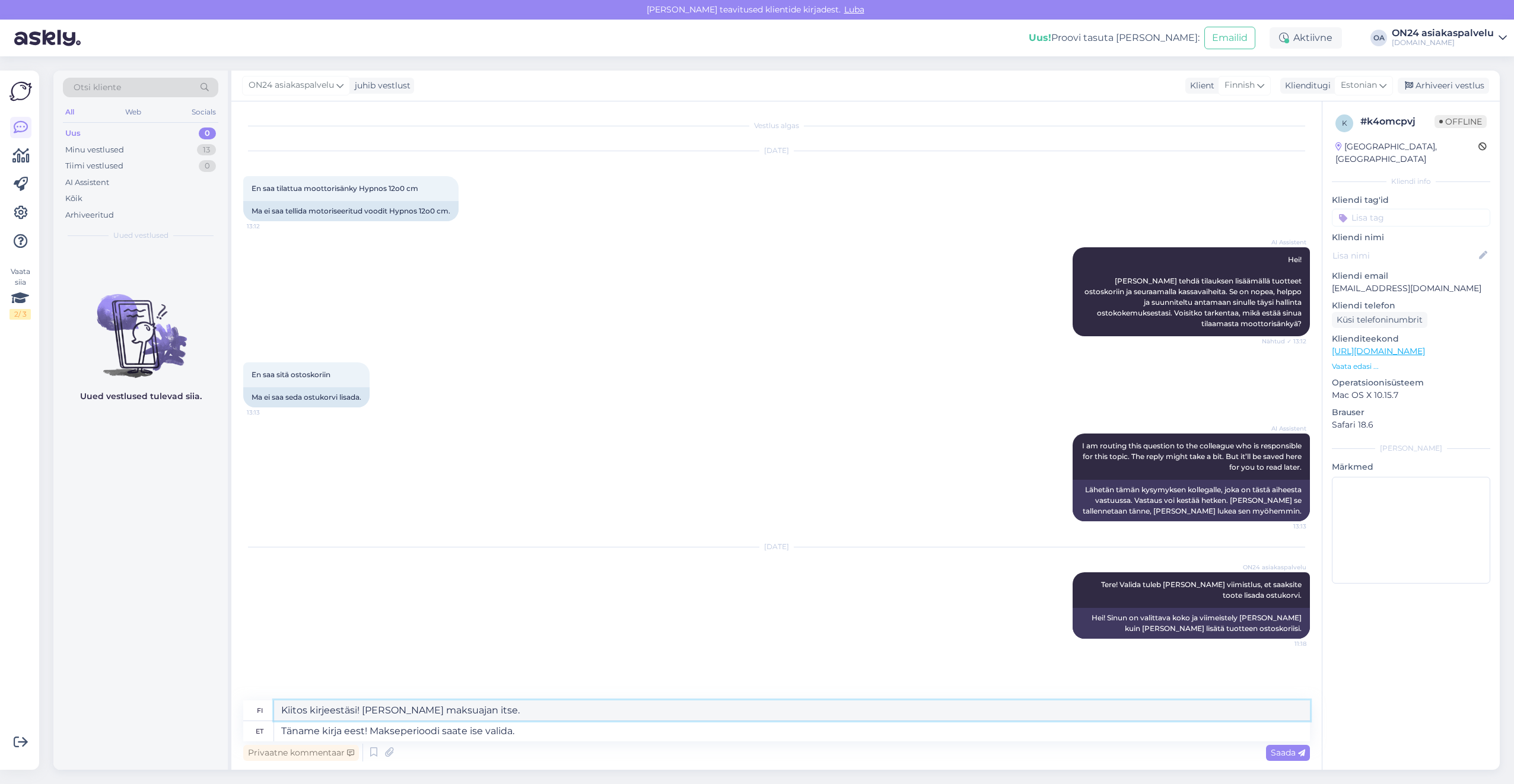
drag, startPoint x: 520, startPoint y: 708, endPoint x: 214, endPoint y: 708, distance: 306.0
click at [214, 708] on div "Otsi kliente All Web Socials Uus 0 Minu vestlused 13 Tiimi vestlused 0 AI Assis…" at bounding box center [776, 420] width 1446 height 699
click at [542, 740] on textarea "Täname kirja eest! Makseperioodi saate ise valida." at bounding box center [792, 732] width 1036 height 21
drag, startPoint x: 546, startPoint y: 737, endPoint x: 376, endPoint y: 730, distance: 170.1
click at [376, 730] on textarea "Täname kirja eest! Makseperioodi saate ise valida." at bounding box center [792, 732] width 1036 height 21
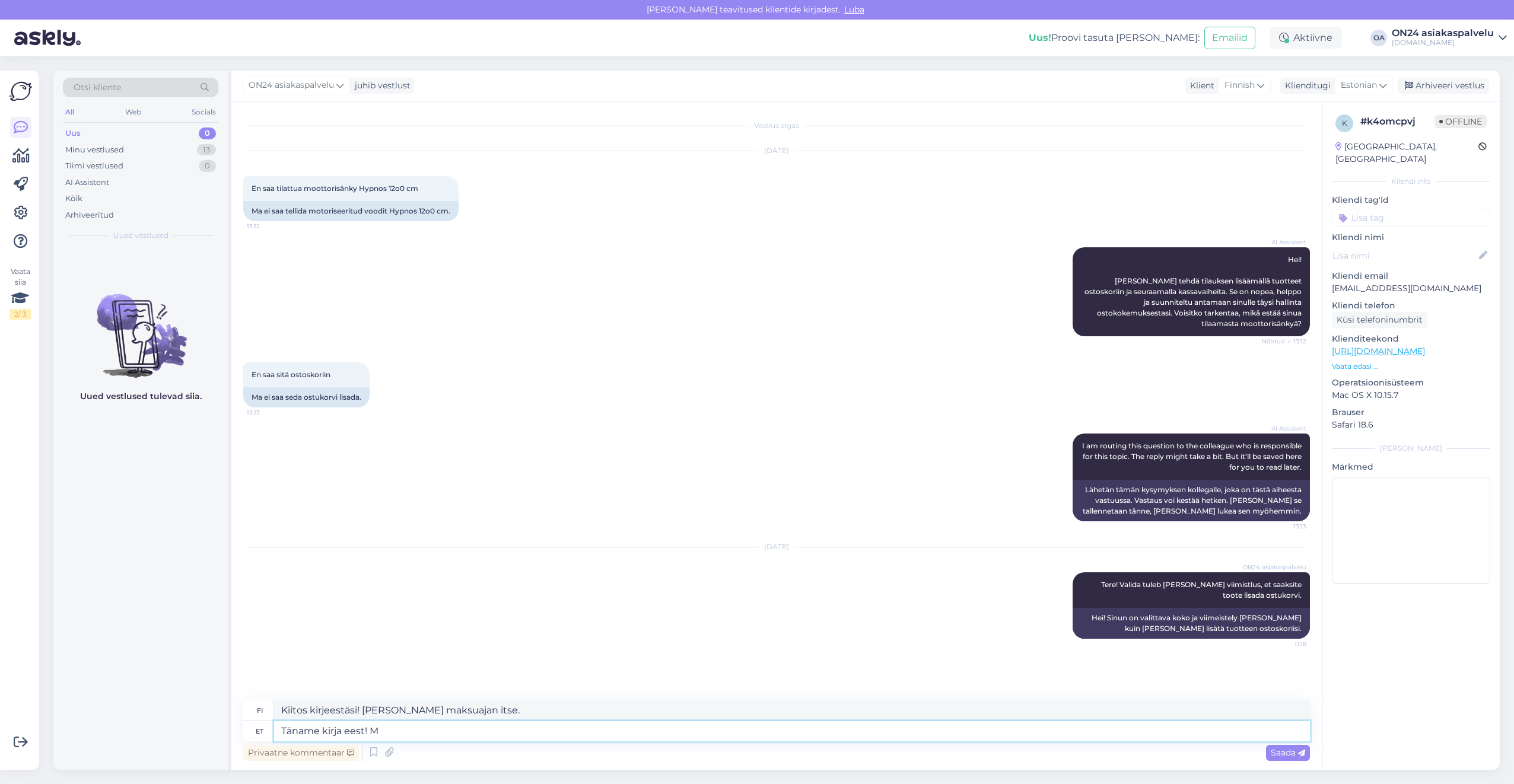
type textarea "Täname kirja eest!"
type textarea "Kiitos kirjeestä!"
type textarea "Täname kirja eest! Paraku a"
type textarea "Kiitos kirjeestä! Valitettavasti"
type textarea "Täname kirja eest! Paraku antud t"
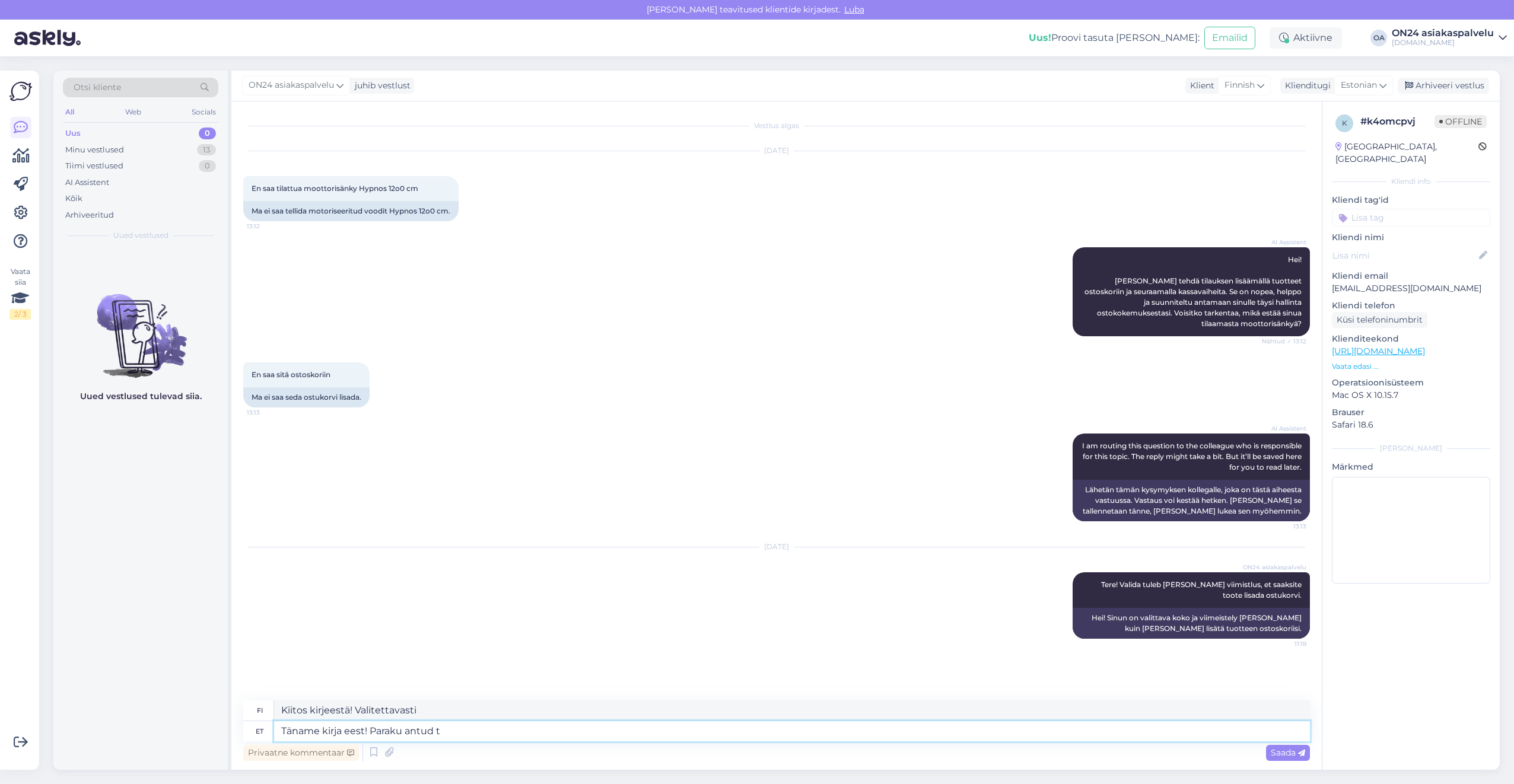
type textarea "Kiitos kirjeestä! Valitettavasti, ottaen huomioon"
type textarea "Täname kirja eest! Paraku antud toode ei"
type textarea "Kiitos kirjeestäsi! Valitettavasti tämä tuote"
type textarea "Täname kirja eest! Paraku antud toode ei o"
type textarea "Kiitos kirjeestäsi! Valitettavasti tätä tuotetta ei ole"
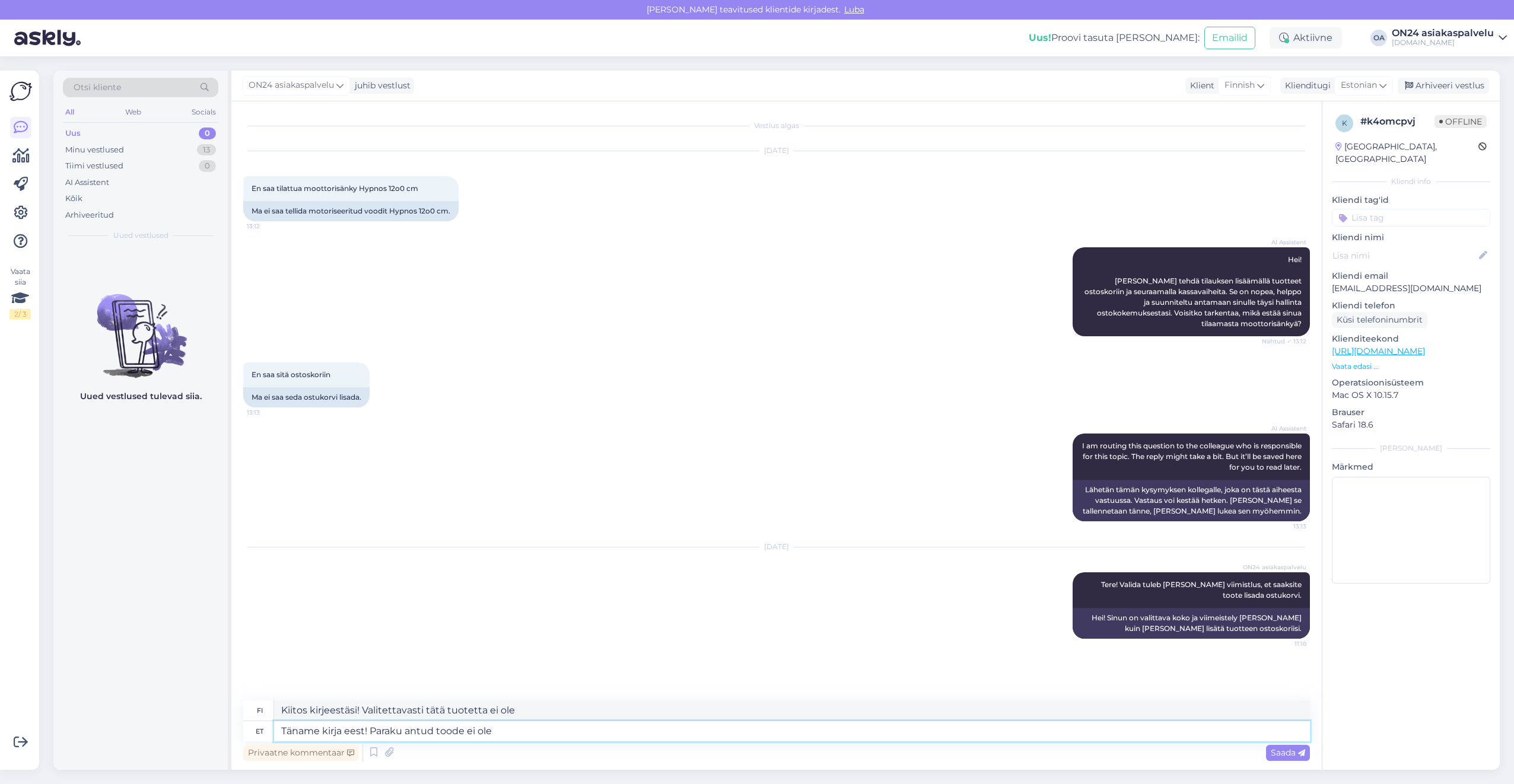
type textarea "Täname kirja eest! Paraku antud toode ei ole"
type textarea "Kiitos kirjeestäsi! Valitettavasti tätä tuotetta ei ole saatavilla."
type textarea "Täname kirja eest! Paraku antud toode ei ole saadaval."
type textarea "Kiitos viestistäsi! Valitettavasti tätä tuotetta ei ole saatavilla."
drag, startPoint x: 583, startPoint y: 709, endPoint x: 255, endPoint y: 715, distance: 328.1
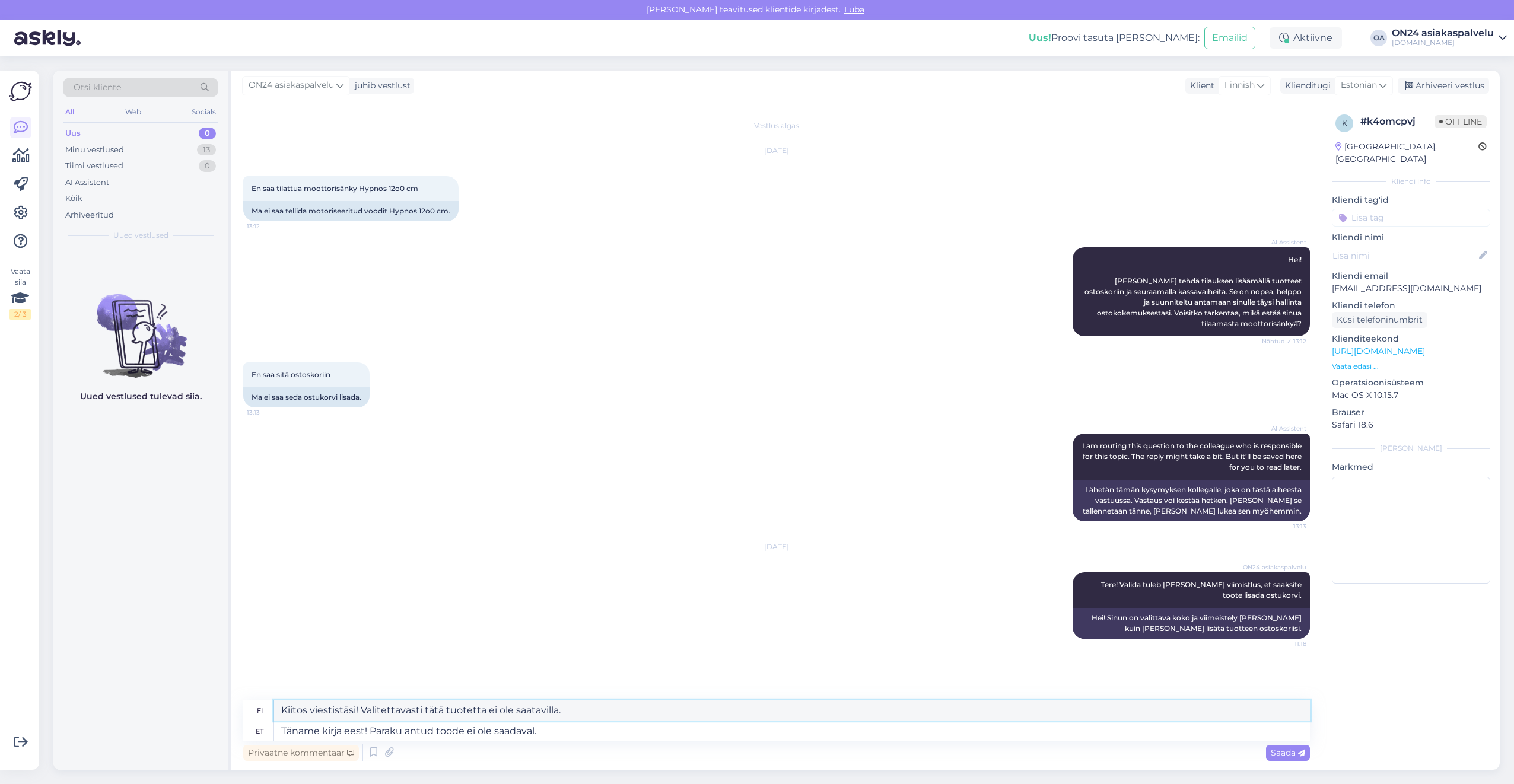
click at [255, 715] on div "fi Kiitos viestistäsi! Valitettavasti tätä tuotetta ei ole saatavilla." at bounding box center [777, 710] width 1066 height 21
click at [556, 733] on textarea "Täname kirja eest! Paraku antud toode ei ole saadaval." at bounding box center [792, 732] width 1036 height 21
drag, startPoint x: 563, startPoint y: 728, endPoint x: 373, endPoint y: 733, distance: 190.1
click at [373, 733] on textarea "Täname kirja eest! Paraku antud toode ei ole saadaval." at bounding box center [792, 732] width 1036 height 21
type textarea "Täname kirja eest! Jah, t"
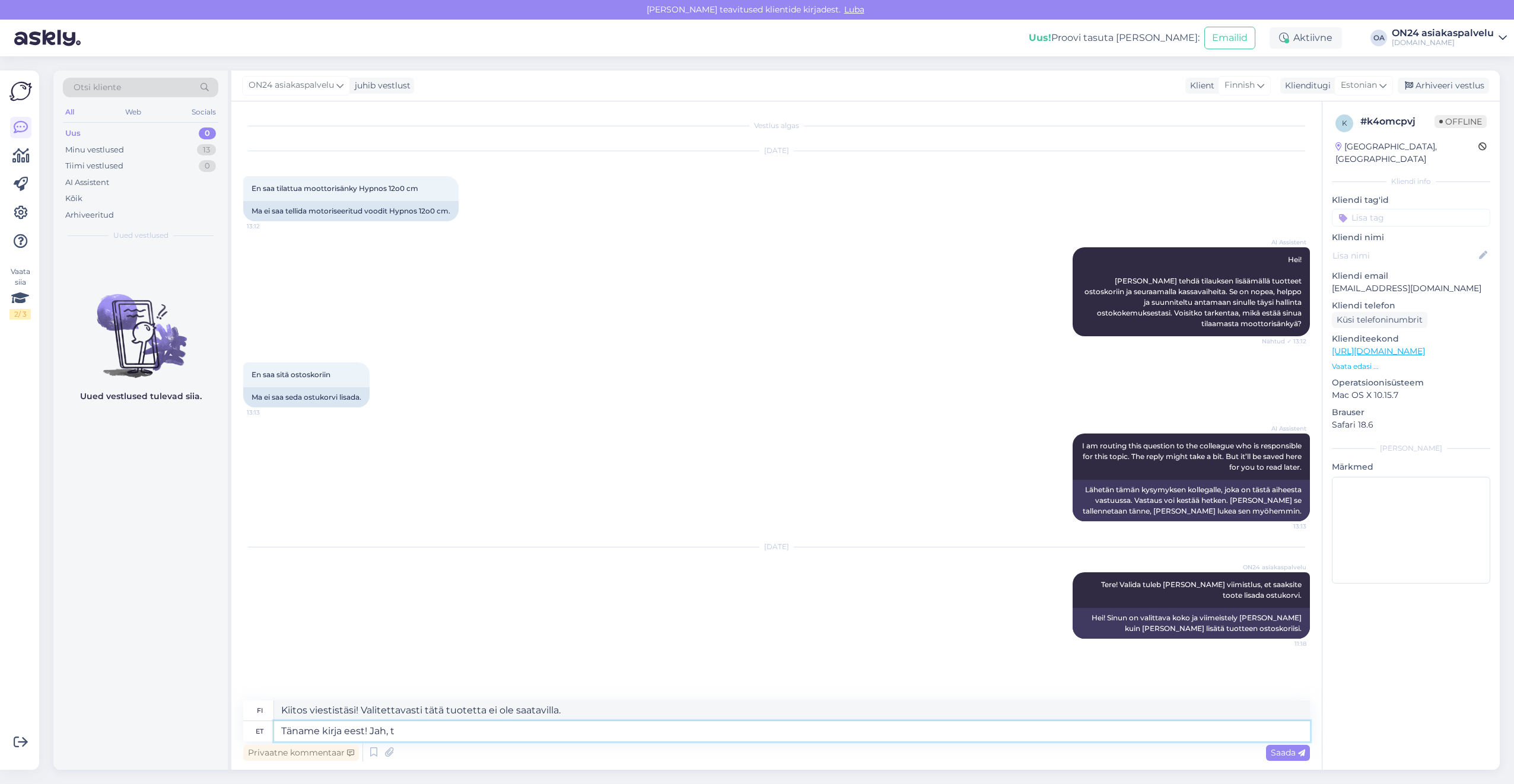
type textarea "Kiitos kirjeestä! [GEOGRAPHIC_DATA],"
type textarea "Täname kirja eest! Jah, tellimus on"
type textarea "Kiitos kirjeestäsi! [GEOGRAPHIC_DATA], tilaan"
type textarea "Täname kirja eest! Jah, tellimus on v"
type textarea "Kiitos kirjeestäsi! Kyllä, tilaus on tehty."
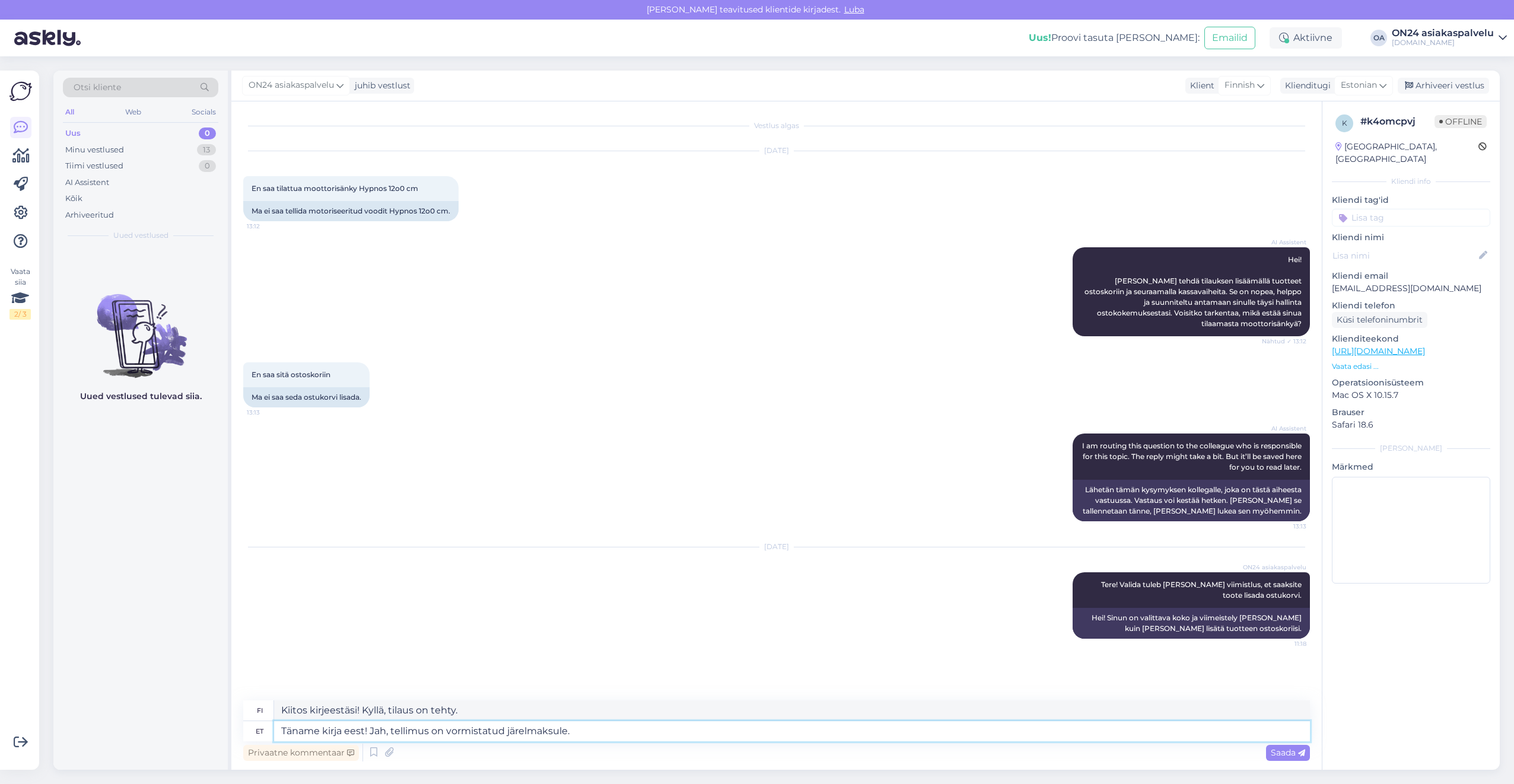
type textarea "Täname kirja eest! Jah, tellimus on vormistatud järelmaksule."
type textarea "Kiitos kirjeestäsi! Kyllä, tilaus on tehty osamaksulla."
drag, startPoint x: 538, startPoint y: 711, endPoint x: 240, endPoint y: 705, distance: 298.1
click at [240, 705] on div "Vestlus algas [DATE] En saa tilattua moottorisänky Hypnos 12o0 cm 13:12 Ma ei s…" at bounding box center [777, 435] width 1090 height 668
click at [608, 731] on textarea "Täname kirja eest! Jah, tellimus on vormistatud järelmaksule." at bounding box center [792, 732] width 1036 height 21
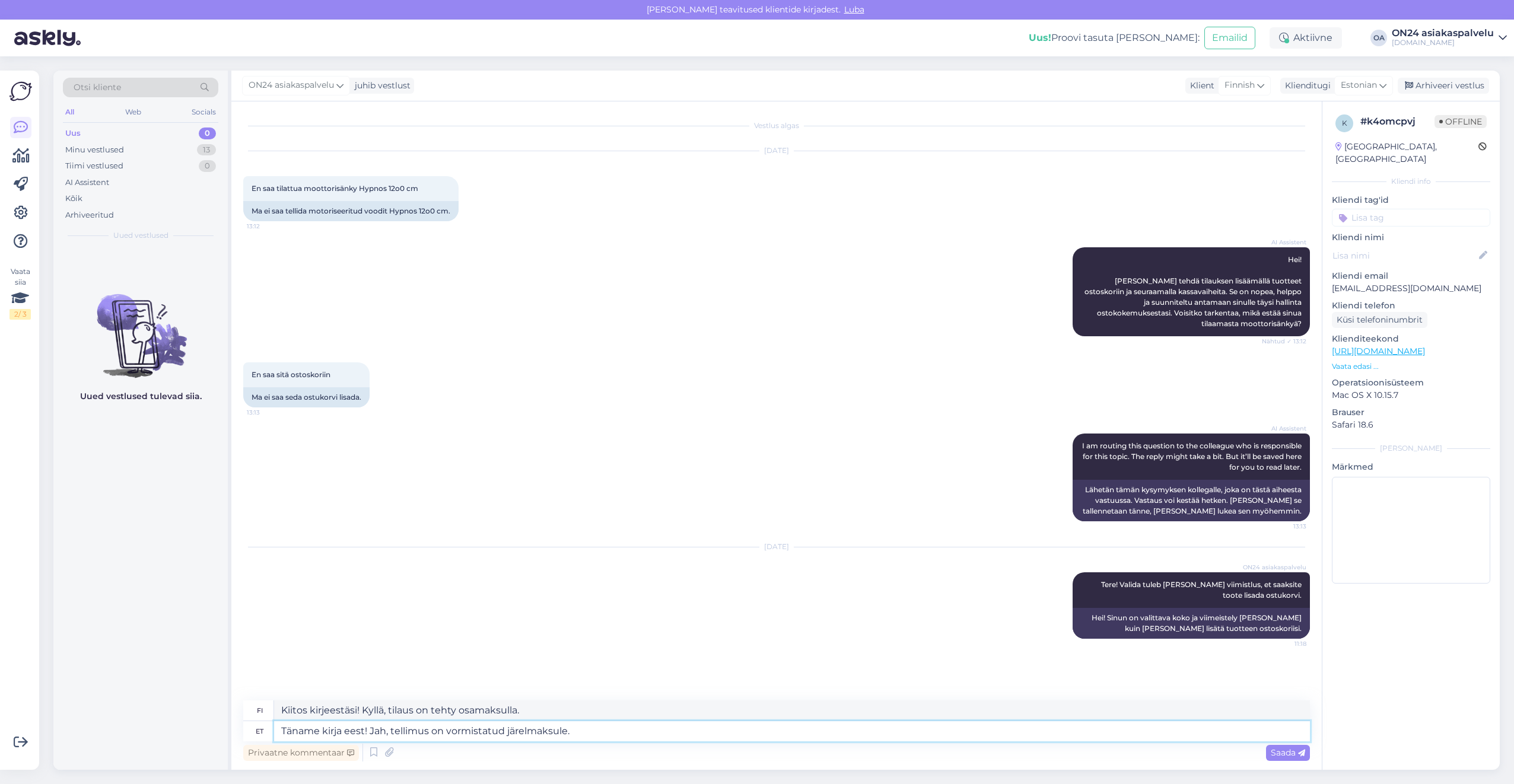
drag, startPoint x: 610, startPoint y: 733, endPoint x: 376, endPoint y: 737, distance: 234.0
click at [376, 737] on textarea "Täname kirja eest! Jah, tellimus on vormistatud järelmaksule." at bounding box center [792, 732] width 1036 height 21
type textarea "Täname kirja eest!"
type textarea "Kiitos kirjeestä!"
type textarea "Täname kirja eest! Tellimused"
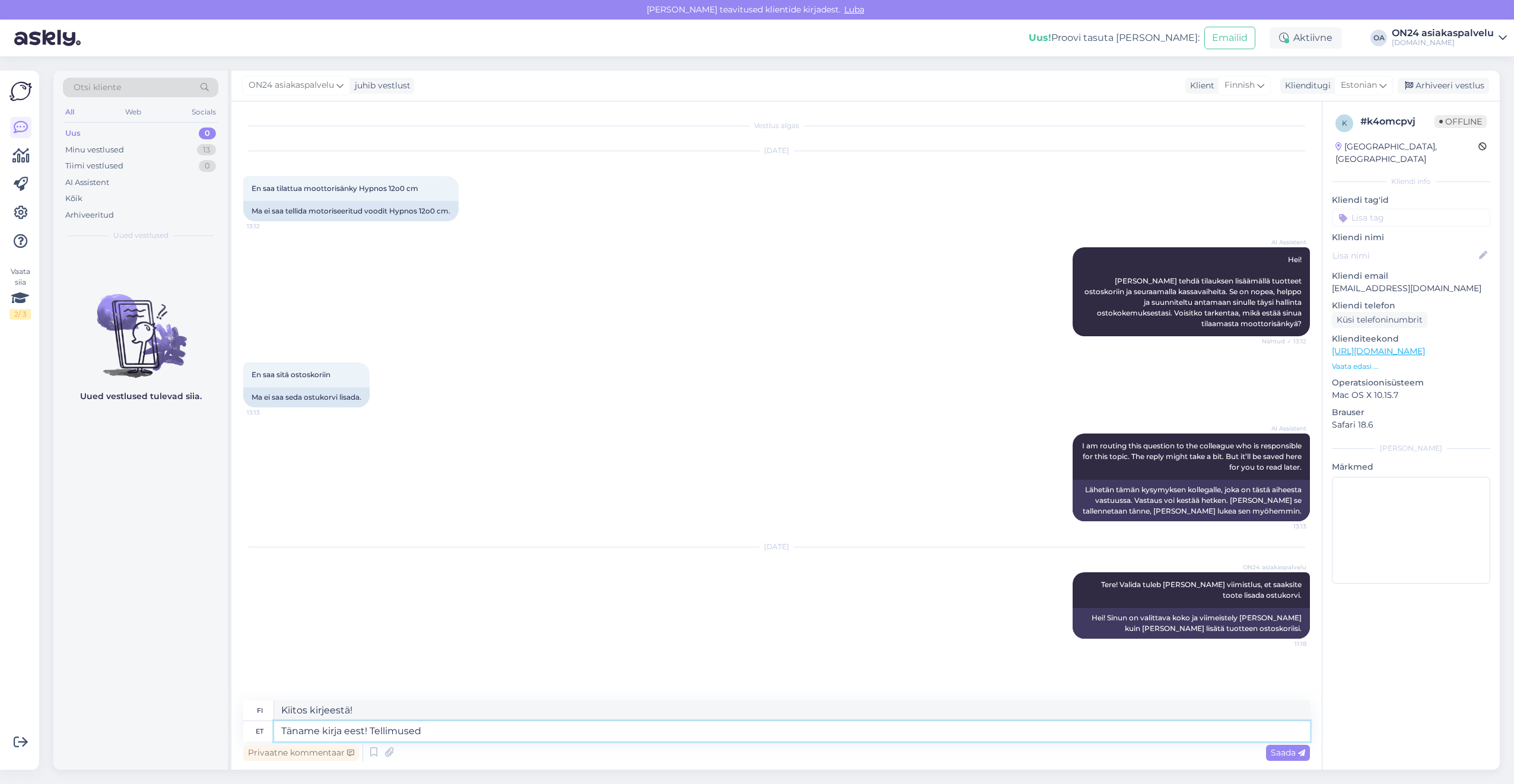
type textarea "Kiitos kirjeestäsi! Tilaukset"
type textarea "Täname kirja eest! Tellimused tühistatud."
type textarea "Kiitos kirjeestäsi! Tilaukset peruttu."
click at [460, 704] on textarea "Kiitos kirjeestäsi! Tilaukset peruttu." at bounding box center [792, 710] width 1036 height 21
drag, startPoint x: 473, startPoint y: 706, endPoint x: 248, endPoint y: 705, distance: 225.0
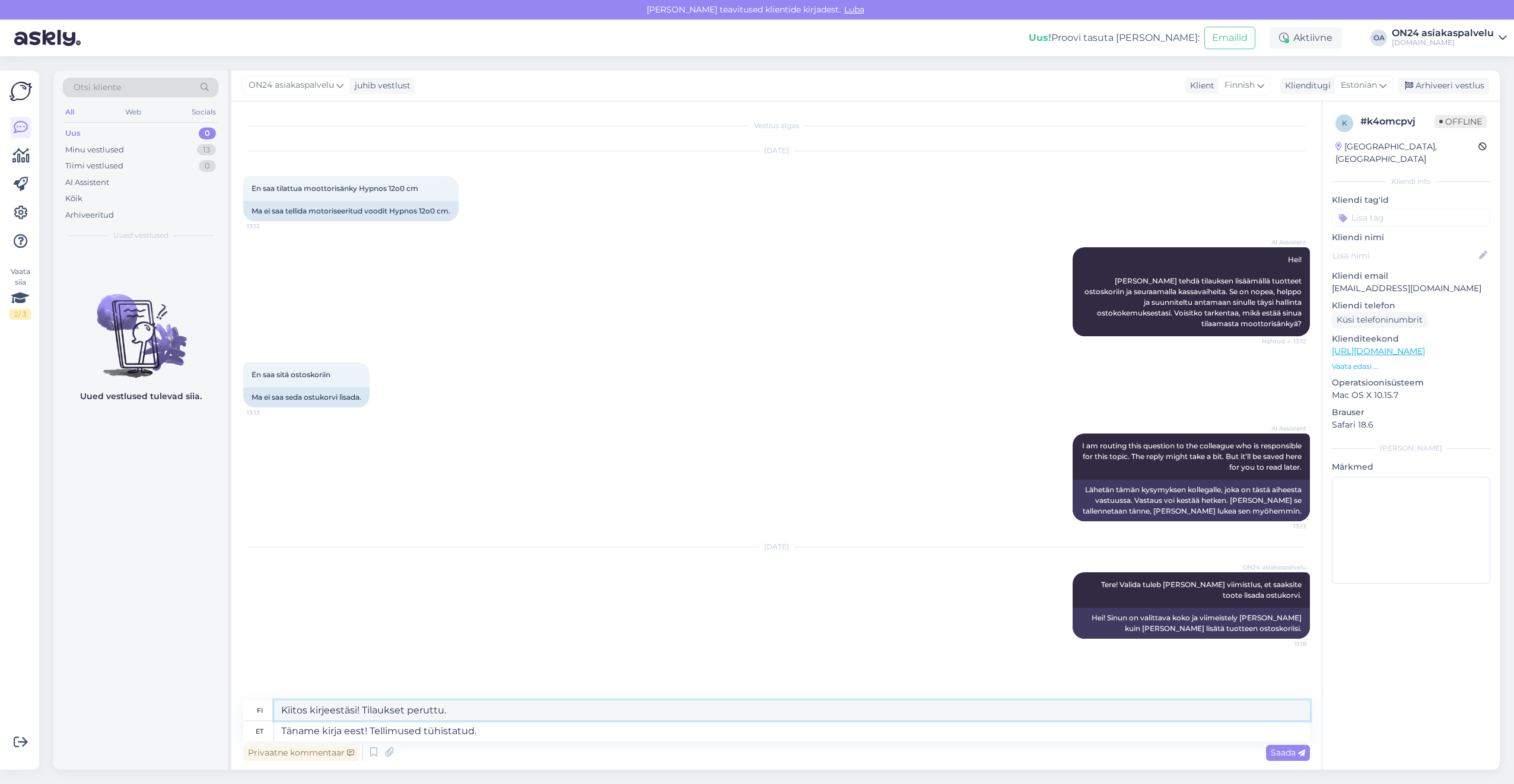
click at [248, 705] on div "fi Kiitos kirjeestäsi! Tilaukset peruttu." at bounding box center [777, 710] width 1066 height 21
click at [498, 730] on textarea "Täname kirja eest! Tellimused tühistatud." at bounding box center [792, 732] width 1036 height 21
click at [424, 733] on textarea "Täname kirja eest! Tellimused tühistatud." at bounding box center [792, 732] width 1036 height 21
type textarea "Täname kirja eest! Tellimusedtühistatud."
type textarea "Kiitos kirjeestäsi! Tilaukset on peruttu."
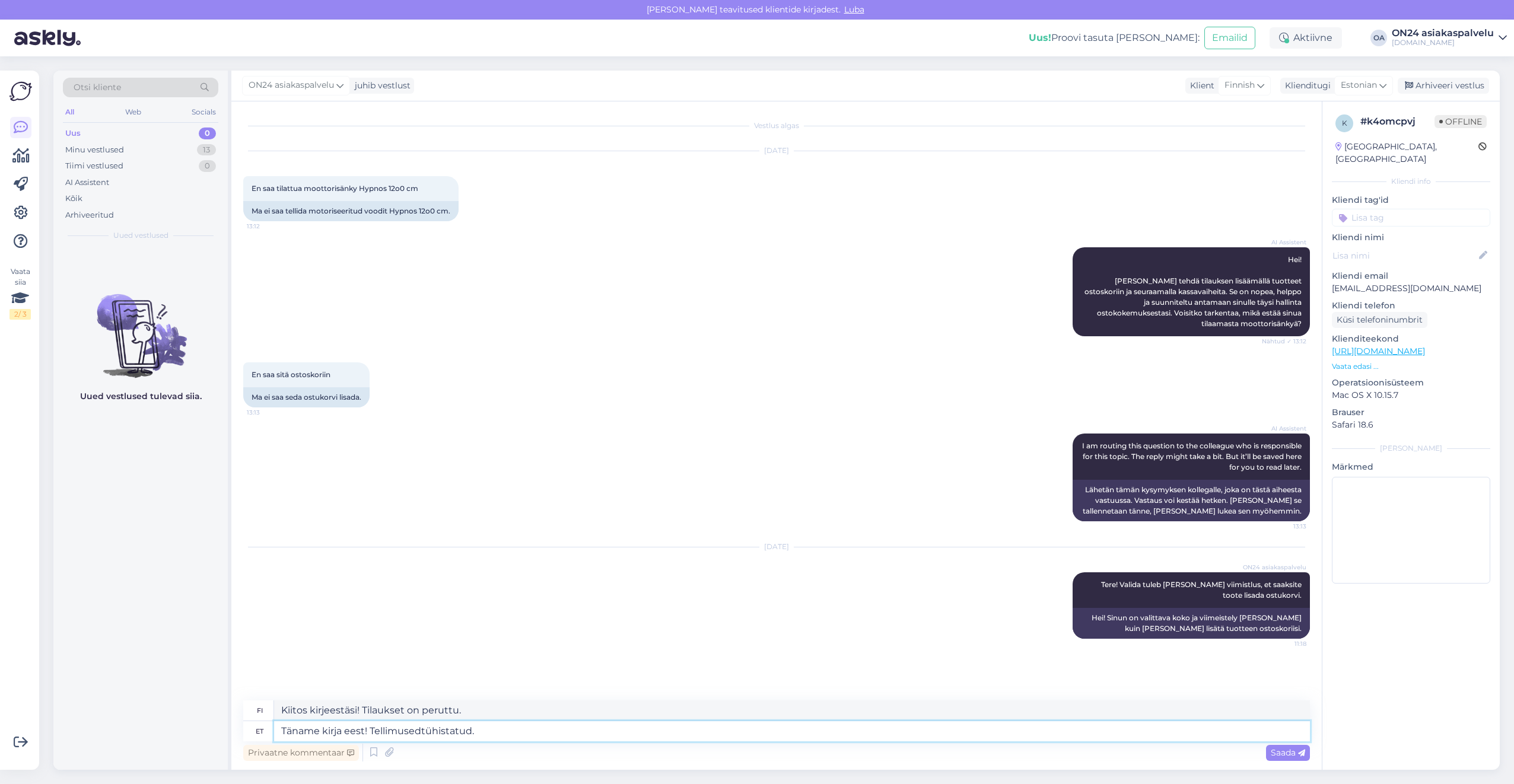
type textarea "Täname kirja eest! Tellimusetühistatud."
type textarea "Kiitos kirjeestäsi! Tilaus on peruttu."
type textarea "Täname kirja eest! Tellimus tühistatud."
type textarea "Kiitos kirjeestäsi! Tilaus peruttu."
drag, startPoint x: 445, startPoint y: 709, endPoint x: 198, endPoint y: 703, distance: 247.1
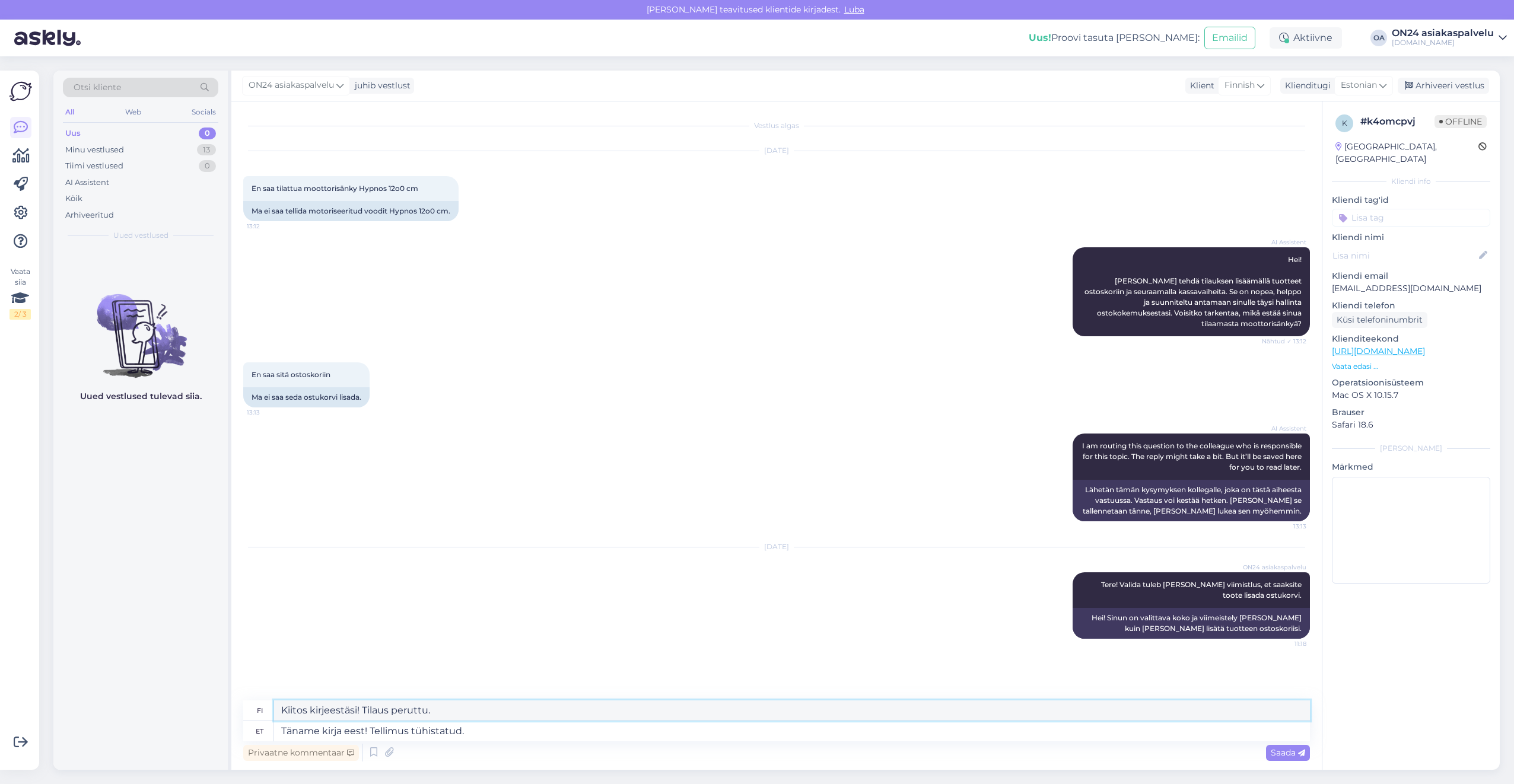
click at [198, 703] on div "Otsi kliente All Web Socials Uus 0 Minu vestlused 13 Tiimi vestlused 0 AI Assis…" at bounding box center [776, 420] width 1446 height 699
click at [472, 740] on textarea "Täname kirja eest! Tellimus tühistatud." at bounding box center [792, 732] width 1036 height 21
drag, startPoint x: 477, startPoint y: 732, endPoint x: 373, endPoint y: 730, distance: 104.0
click at [373, 730] on textarea "Täname kirja eest! Tellimus tühistatud." at bounding box center [792, 732] width 1036 height 21
type textarea "Täname kirja eest! T"
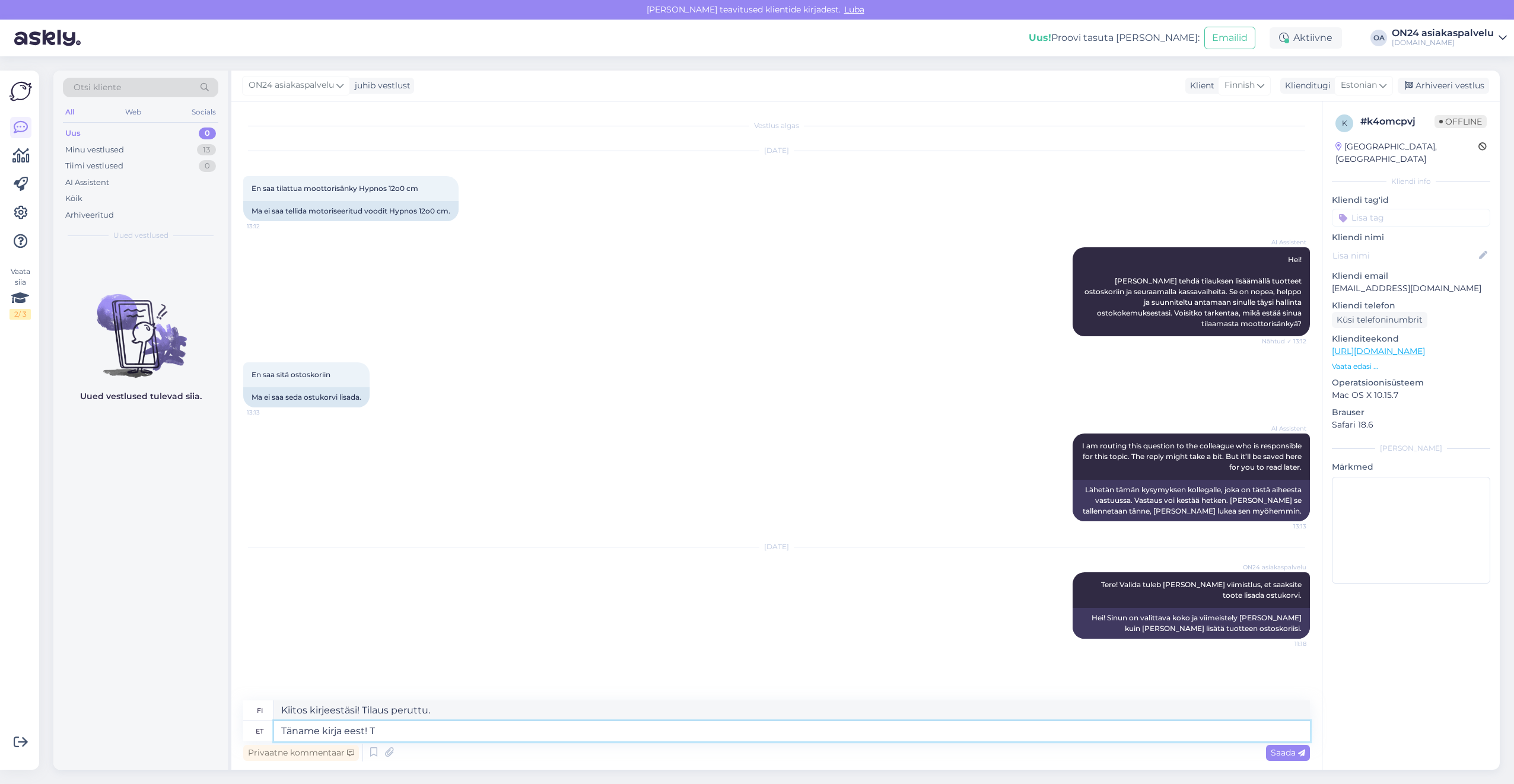
type textarea "Kiitos kirjeestä! T"
type textarea "Täname kirja eest!"
type textarea "Kiitos kirjeestä!"
type textarea "Täname kirja eest! Paraku a"
type textarea "Kiitos kirjeestä! Valitettavasti"
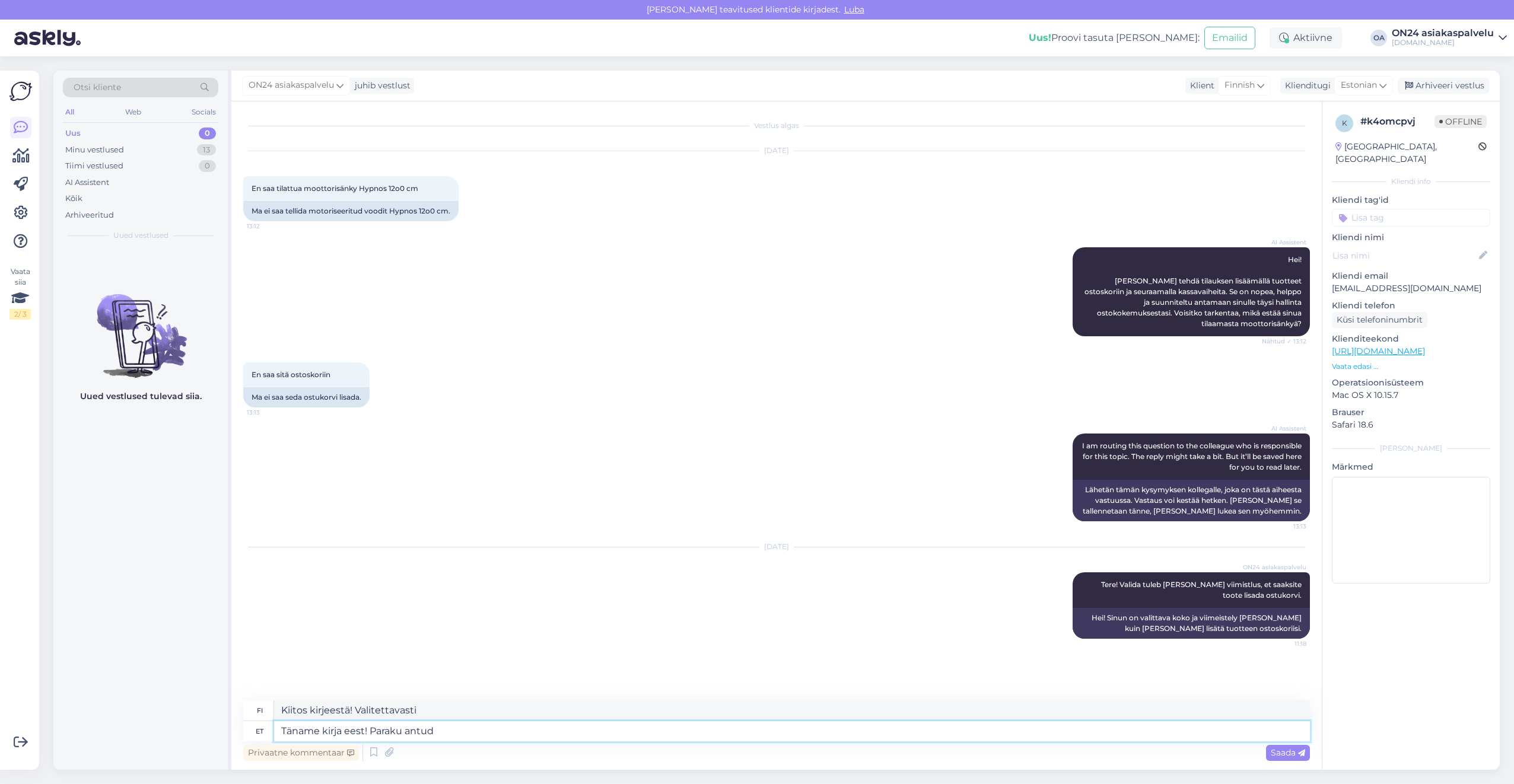
type textarea "Täname kirja eest! Paraku antud t"
type textarea "Kiitos kirjeestä! Valitettavasti, ottaen huomioon"
type textarea "Täname kirja eest! Paraku antud toode ei"
type textarea "Kiitos kirjeestäsi! Valitettavasti tätä tuotetta ei ole"
type textarea "Täname kirja eest! Paraku antud toode ei ole e"
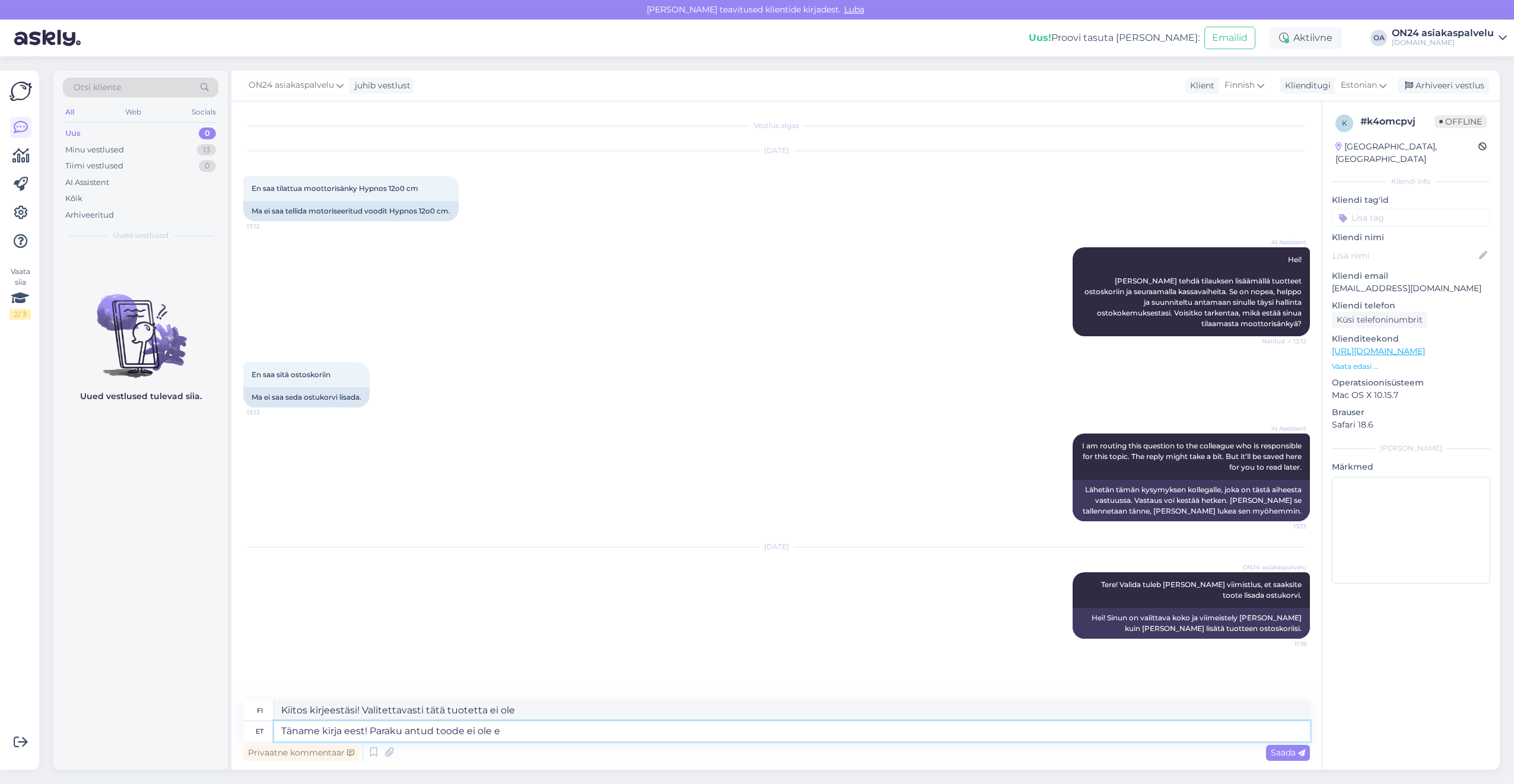
type textarea "Kiitos kirjeestäsi! Valitettavasti tätä tuotetta ei ole saatavilla."
type textarea "Täname kirja eest! Paraku antud toode ei ole enam sa"
type textarea "Kiitos kirjeestäsi! Valitettavasti tätä tuotetta ei ole enää saatavilla."
click at [633, 709] on textarea "Kiitos kirjeestäsi! Valitettavasti tätä tuotetta ei ole enää saatavilla." at bounding box center [792, 710] width 1036 height 21
drag, startPoint x: 633, startPoint y: 709, endPoint x: 270, endPoint y: 702, distance: 363.1
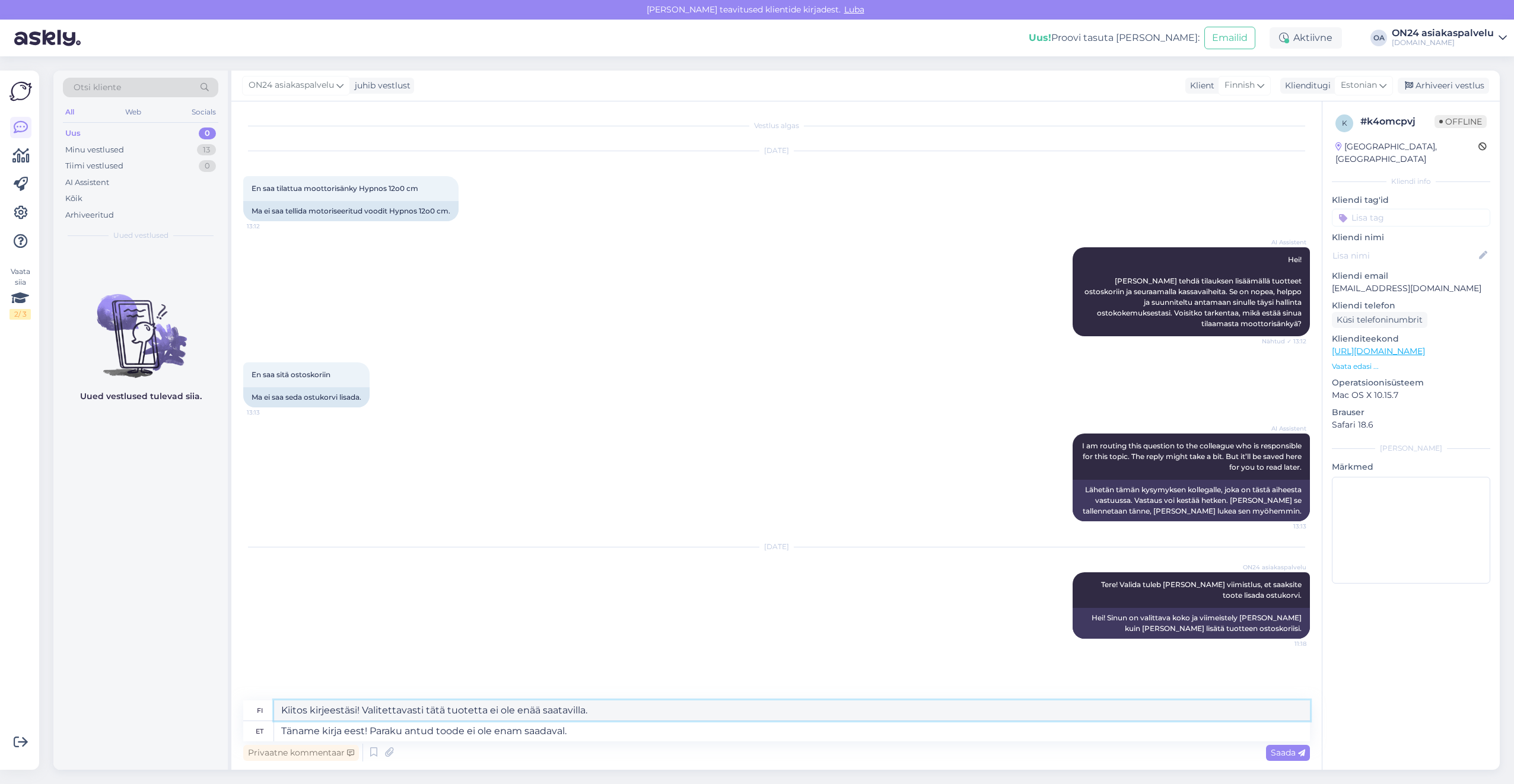
click at [270, 702] on div "fi Kiitos kirjeestäsi! Valitettavasti tätä tuotetta ei ole enää saatavilla." at bounding box center [777, 710] width 1066 height 21
click at [579, 733] on textarea "Täname kirja eest! Paraku antud toode ei ole enam saadaval." at bounding box center [792, 732] width 1036 height 21
drag, startPoint x: 581, startPoint y: 729, endPoint x: 371, endPoint y: 729, distance: 210.0
click at [371, 729] on textarea "Täname kirja eest! Paraku antud toode ei ole enam saadaval." at bounding box center [792, 732] width 1036 height 21
paste textarea "HR - 425892"
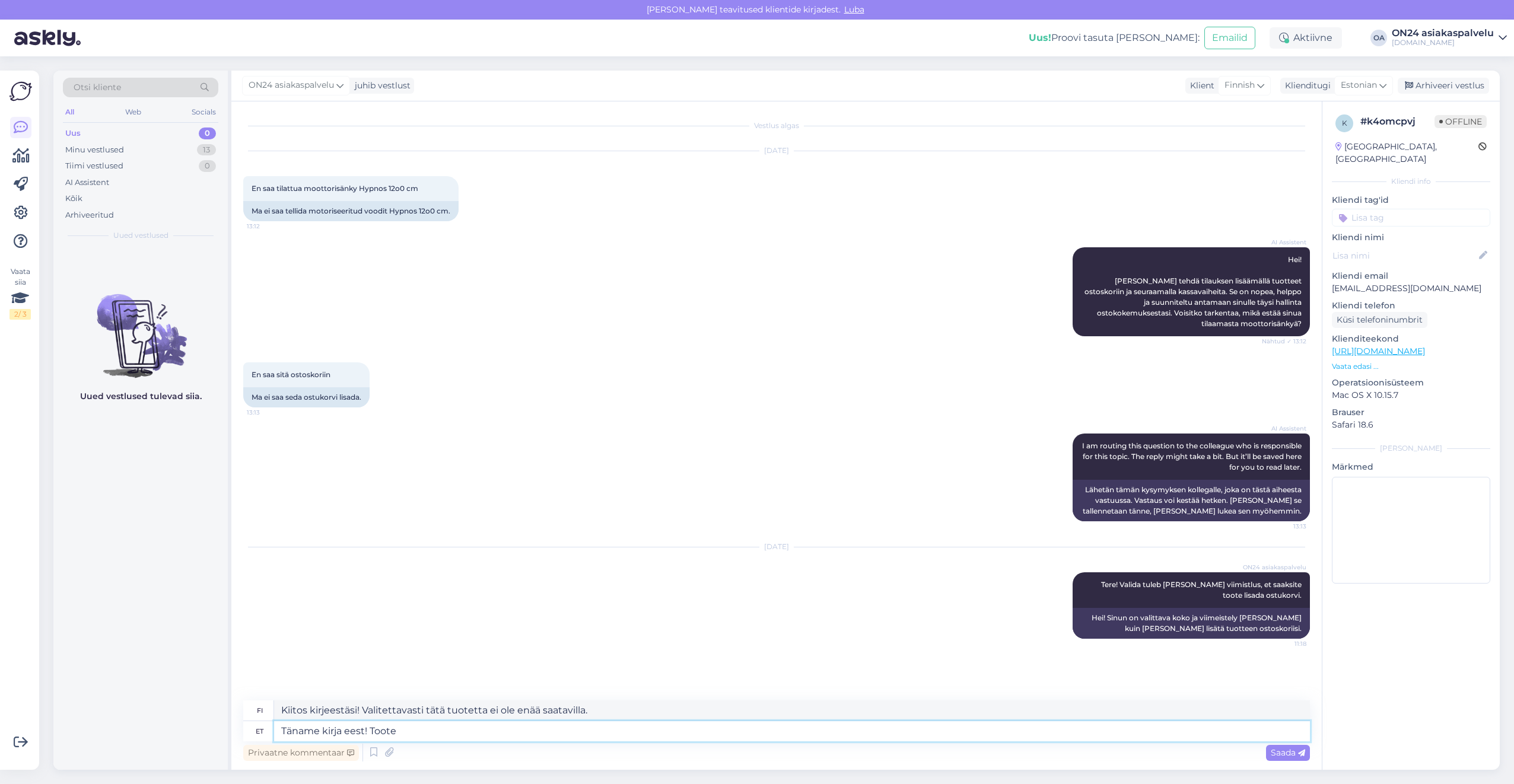
type textarea "Täname kirja eest! Toote HR - 425892"
type textarea "Kiitos kirjeestäsi! Tuote"
type textarea "Täname kirja eest! Toote HR - 425892"
type textarea "Kiitos kirjeestäsi! Tuote HR - 425892"
type textarea "Täname kirja eest! Toote HR - 425892 soovite tü"
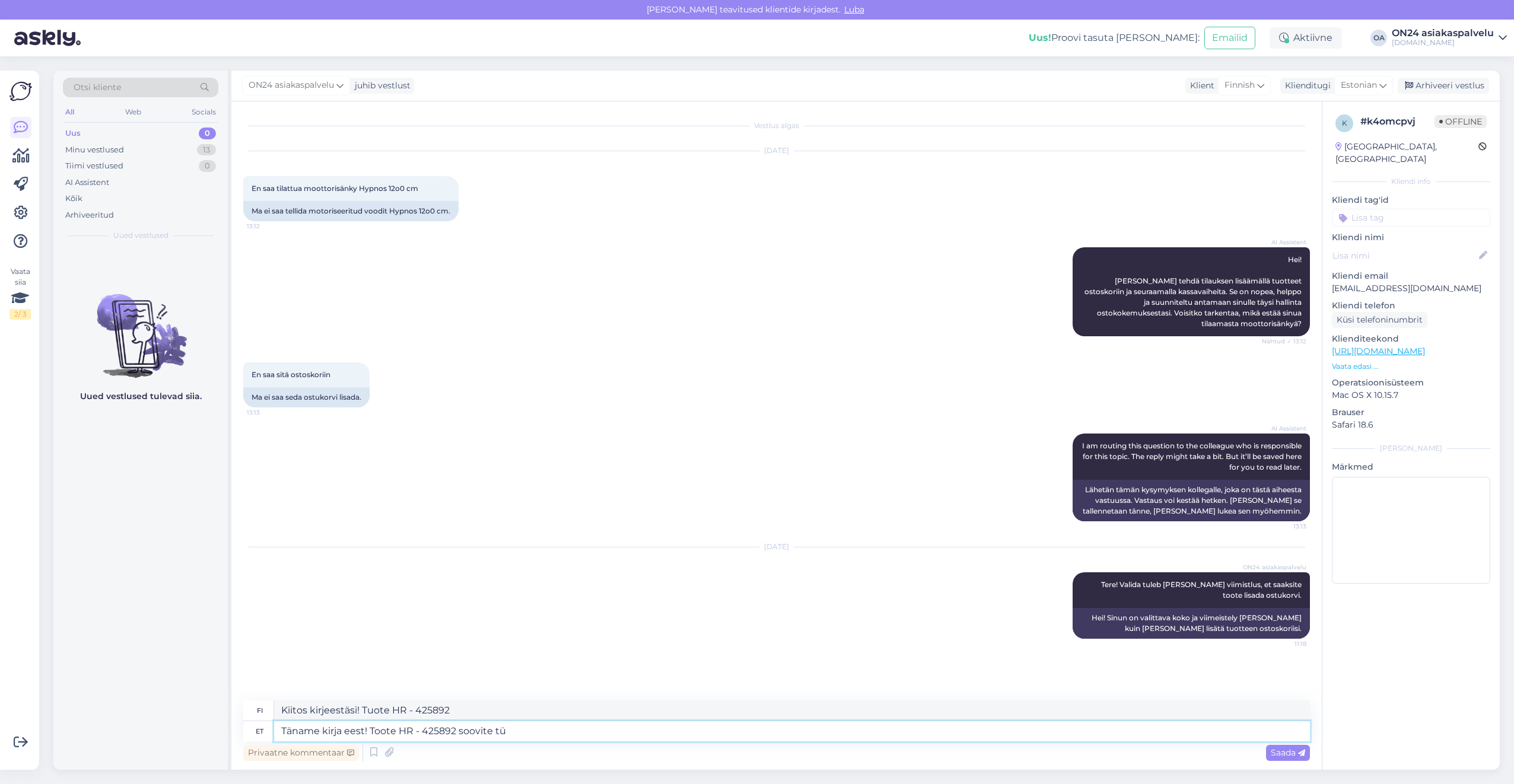
type textarea "Kiitos kirjeestäsi! Haluat tuotteen HR-425892"
type textarea "Täname kirja eest! Toote HR - 425892 soovite tühistada"
type textarea "Kiitos kirjeestäsi! Haluat peruuttaa tuotteen HR-425892"
type textarea "Täname kirja eest! Toote HR - 425892 soovite tühistada ja t"
type textarea "Kiitos kirjeestäsi! Haluat peruuttaa tuotteen HR-425892 ja"
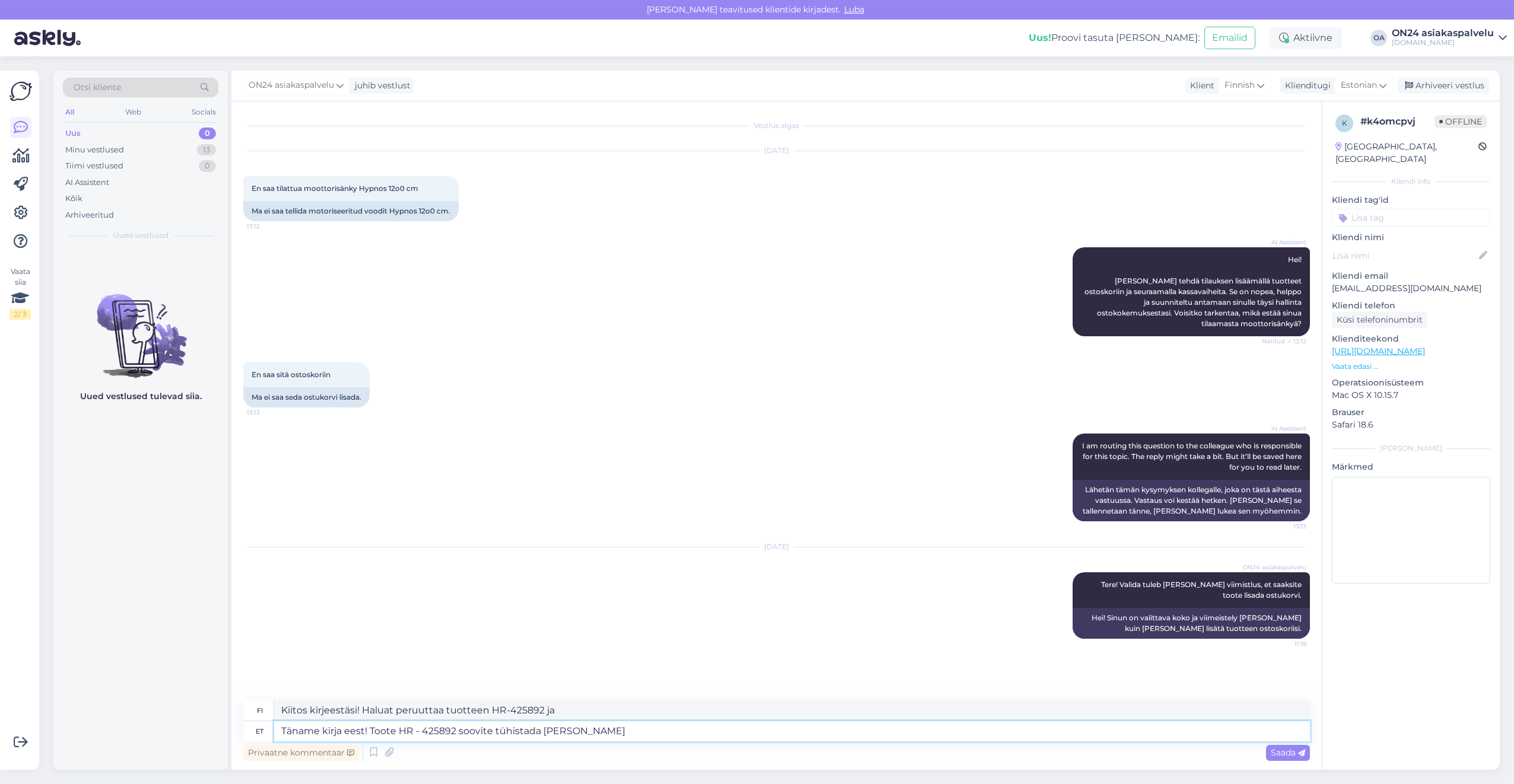
type textarea "Täname kirja eest! Toote HR - 425892 soovite tühistada ja too"
type textarea "Kiitos kirjeestäsi! Haluat peruuttaa tuotteen HR-425892 ja tuotteen"
click at [611, 727] on textarea "Täname kirja eest! Toote HR - 425892 soovite tühistada ja toodet" at bounding box center [792, 732] width 1036 height 21
paste textarea "ED - 463296"
type textarea "Täname kirja eest! Toote HR - 425892 soovite tühistada ja toodet ED - 463296"
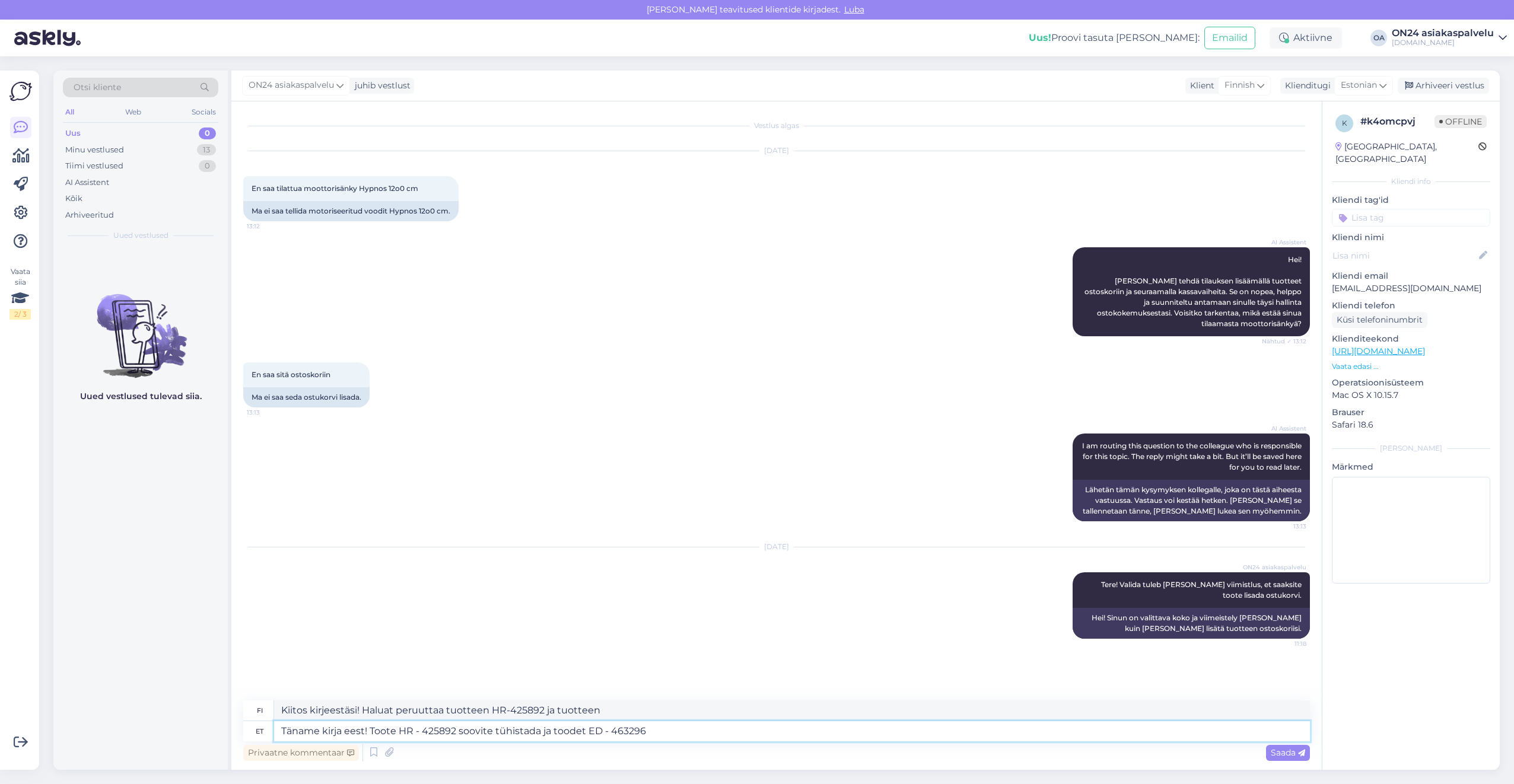
type textarea "Kiitos kirjeestäsi! Haluat peruuttaa tuotteen HR-425892 ja tuotteen ED-463296 t…"
type textarea "Täname kirja eest! Toote HR - 425892 soovite tühistada ja toodet ED - 463296 so…"
type textarea "Kiitos kirjeestäsi! Haluat peruuttaa tuotteen HR-425892 ja ostaa tuotteen ED-46…"
type textarea "Täname kirja eest! Toote HR - 425892 soovite tühistada ja toodet ED - 463296 so…"
type textarea "Kiitos kirjeestäsi! Haluat peruuttaa tuotteen HR-425892 ja vastaanottaa tuottee…"
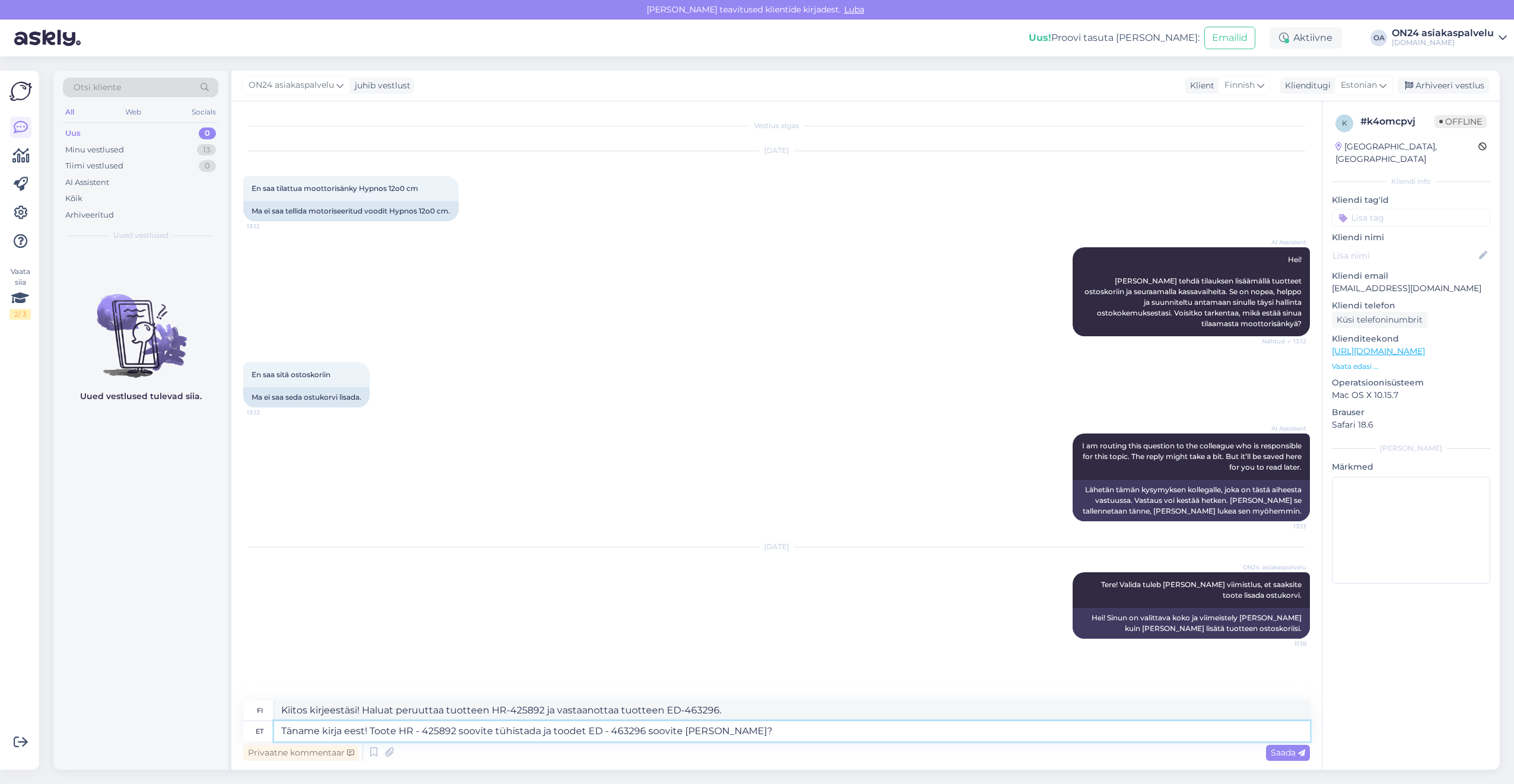
type textarea "Täname kirja eest! Toote HR - 425892 soovite tühistada ja toodet ED - 463296 so…"
type textarea "Kiitos kirjeestäsi! Haluatko peruuttaa tuotteen HR-425892 ja vastaanottaa tuott…"
drag, startPoint x: 746, startPoint y: 706, endPoint x: 209, endPoint y: 695, distance: 537.1
click at [209, 695] on div "Otsi kliente All Web Socials Uus 0 Minu vestlused 13 Tiimi vestlused 0 AI Assis…" at bounding box center [776, 420] width 1446 height 699
click at [812, 741] on div "Privaatne kommentaar Saada" at bounding box center [777, 752] width 1066 height 22
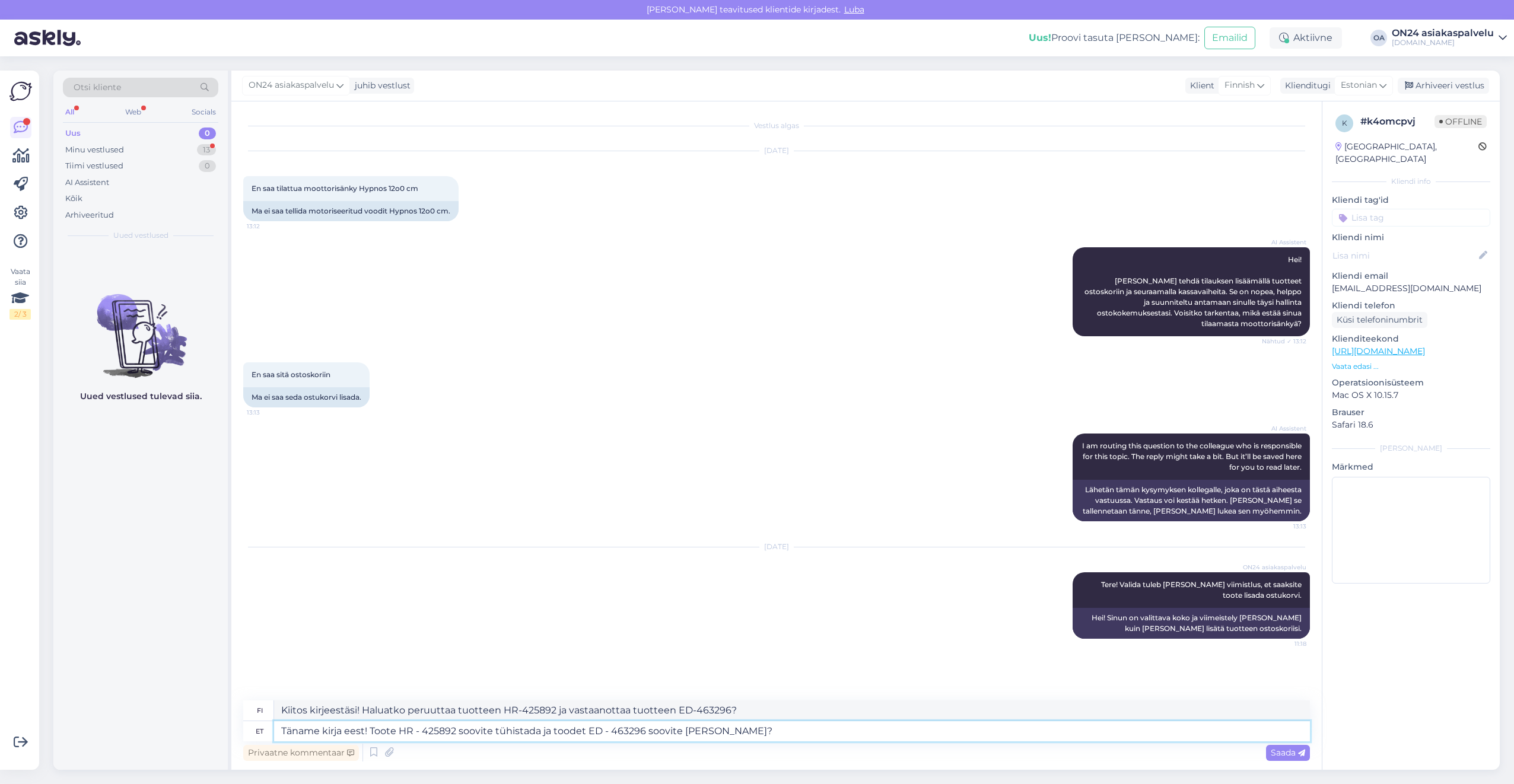
click at [802, 733] on textarea "Täname kirja eest! Toote HR - 425892 soovite tühistada ja toodet ED - 463296 so…" at bounding box center [792, 732] width 1036 height 21
drag, startPoint x: 739, startPoint y: 734, endPoint x: 370, endPoint y: 728, distance: 369.0
click at [370, 728] on textarea "Täname kirja eest! Toote HR - 425892 soovite tühistada ja toodet ED - 463296 so…" at bounding box center [792, 732] width 1036 height 21
type textarea "Täname kirja eest!"
type textarea "Kiitos kirjeestä!"
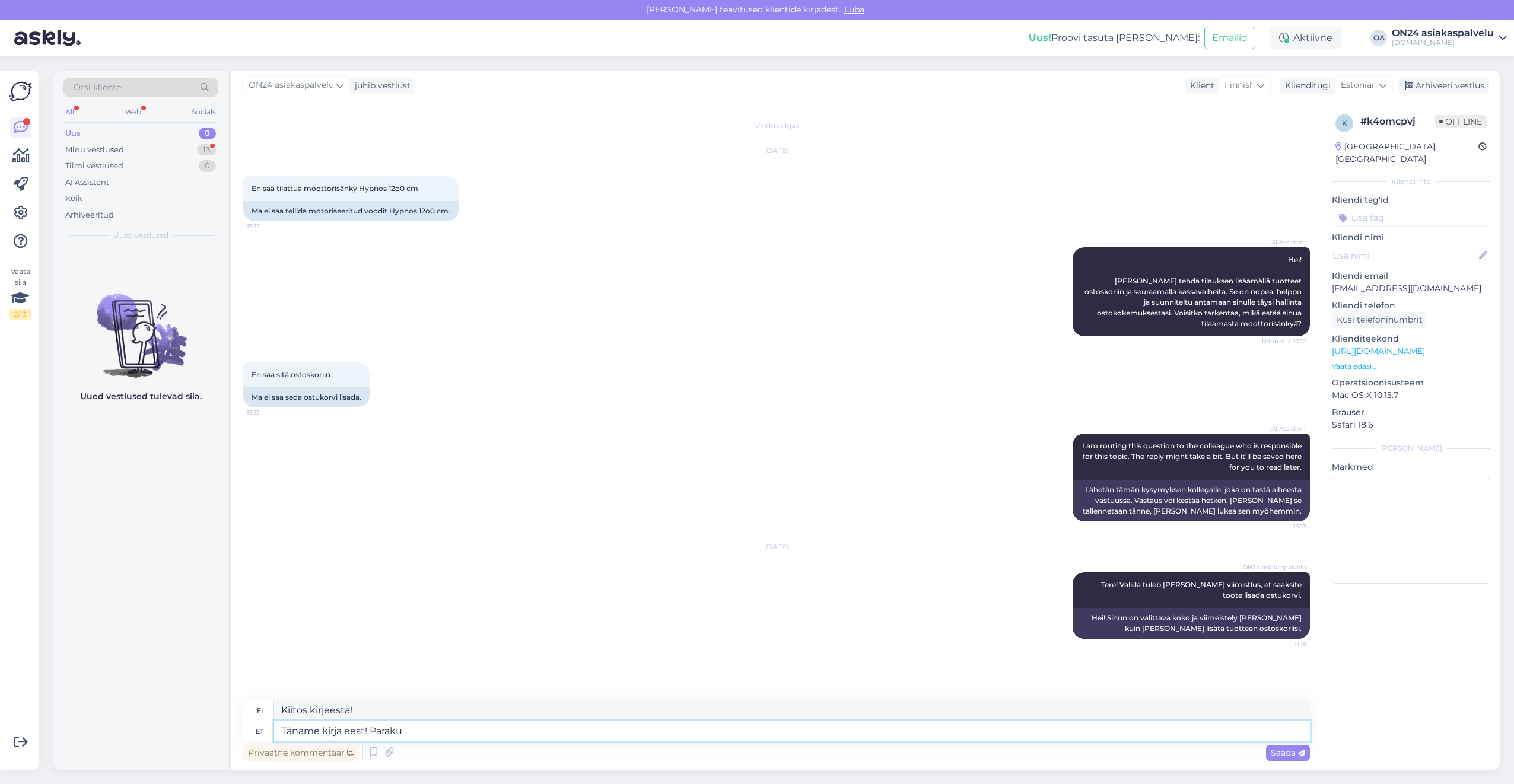
type textarea "Täname kirja eest! Paraku"
type textarea "Kiitos kirjeestä! Valitettavasti"
type textarea "Täname kirja eest! Paraku meilt e"
type textarea "Kiitos kirjeestäsi! Valitettavasti meiltä"
type textarea "Täname kirja eest! Paraku meie"
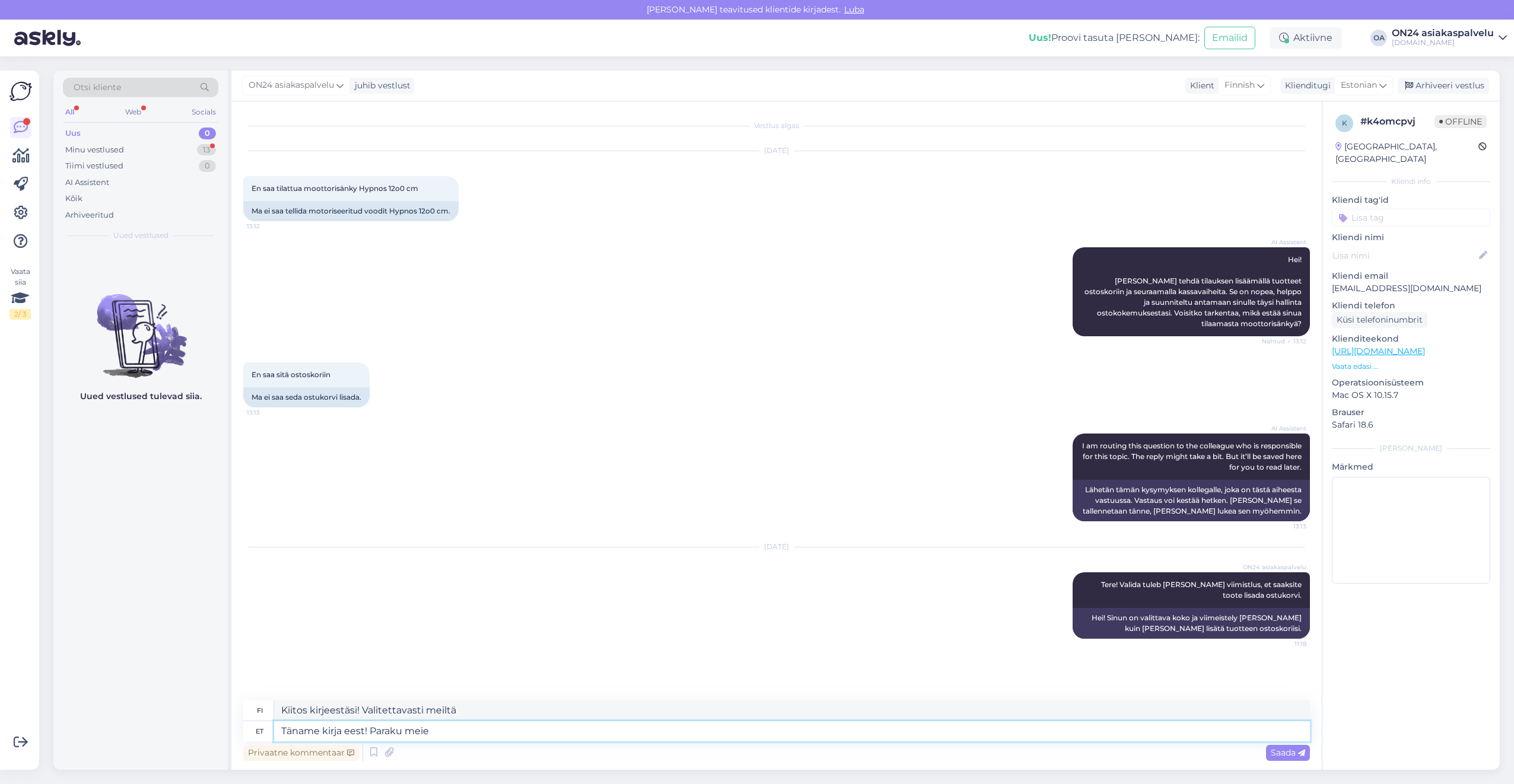
type textarea "Kiitos kirjeestäsi! Valitettavasti me"
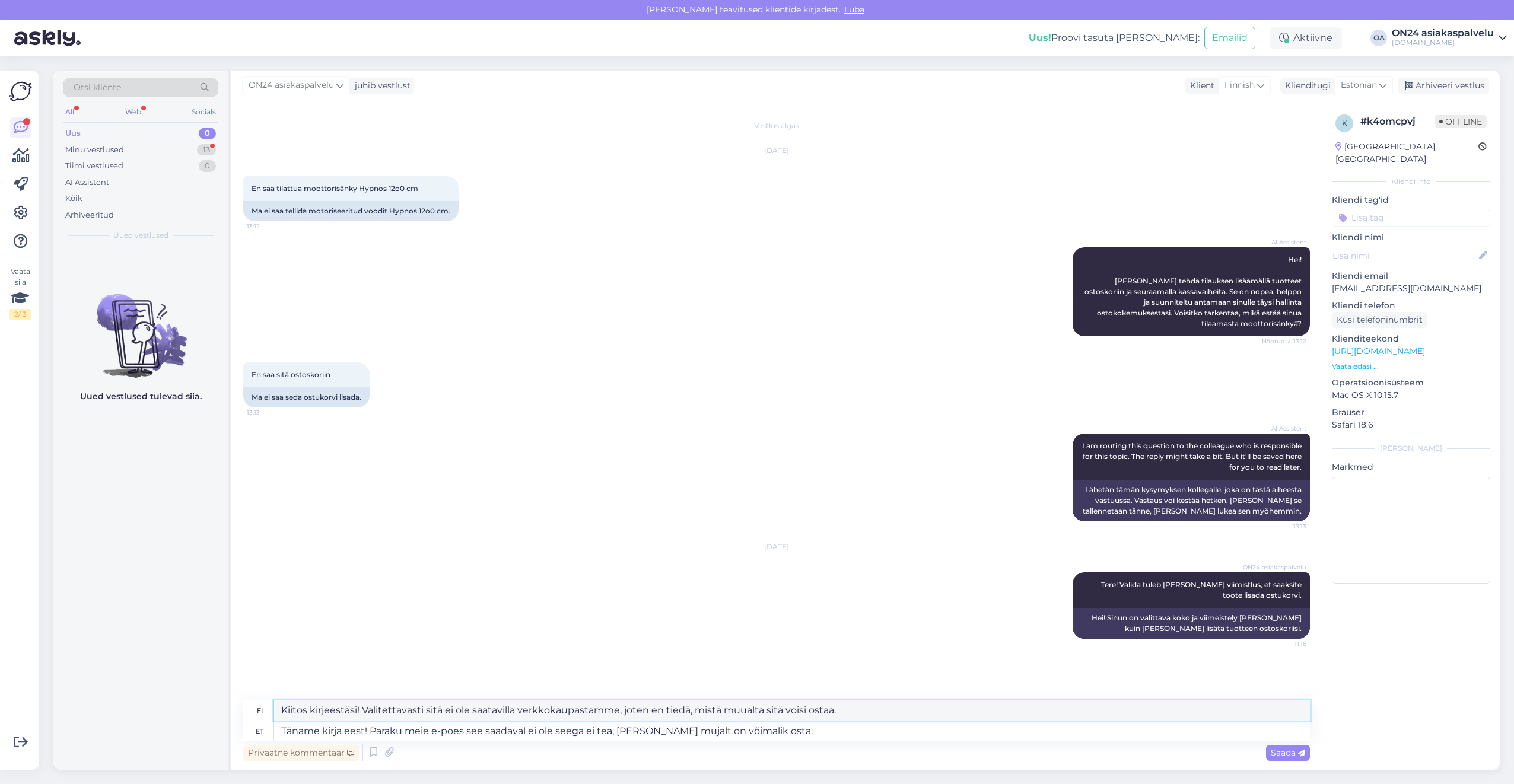
click at [360, 709] on textarea "Kiitos kirjeestäsi! Valitettavasti sitä ei ole saatavilla verkkokaupastamme, jo…" at bounding box center [792, 710] width 1036 height 21
click at [833, 740] on textarea "Täname kirja eest! Paraku meie e-poes see saadaval ei ole seega ei tea, [PERSON…" at bounding box center [792, 732] width 1036 height 21
drag, startPoint x: 778, startPoint y: 736, endPoint x: 411, endPoint y: 738, distance: 367.0
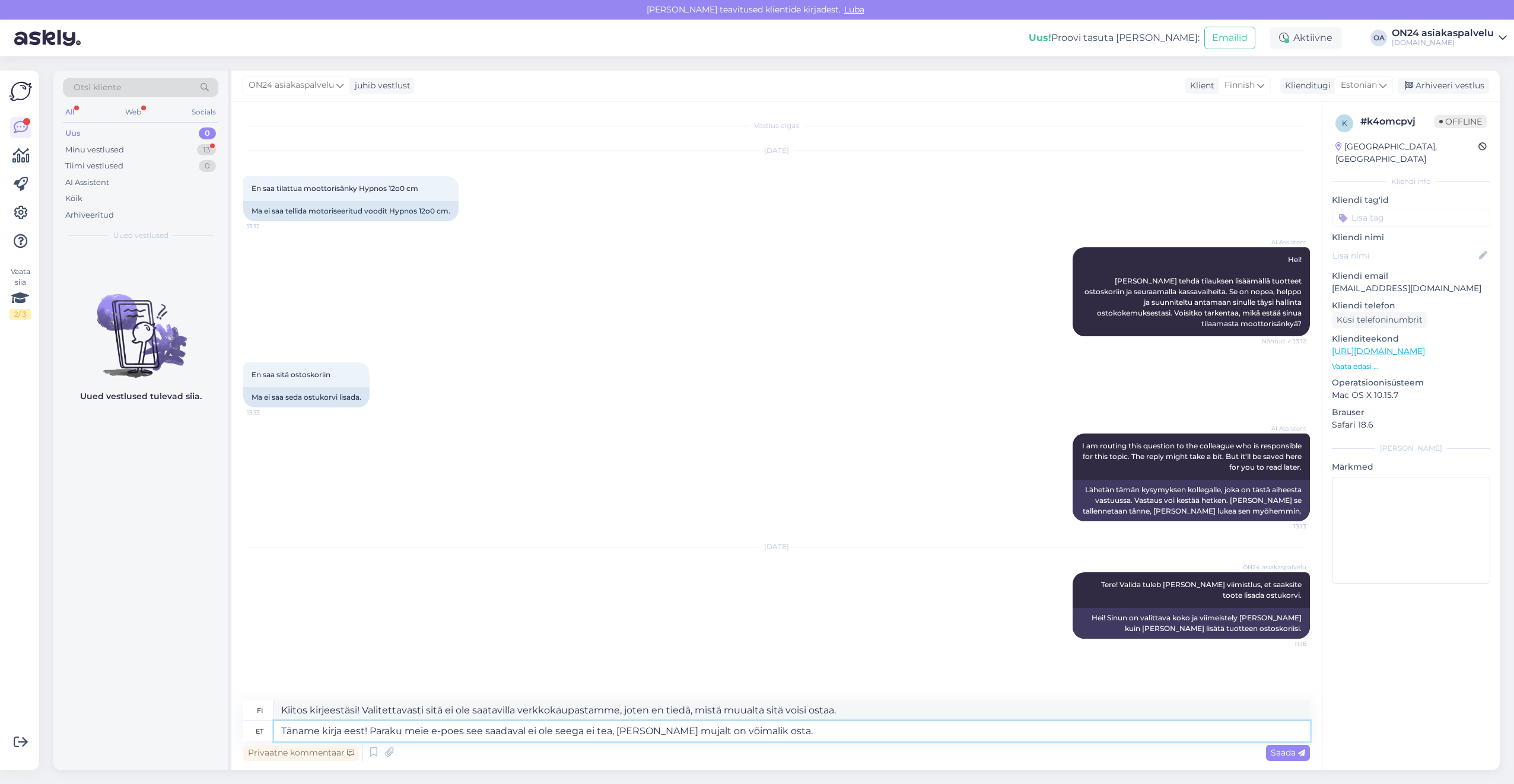
click at [411, 738] on textarea "Täname kirja eest! Paraku meie e-poes see saadaval ei ole seega ei tea, [PERSON…" at bounding box center [792, 732] width 1036 height 21
drag, startPoint x: 592, startPoint y: 709, endPoint x: 191, endPoint y: 702, distance: 401.1
click at [191, 702] on div "Otsi kliente All Web Socials Uus 0 Minu vestlused 13 Tiimi vestlused 0 AI Assis…" at bounding box center [776, 420] width 1446 height 699
click at [540, 737] on textarea "Täname kirja eest! Paraku see toode ei ole saadaval." at bounding box center [792, 732] width 1036 height 21
drag, startPoint x: 523, startPoint y: 730, endPoint x: 371, endPoint y: 727, distance: 152.0
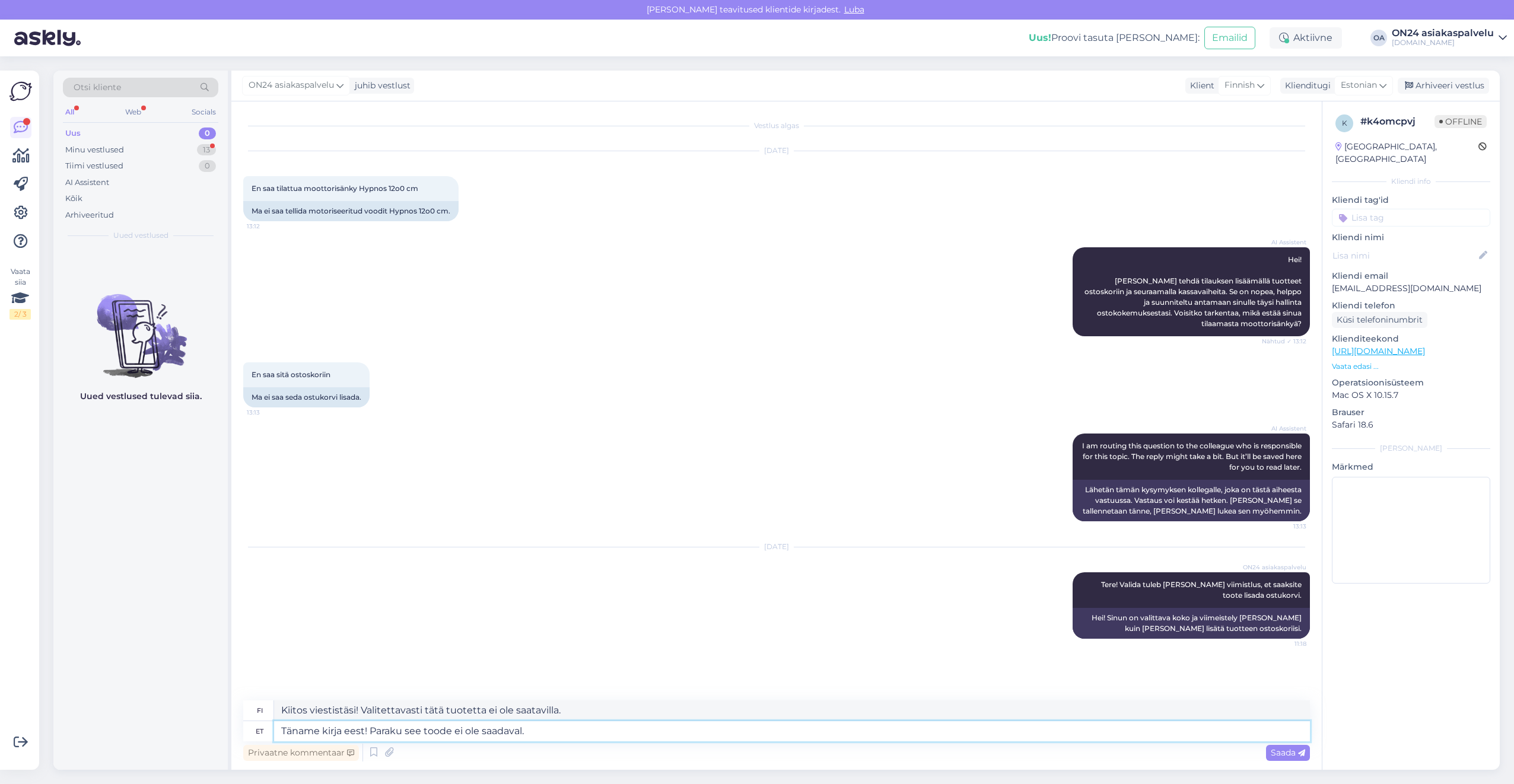
click at [371, 727] on textarea "Täname kirja eest! Paraku see toode ei ole saadaval." at bounding box center [792, 732] width 1036 height 21
drag, startPoint x: 451, startPoint y: 709, endPoint x: 231, endPoint y: 703, distance: 220.1
click at [231, 703] on div "Otsi kliente All Web Socials Uus 0 Minu vestlused 13 Tiimi vestlused 0 AI Assis…" at bounding box center [776, 420] width 1446 height 699
